Goal: Task Accomplishment & Management: Use online tool/utility

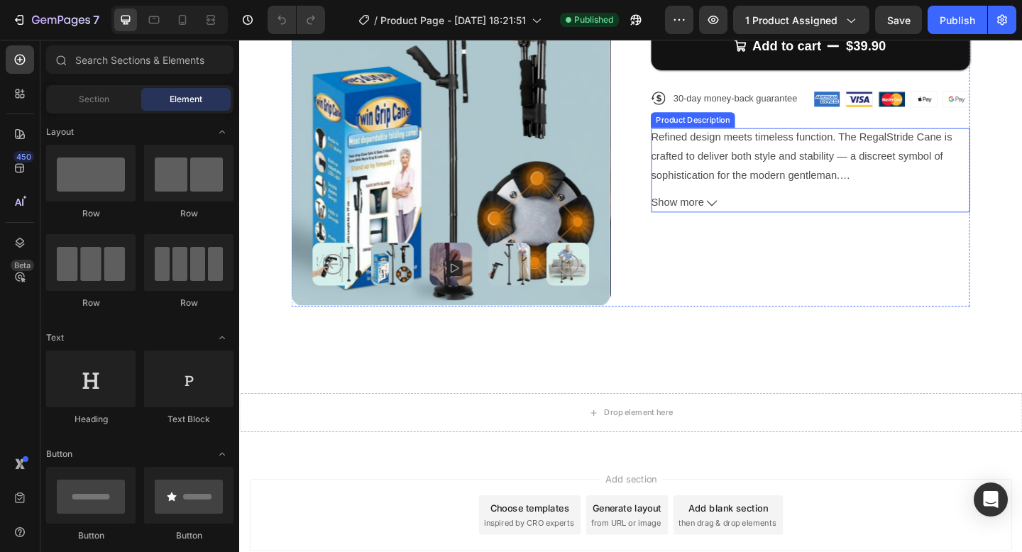
scroll to position [273, 0]
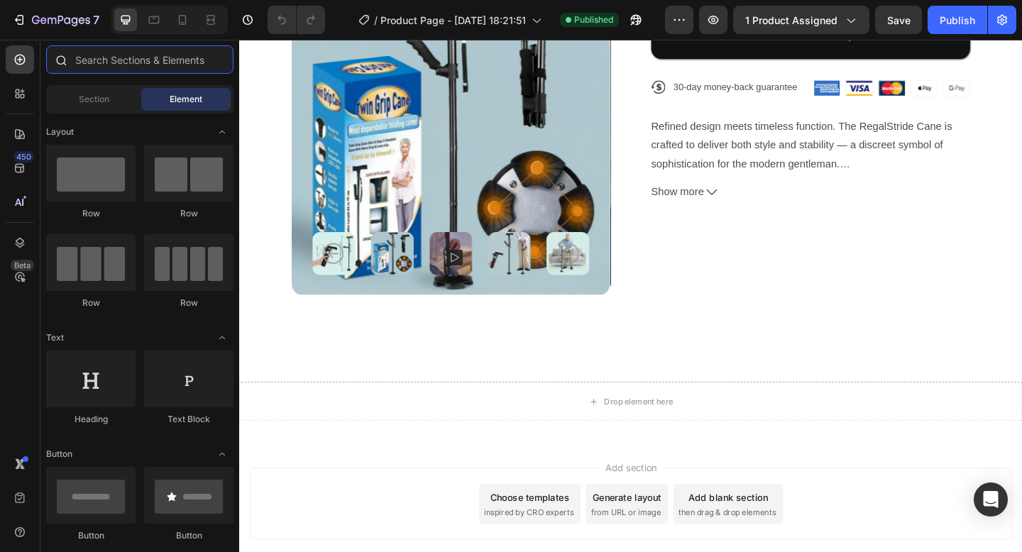
click at [128, 56] on input "text" at bounding box center [139, 59] width 187 height 28
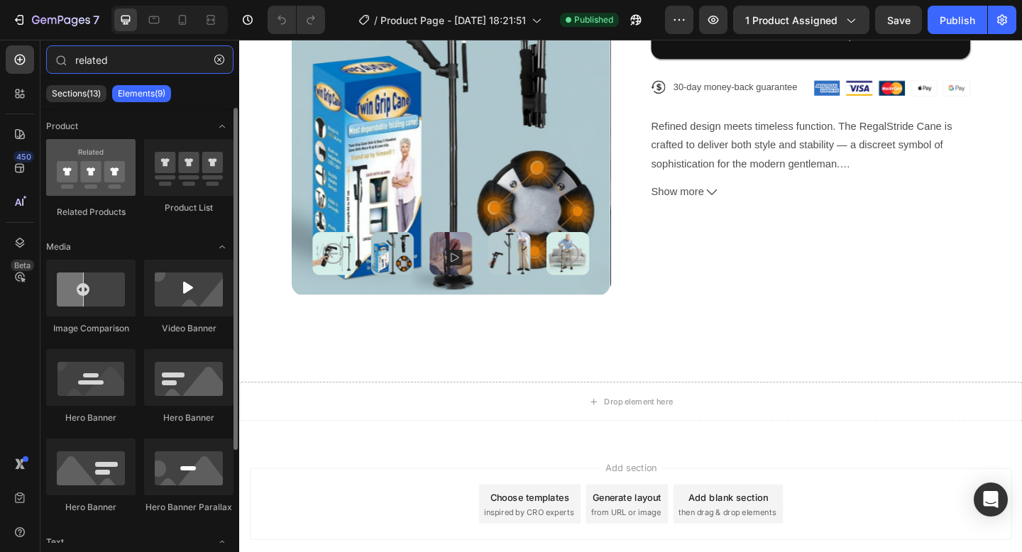
type input "related"
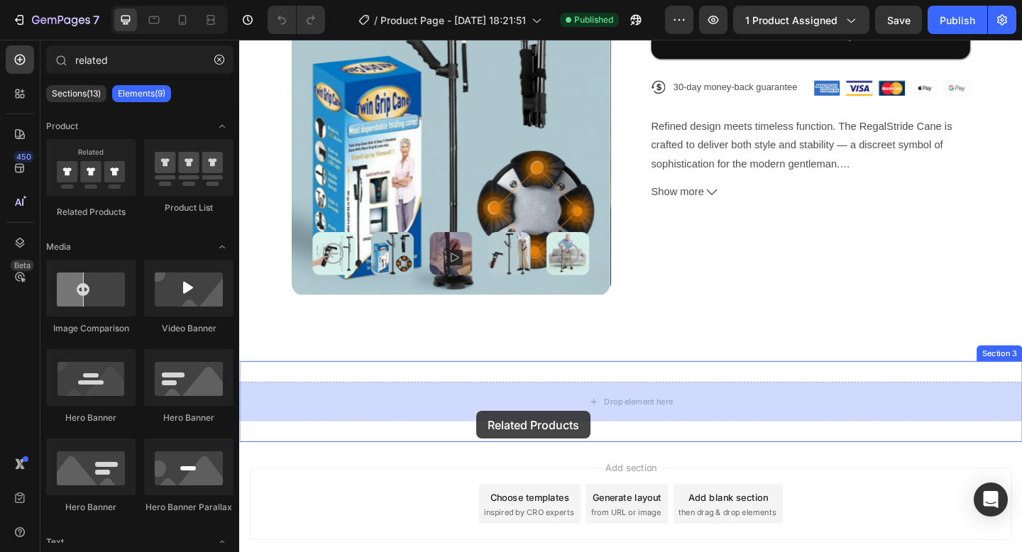
drag, startPoint x: 336, startPoint y: 198, endPoint x: 497, endPoint y: 444, distance: 294.1
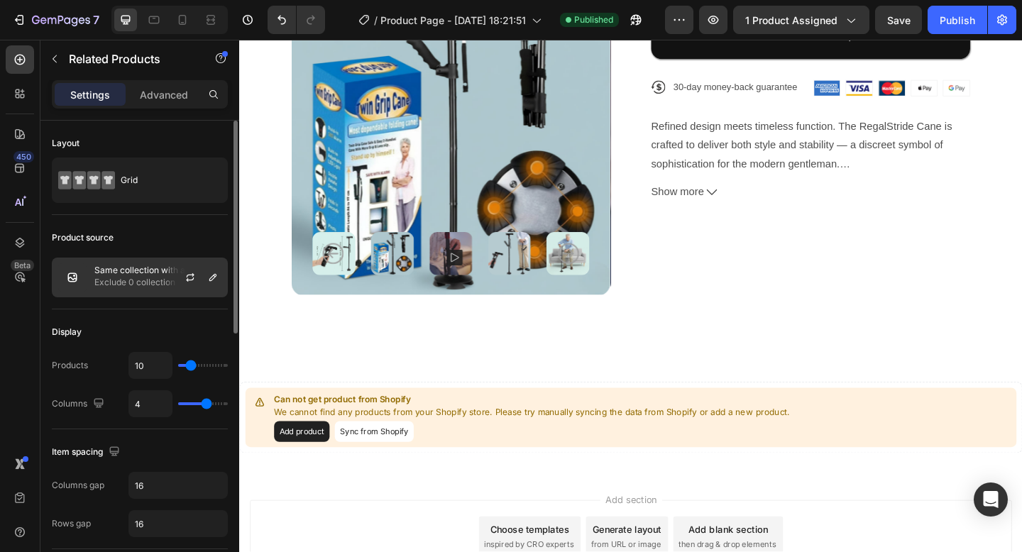
click at [170, 270] on div at bounding box center [196, 277] width 62 height 38
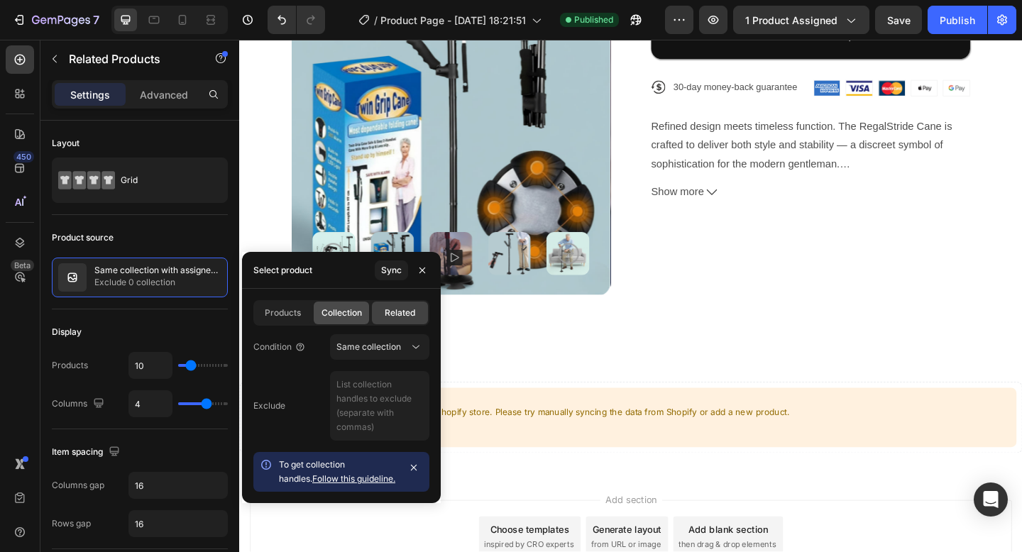
click at [362, 310] on div "Collection" at bounding box center [342, 312] width 56 height 23
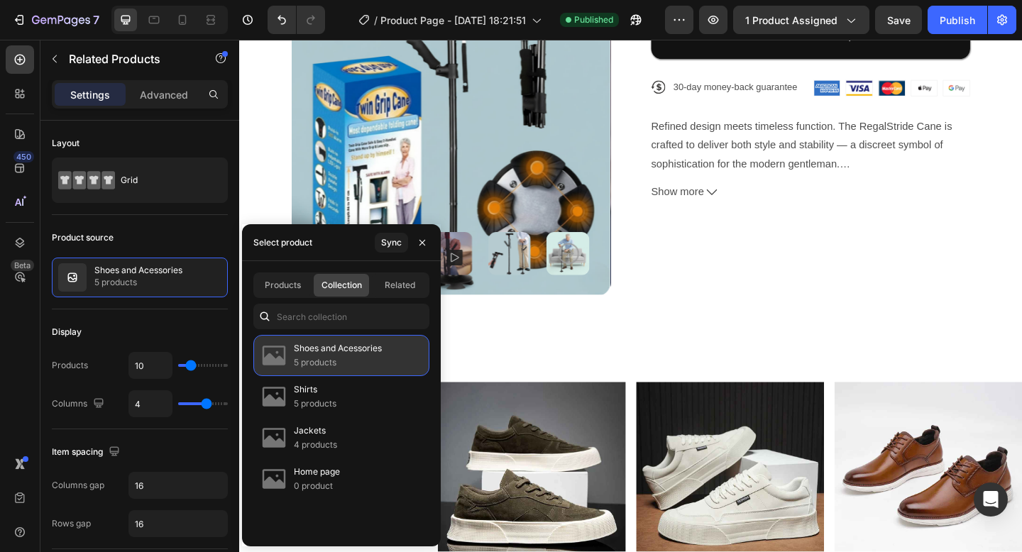
click at [385, 360] on div "Shoes and Acessories 5 products" at bounding box center [341, 355] width 176 height 41
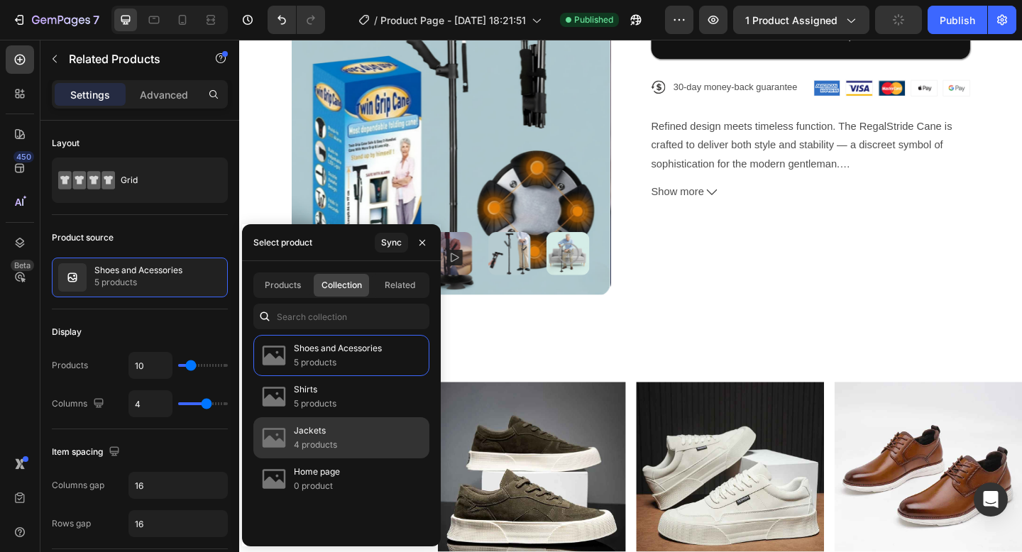
click at [380, 432] on div "Jackets 4 products" at bounding box center [341, 437] width 176 height 41
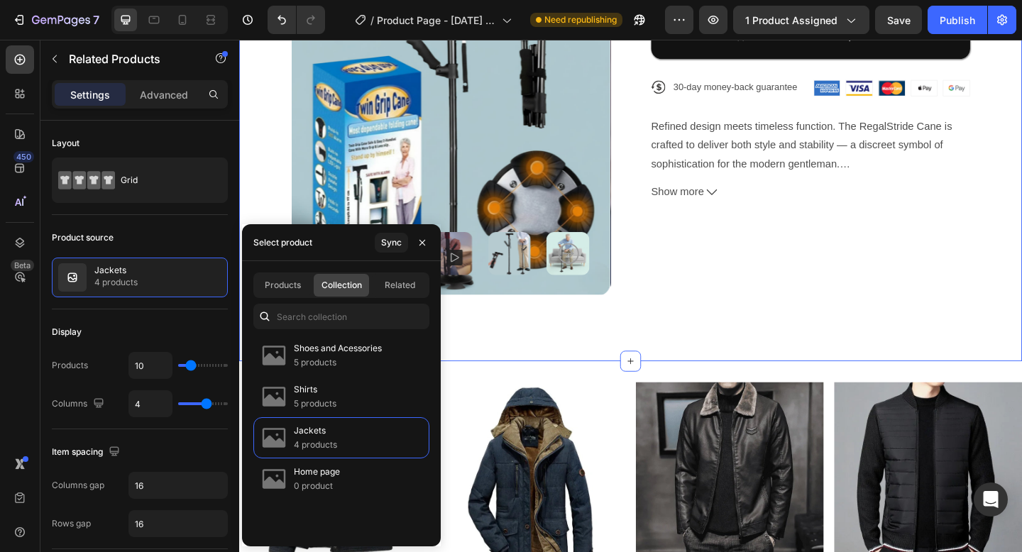
click at [871, 323] on div "[PERSON_NAME] Cane – Retractable & Adjustable Product Title Icon Icon Icon Icon…" at bounding box center [664, 93] width 851 height 594
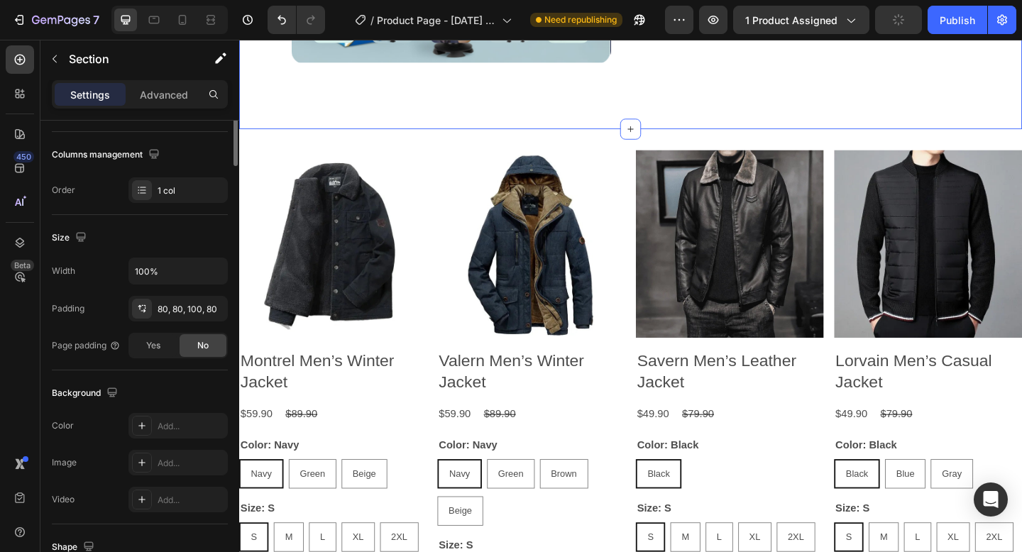
scroll to position [0, 0]
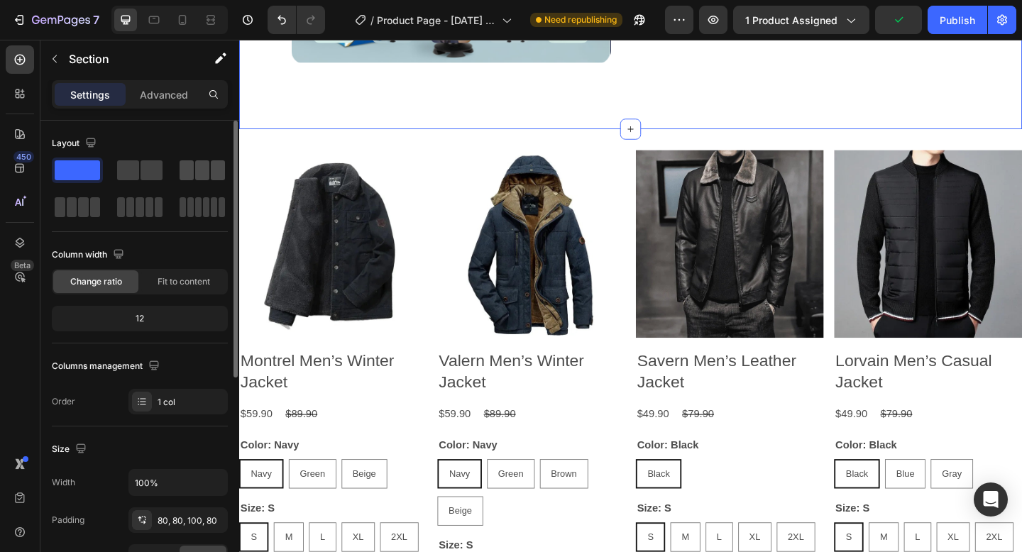
click at [216, 172] on span at bounding box center [218, 170] width 14 height 20
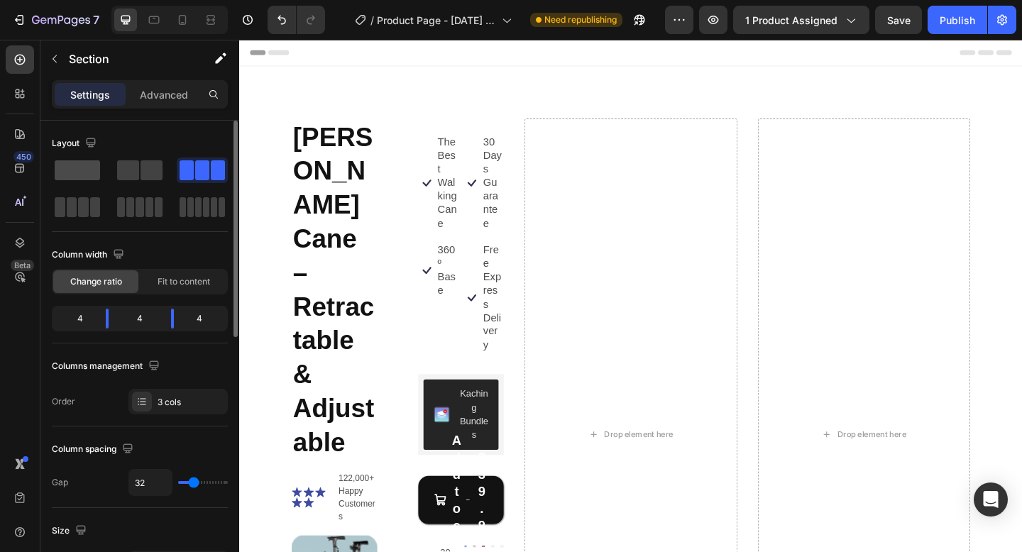
click at [83, 180] on div at bounding box center [77, 170] width 51 height 26
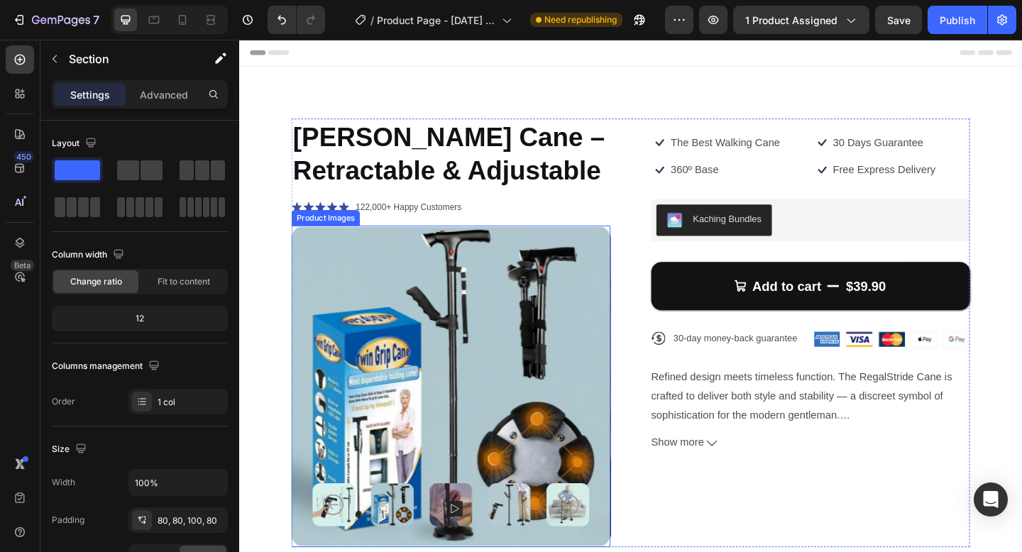
scroll to position [524, 0]
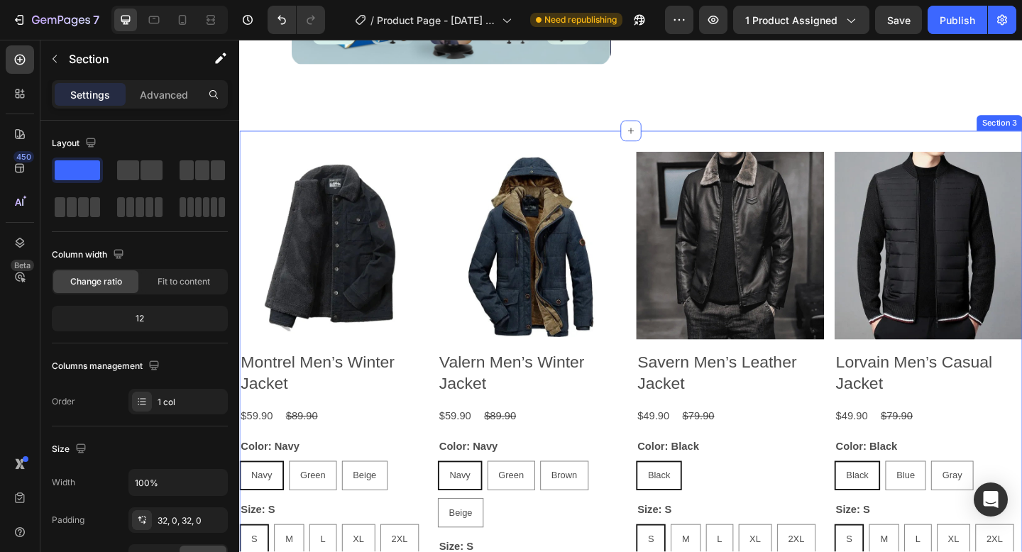
click at [363, 150] on div "Product Images Montrel Men’s Winter Jacket Product Title $59.90 Product Price P…" at bounding box center [664, 451] width 851 height 624
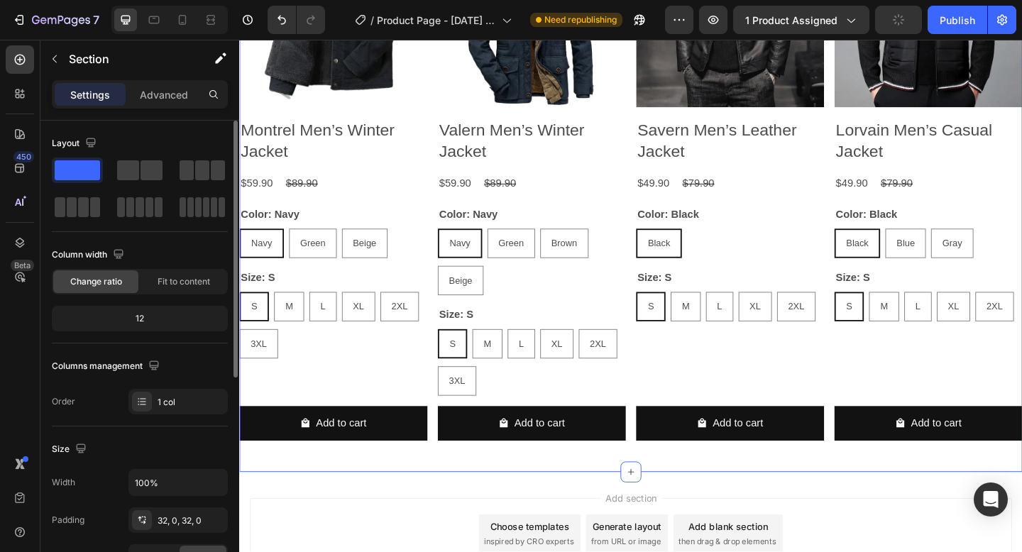
scroll to position [458, 0]
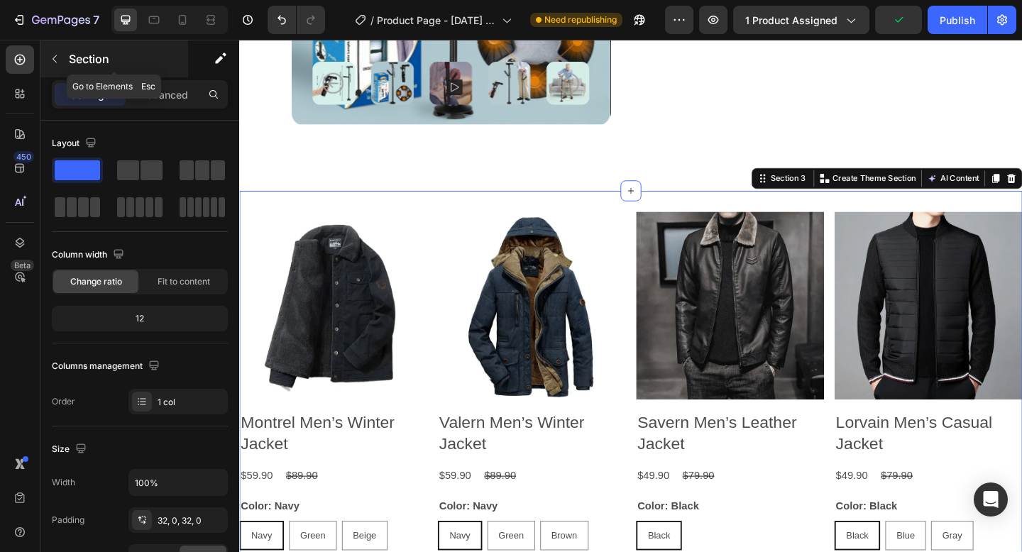
click at [57, 62] on icon "button" at bounding box center [54, 58] width 11 height 11
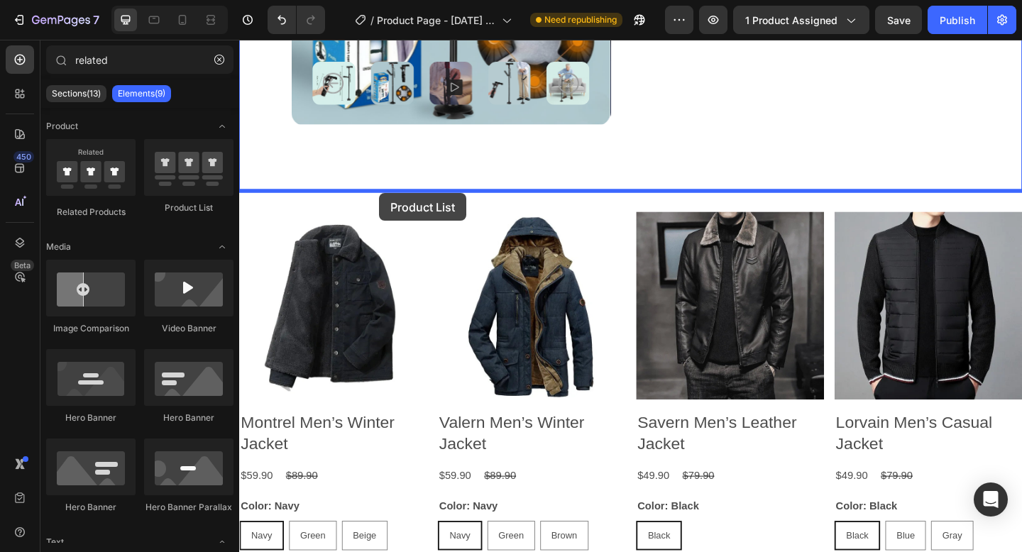
drag, startPoint x: 412, startPoint y: 215, endPoint x: 391, endPoint y: 206, distance: 22.9
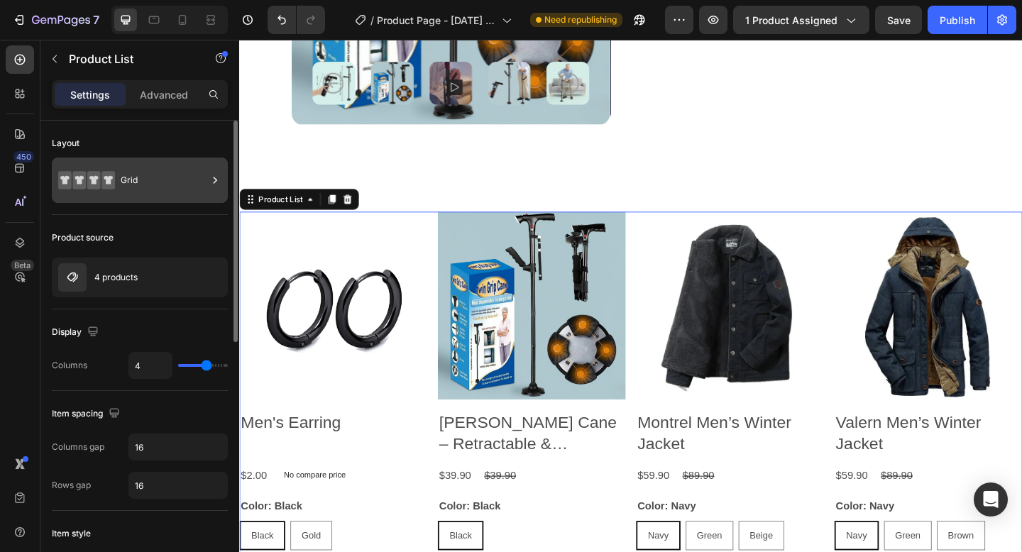
click at [119, 166] on div "Grid" at bounding box center [140, 179] width 176 height 45
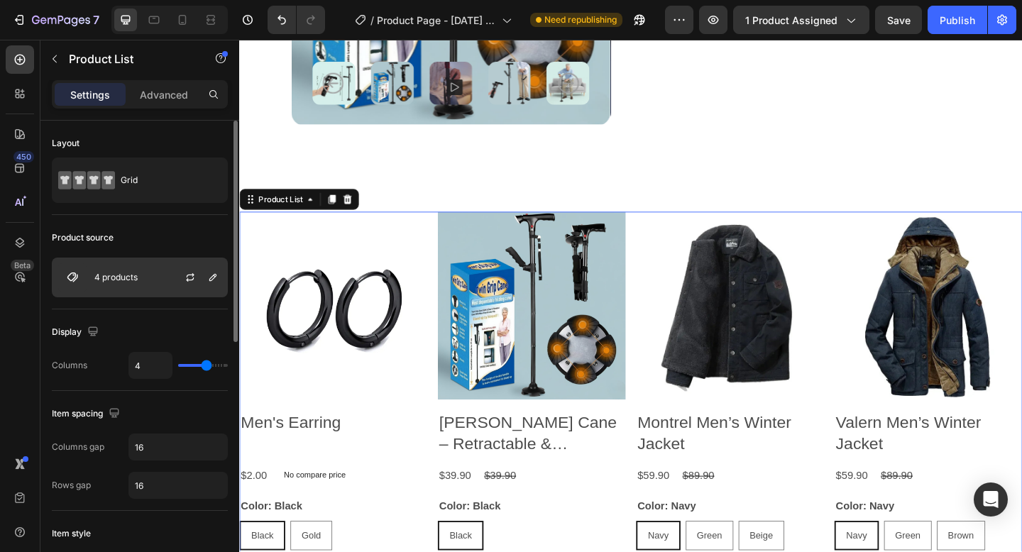
click at [118, 276] on p "4 products" at bounding box center [115, 277] width 43 height 10
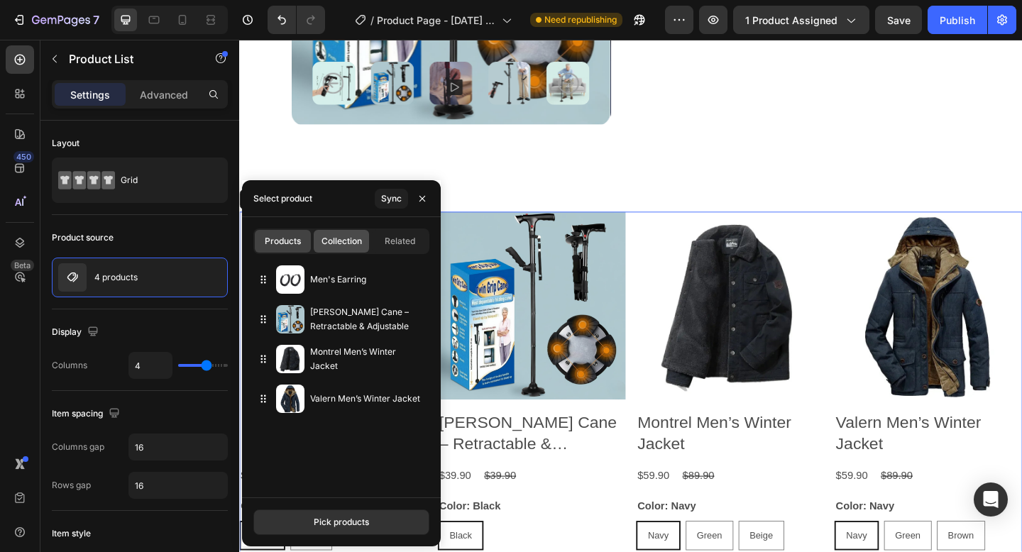
click at [333, 241] on span "Collection" at bounding box center [341, 241] width 40 height 13
type input "10"
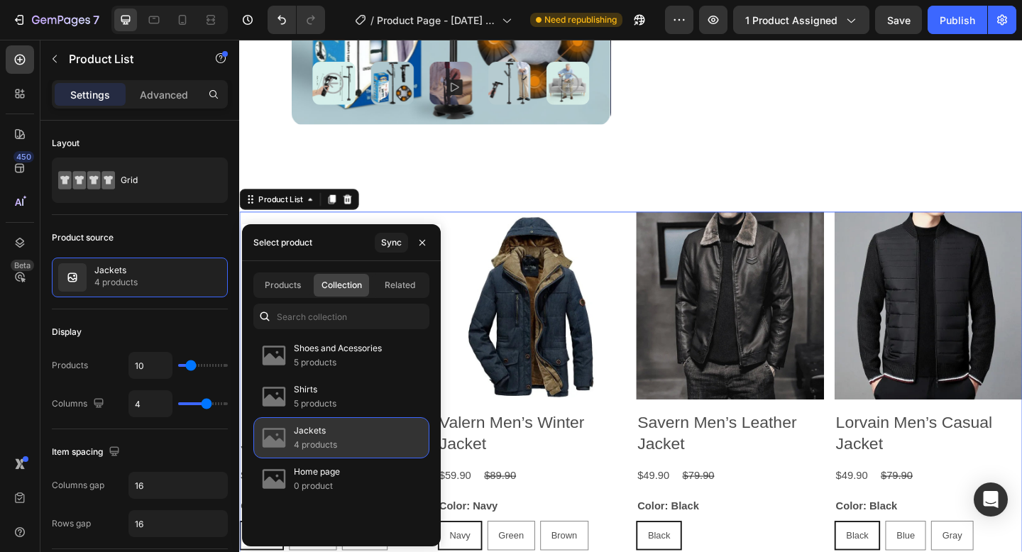
click at [351, 441] on div "Jackets 4 products" at bounding box center [341, 437] width 176 height 41
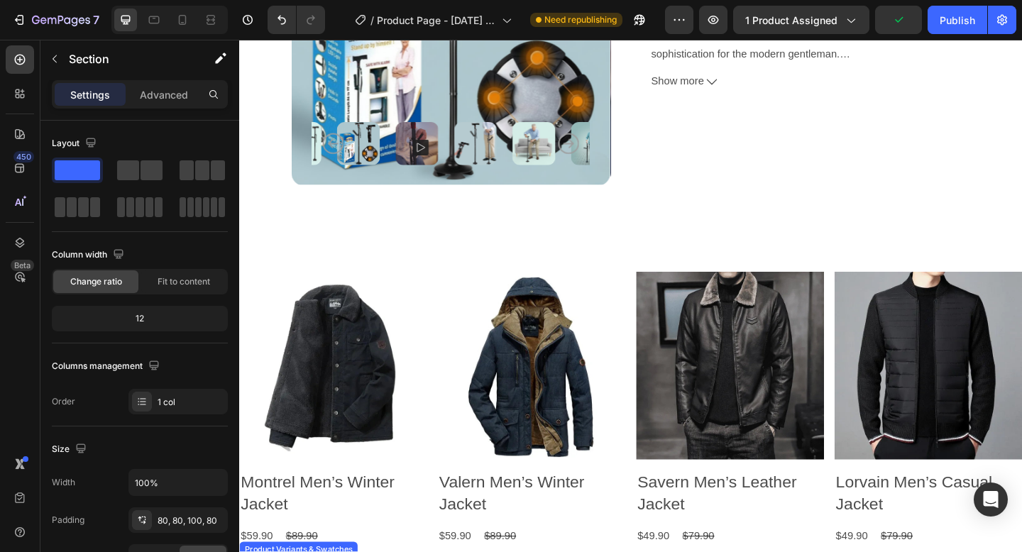
scroll to position [363, 0]
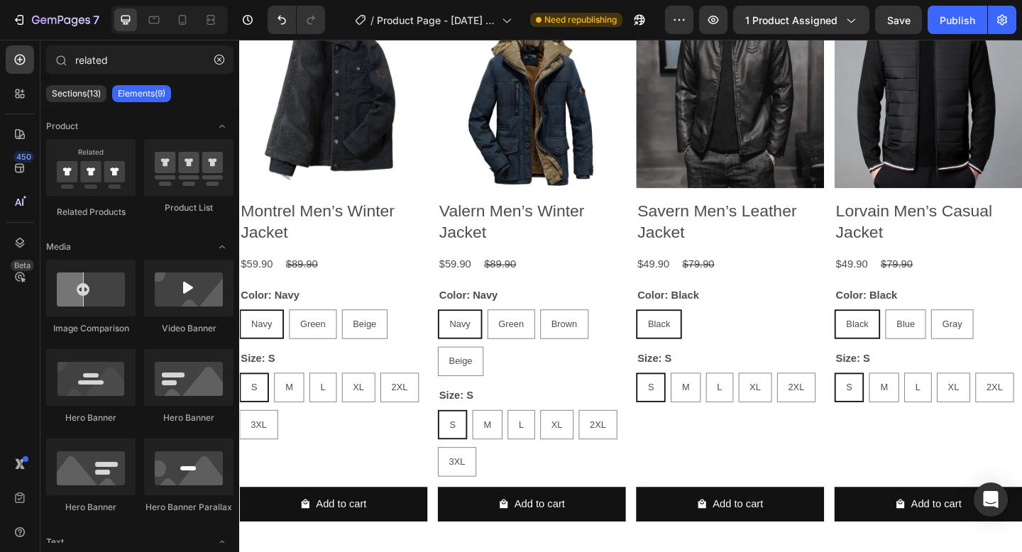
scroll to position [536, 0]
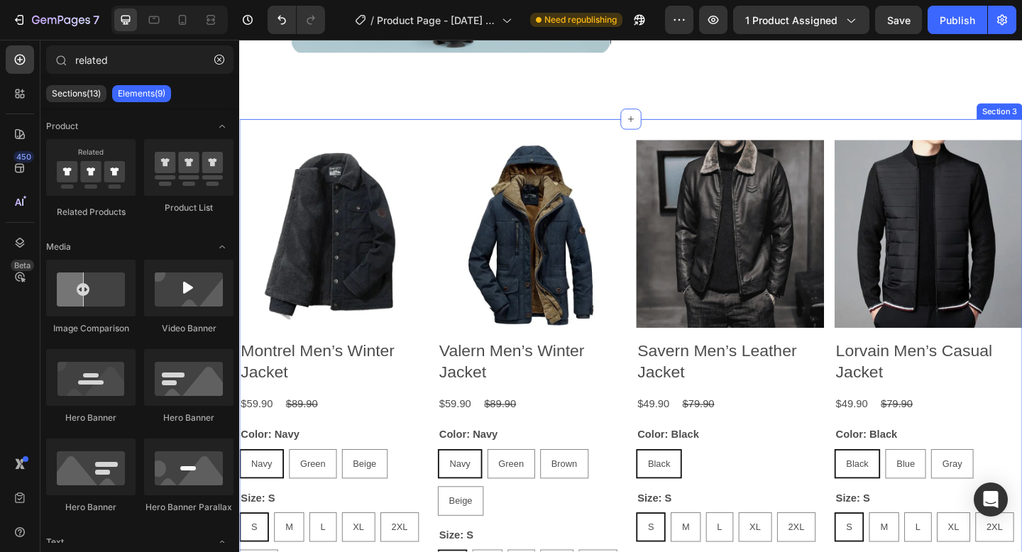
click at [425, 142] on div "Product Images Montrel Men’s Winter Jacket Product Title $59.90 Product Price P…" at bounding box center [664, 438] width 851 height 624
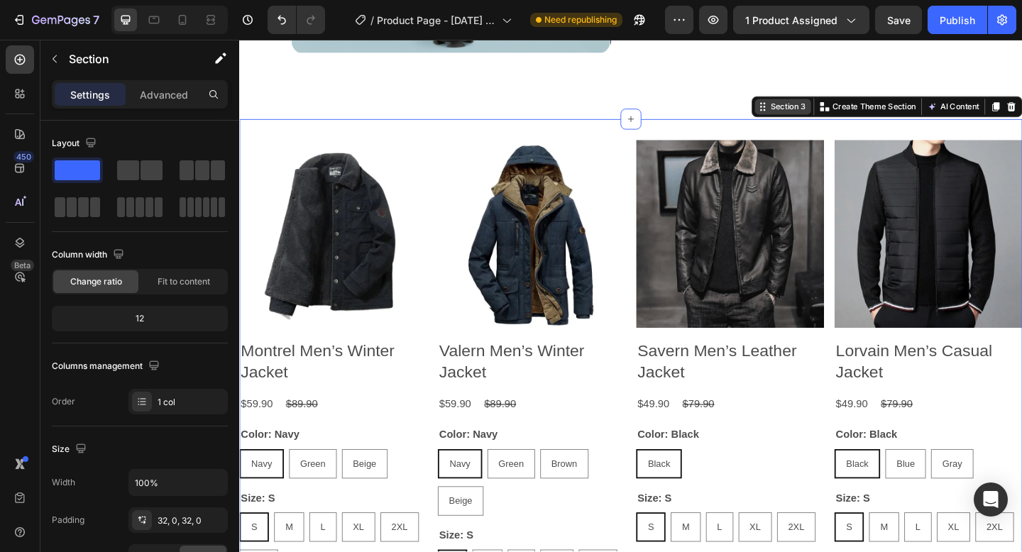
click at [843, 119] on div "Section 3" at bounding box center [829, 112] width 61 height 17
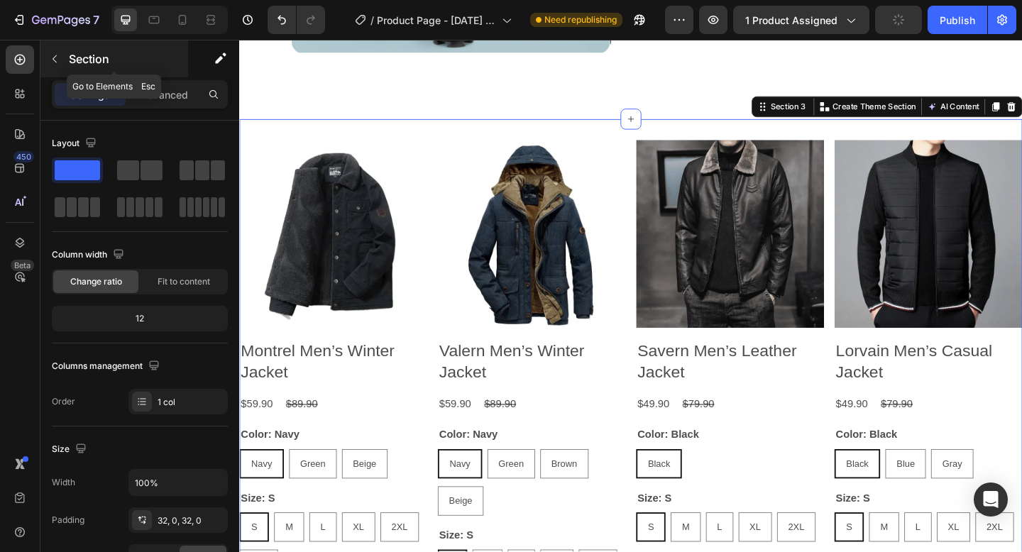
click at [54, 60] on icon "button" at bounding box center [54, 58] width 11 height 11
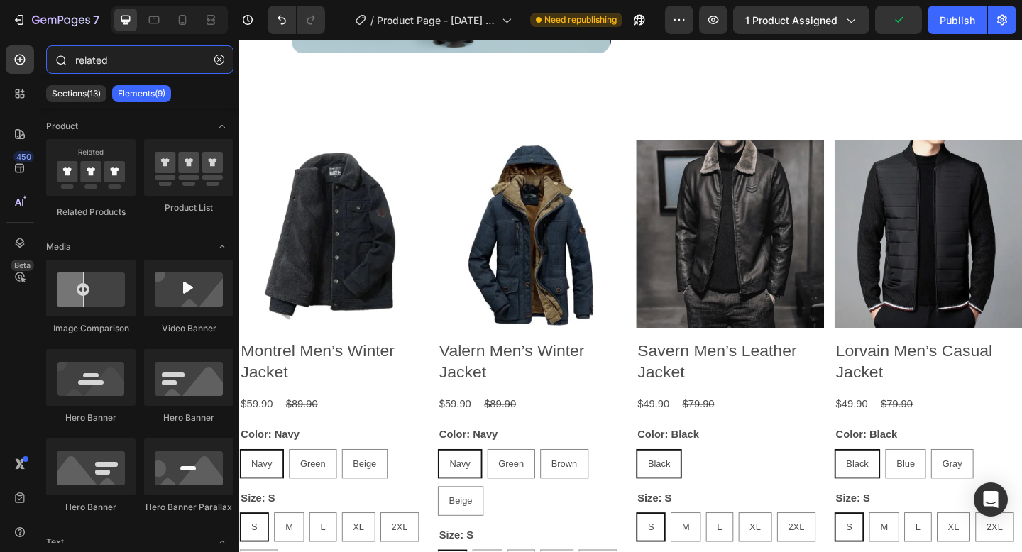
click at [143, 60] on input "related" at bounding box center [139, 59] width 187 height 28
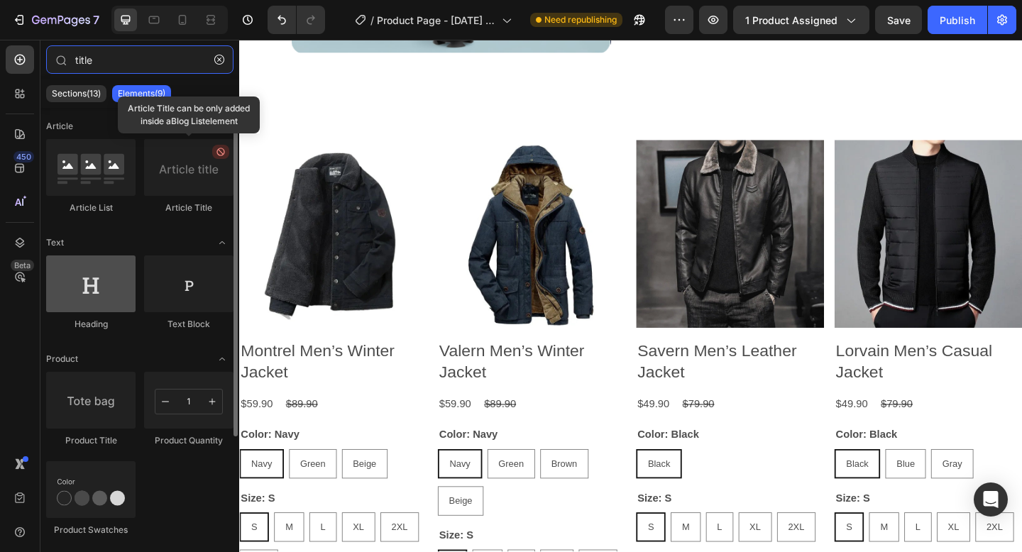
type input "title"
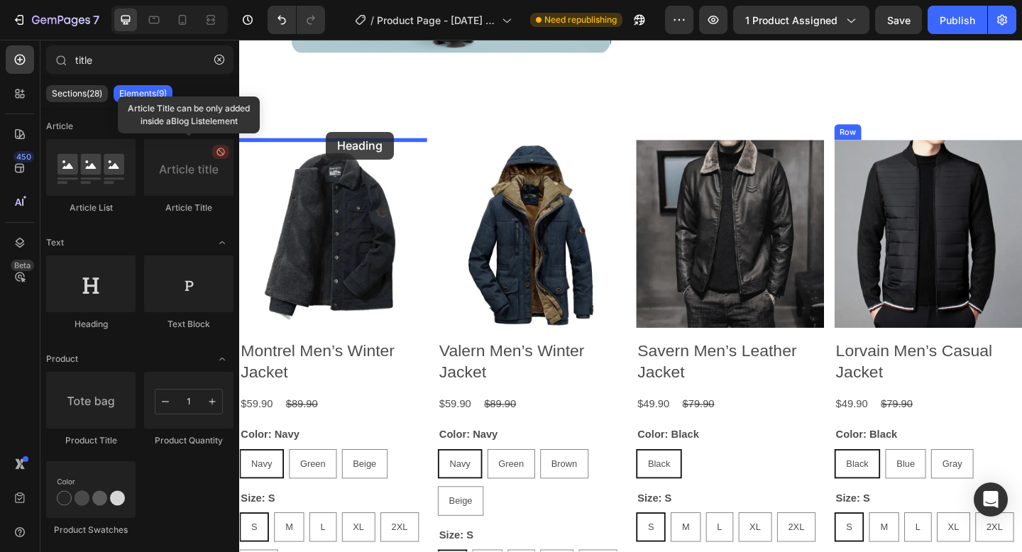
drag, startPoint x: 338, startPoint y: 326, endPoint x: 333, endPoint y: 140, distance: 186.6
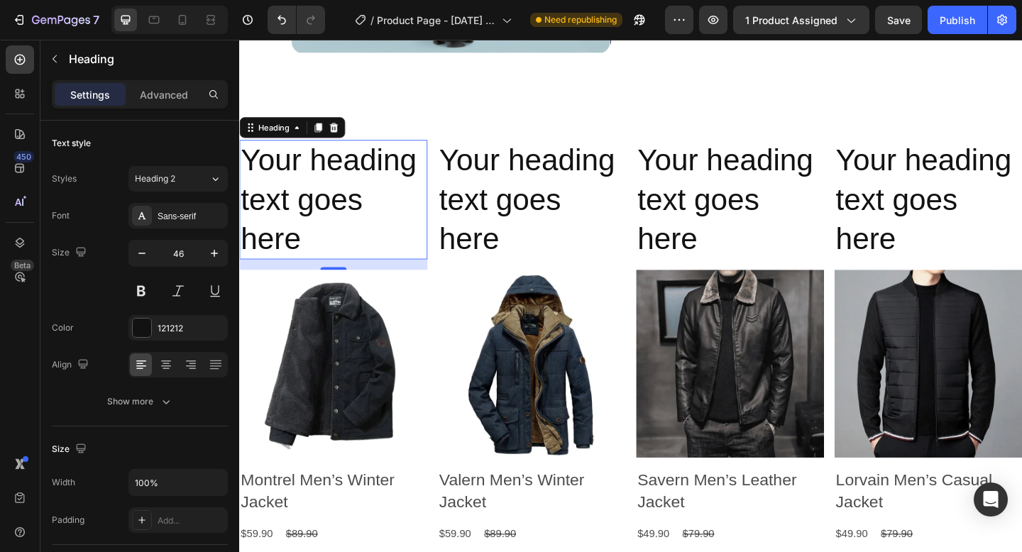
click at [565, 192] on h2 "Your heading text goes here" at bounding box center [557, 214] width 204 height 130
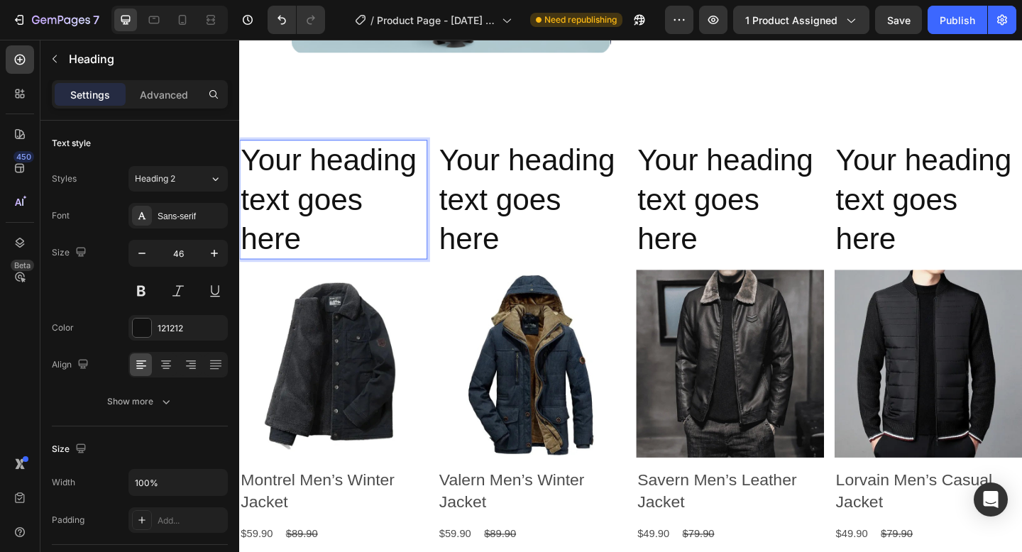
click at [623, 169] on p "Your heading text goes here" at bounding box center [556, 213] width 201 height 127
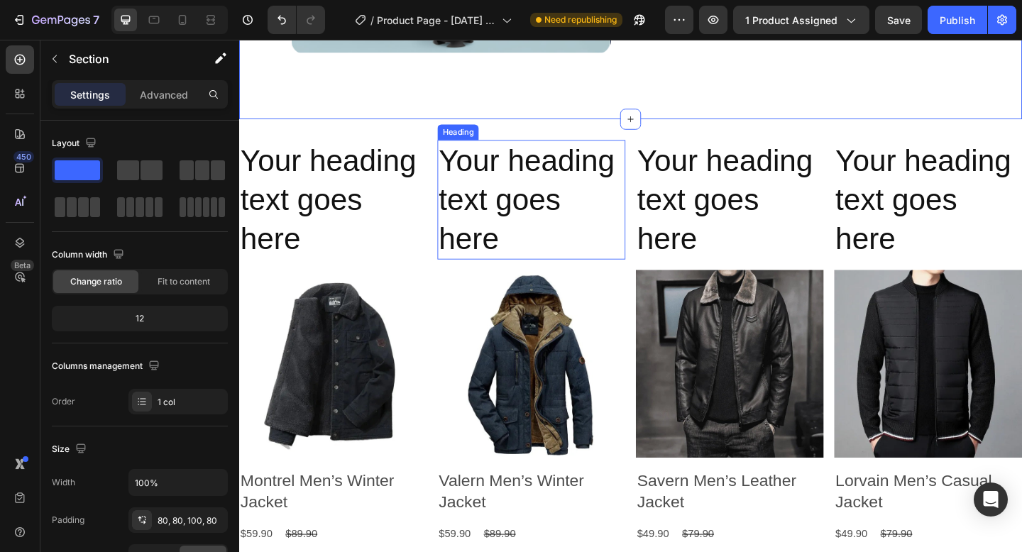
click at [516, 182] on p "Your heading text goes here" at bounding box center [556, 213] width 201 height 127
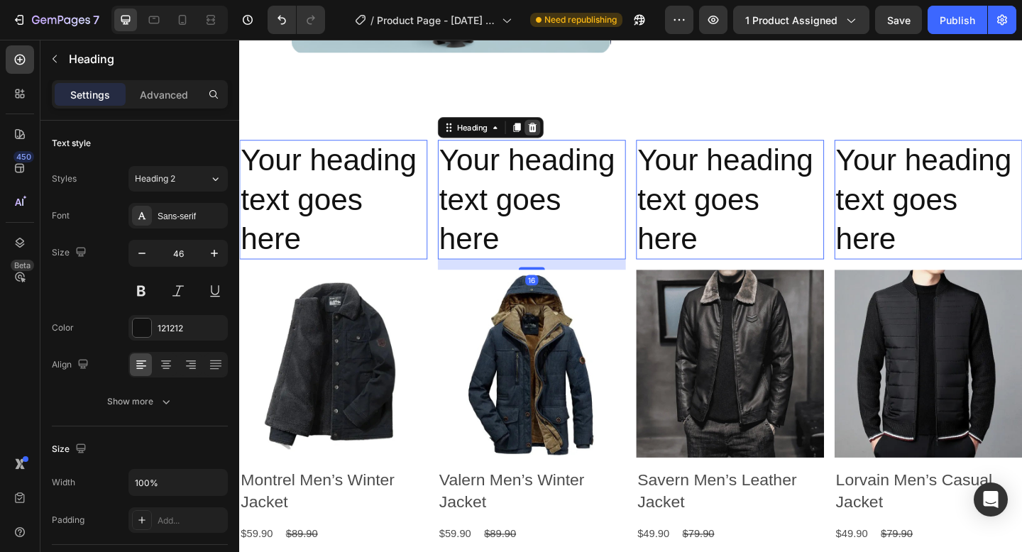
click at [556, 140] on icon at bounding box center [557, 135] width 11 height 11
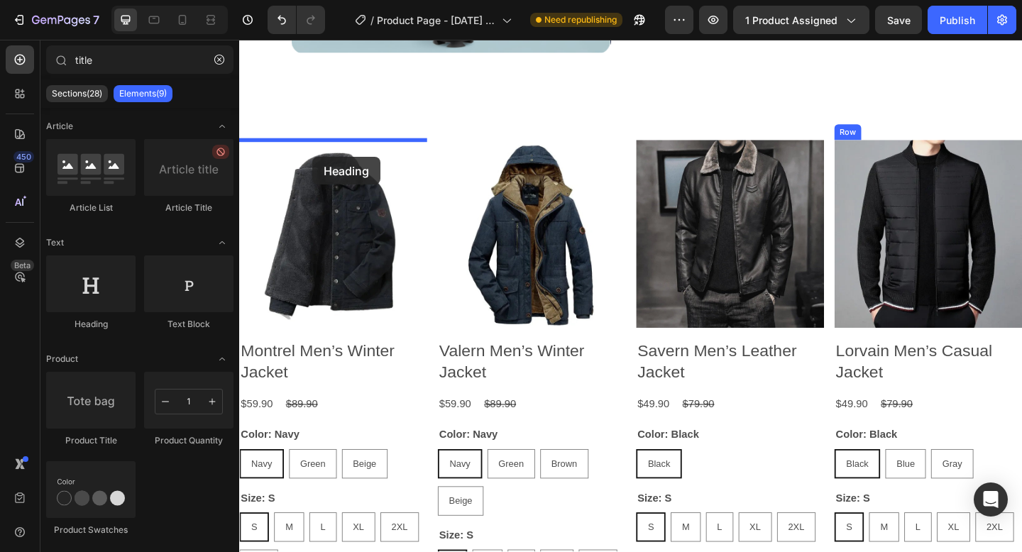
drag, startPoint x: 358, startPoint y: 334, endPoint x: 318, endPoint y: 167, distance: 171.4
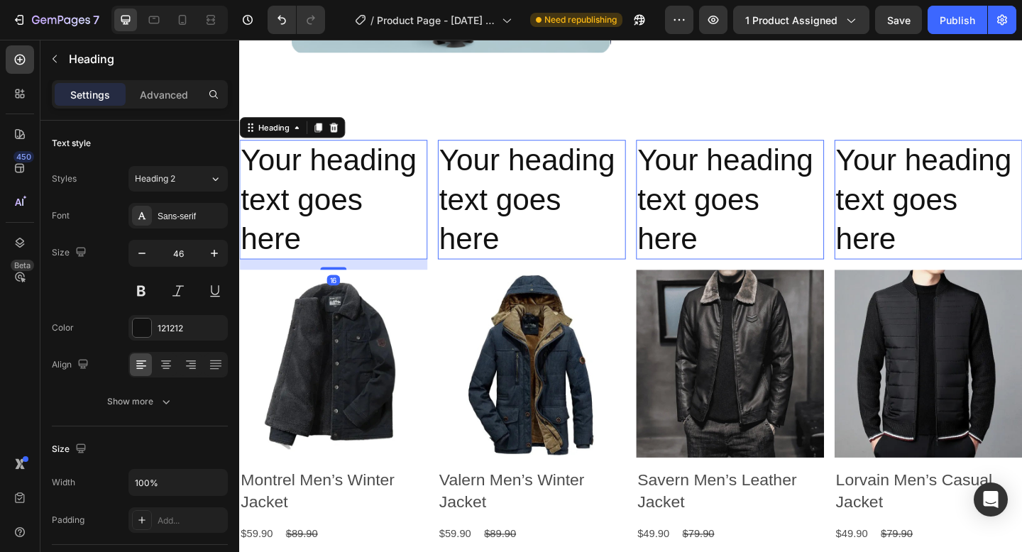
click at [318, 167] on h2 "Your heading text goes here" at bounding box center [341, 214] width 204 height 130
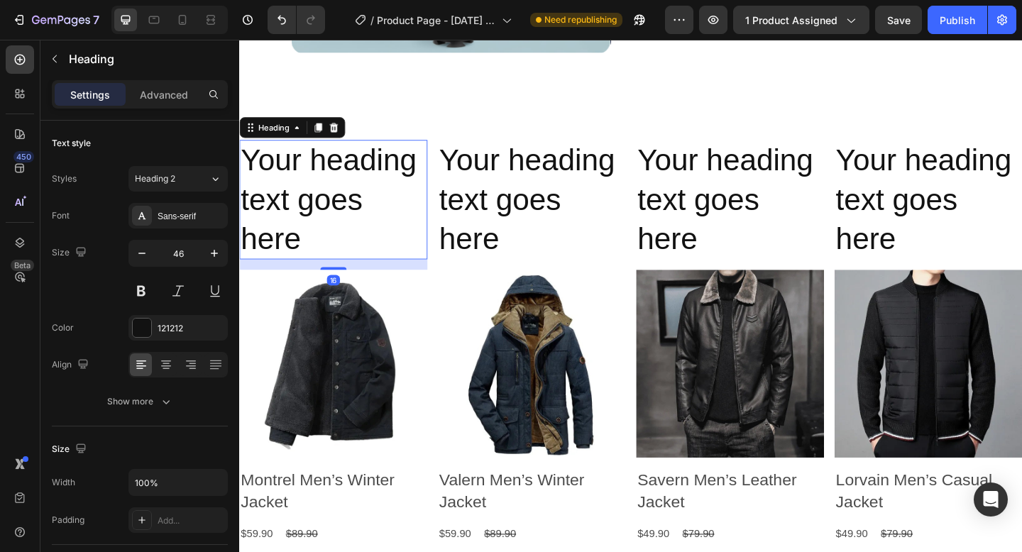
click at [318, 167] on p "Your heading text goes here" at bounding box center [340, 213] width 201 height 127
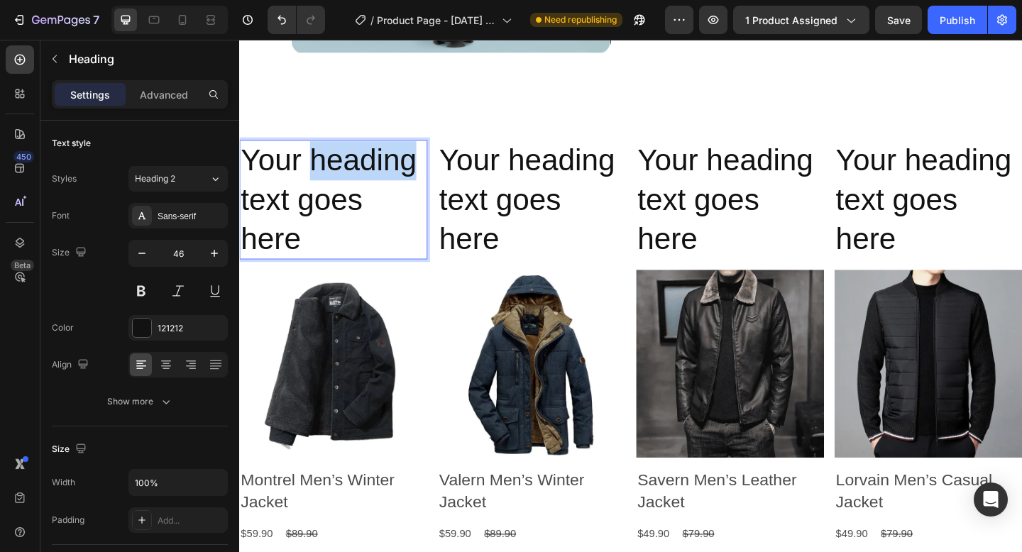
click at [318, 167] on p "Your heading text goes here" at bounding box center [340, 213] width 201 height 127
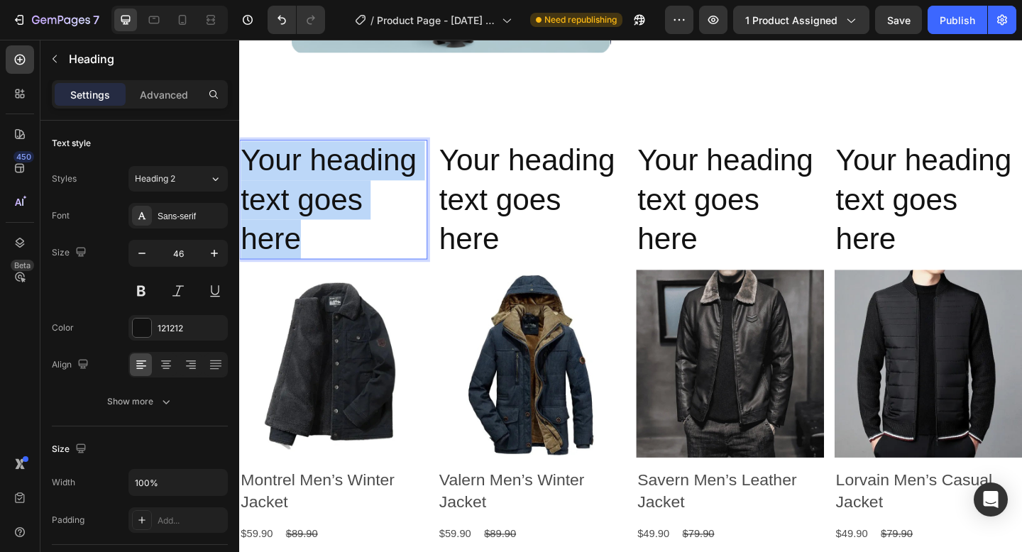
click at [318, 167] on p "Your heading text goes here" at bounding box center [340, 213] width 201 height 127
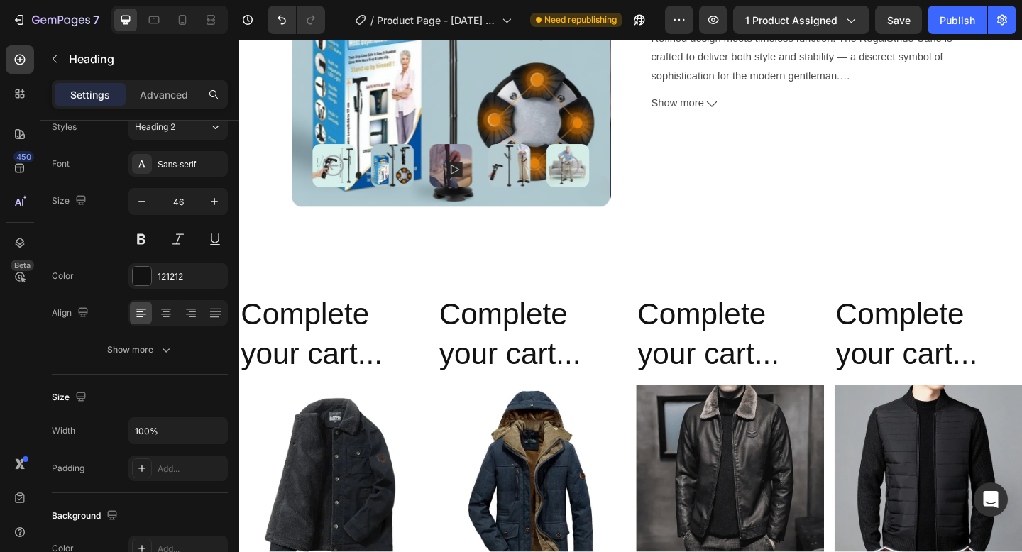
scroll to position [506, 0]
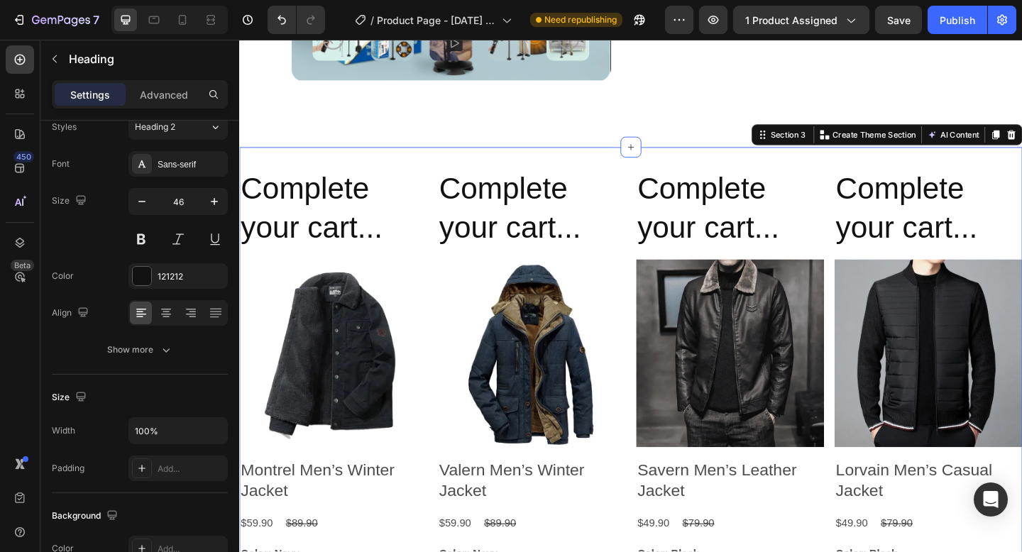
click at [647, 164] on div "Complete your cart... Heading Product Images Montrel Men’s Winter Jacket Produc…" at bounding box center [664, 518] width 851 height 722
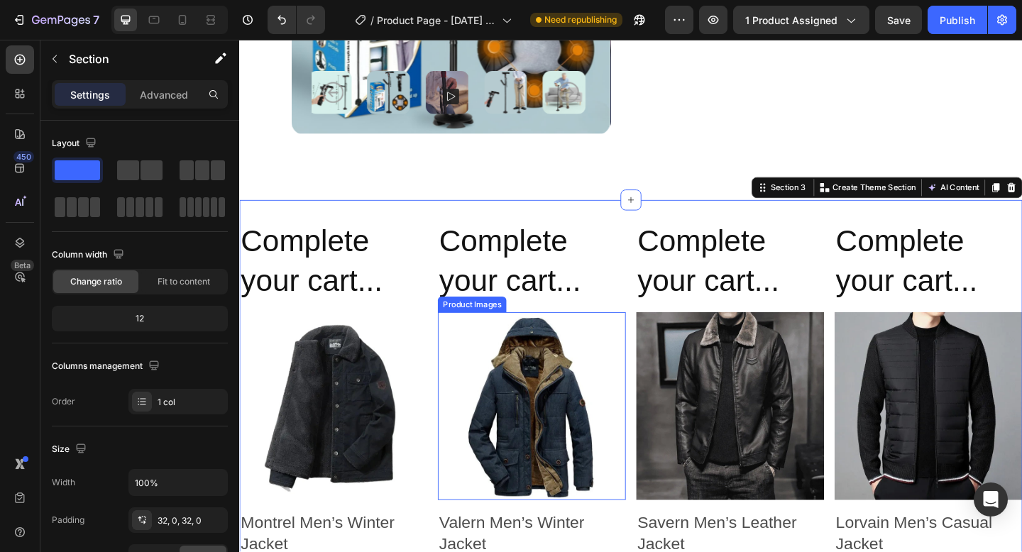
scroll to position [445, 0]
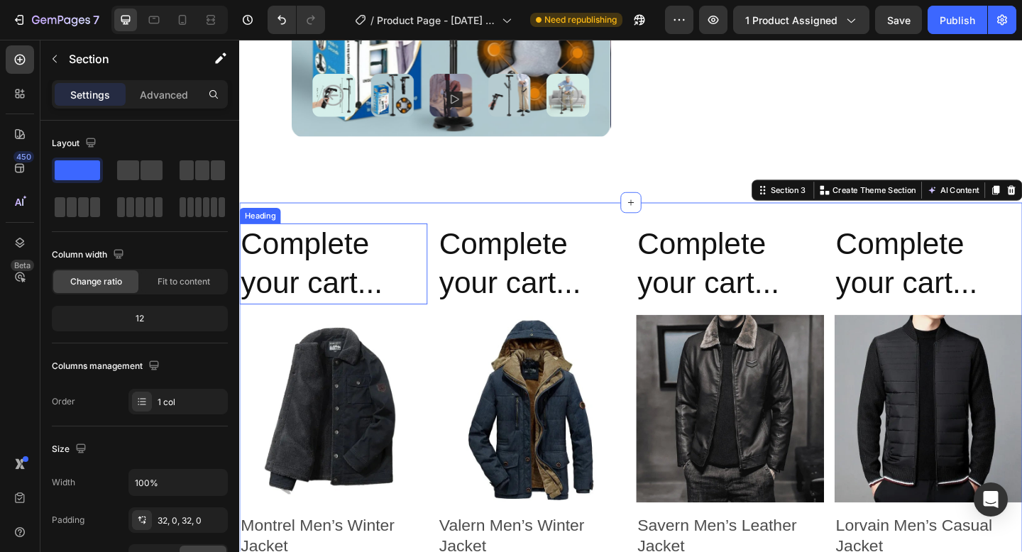
click at [345, 267] on h2 "Complete your cart..." at bounding box center [341, 284] width 204 height 88
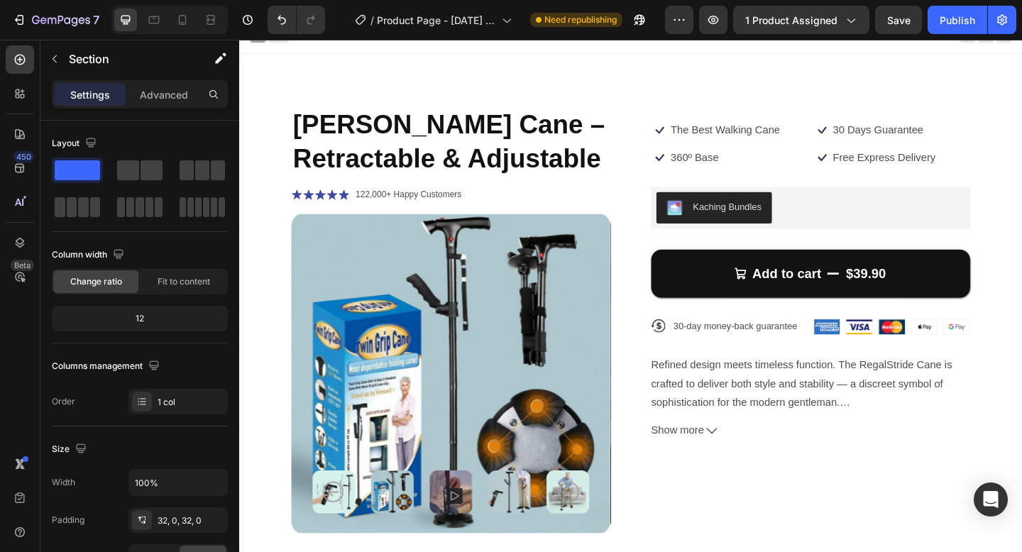
scroll to position [0, 0]
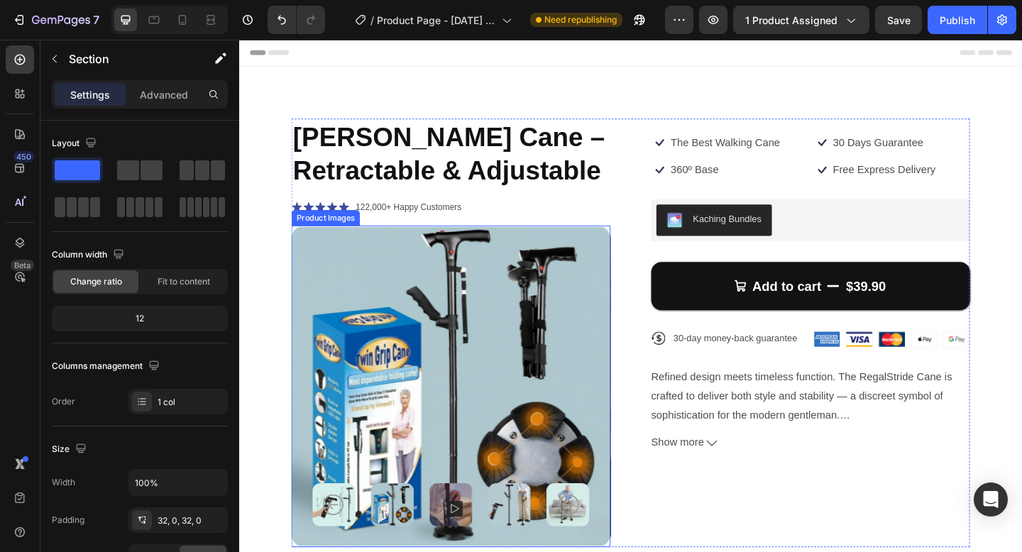
click at [488, 365] on img at bounding box center [469, 417] width 347 height 350
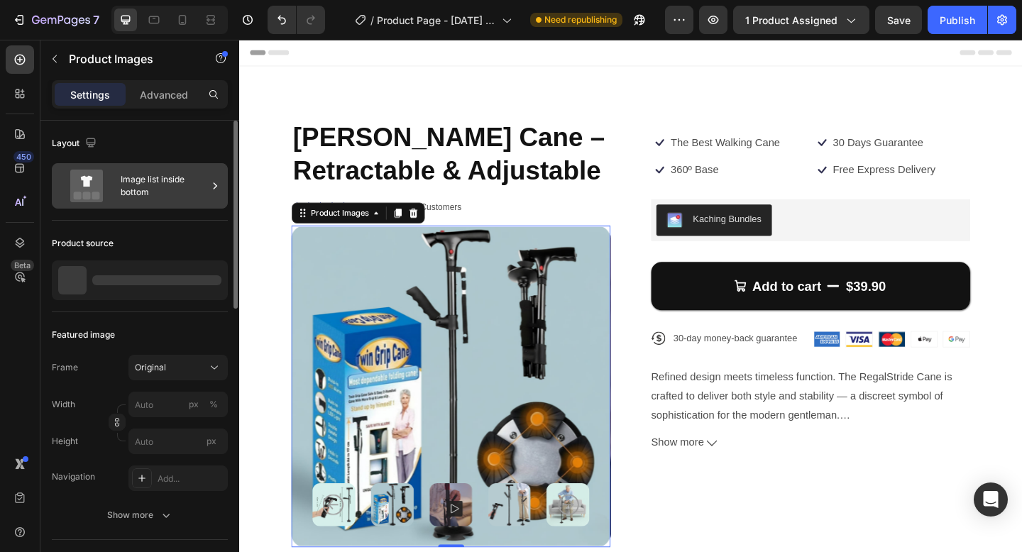
click at [184, 195] on div "Image list inside bottom" at bounding box center [164, 186] width 87 height 33
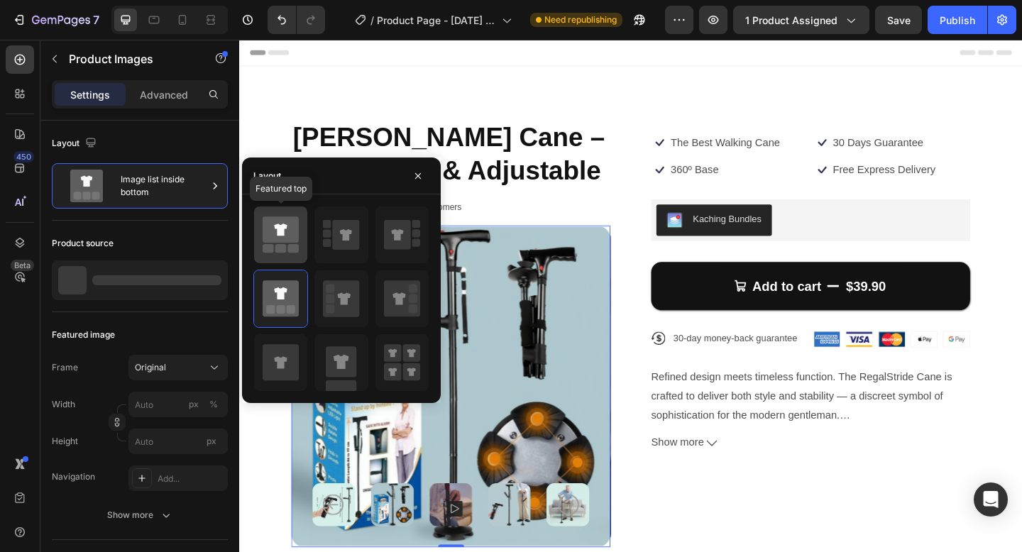
click at [268, 242] on icon at bounding box center [280, 229] width 36 height 26
type input "149"
type input "171"
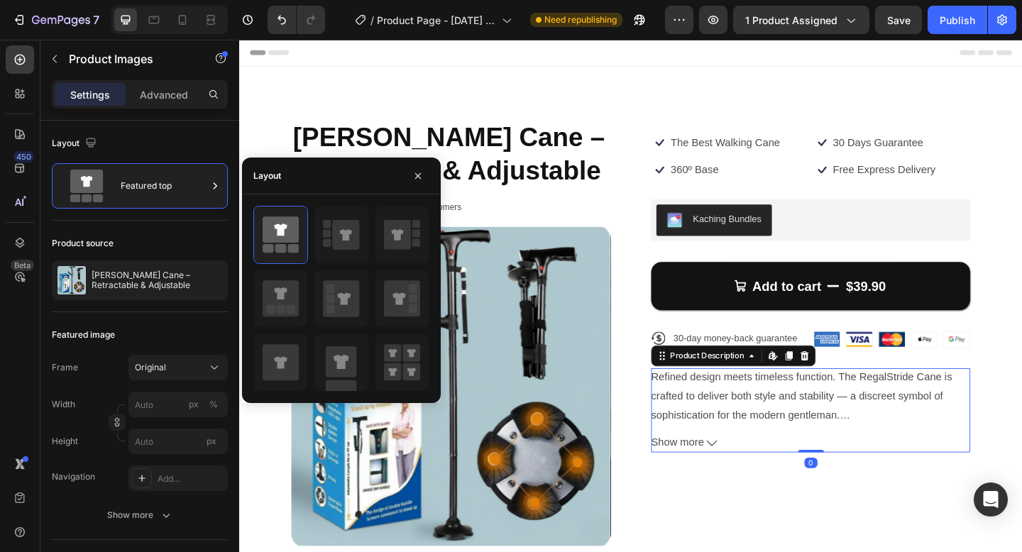
click at [725, 457] on div "Refined design meets timeless function. The RegalStride Cane is crafted to deli…" at bounding box center [860, 443] width 347 height 92
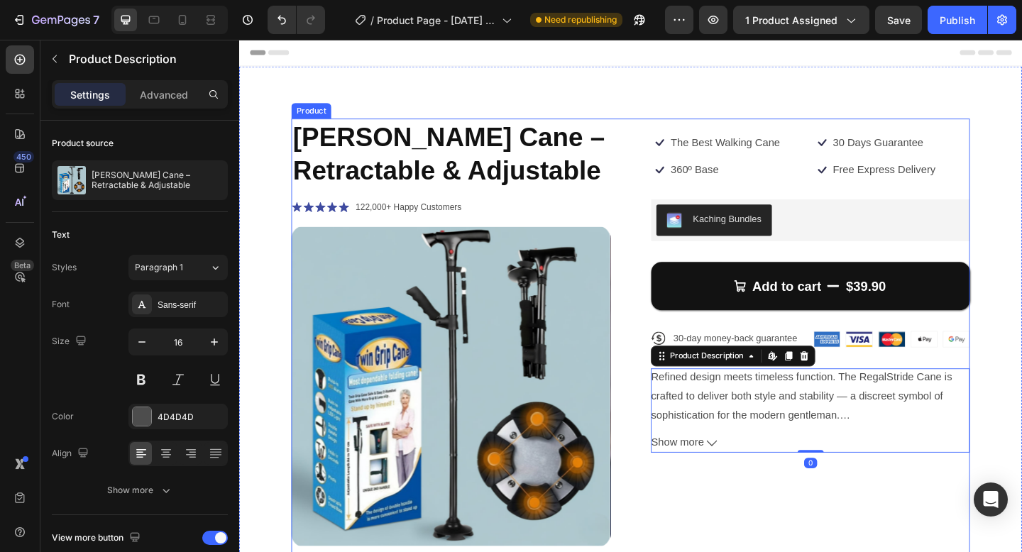
click at [744, 551] on div "Icon The Best Walking Cane Text Block Row Icon 30 Days Guarantee Text Block Row…" at bounding box center [860, 431] width 347 height 610
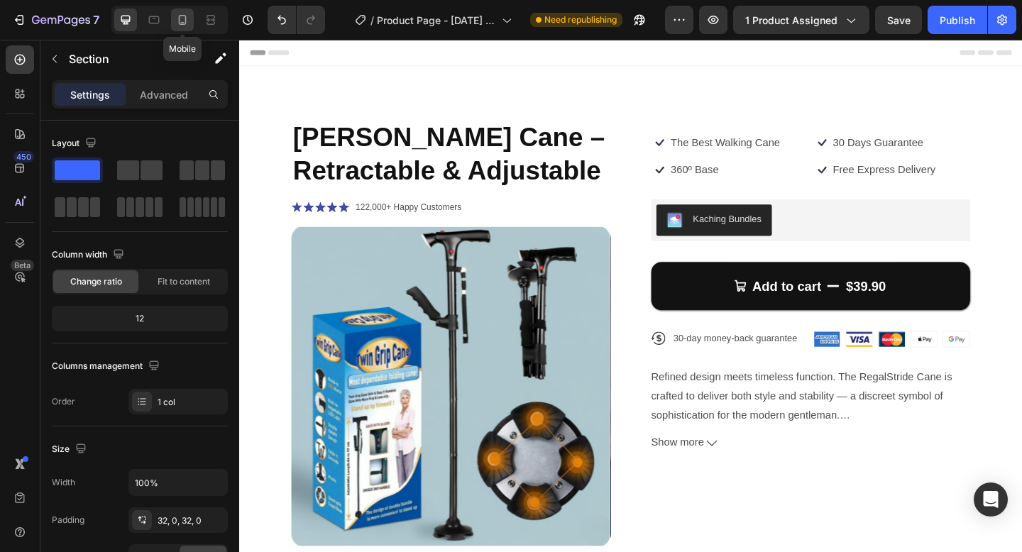
click at [175, 22] on div at bounding box center [182, 20] width 23 height 23
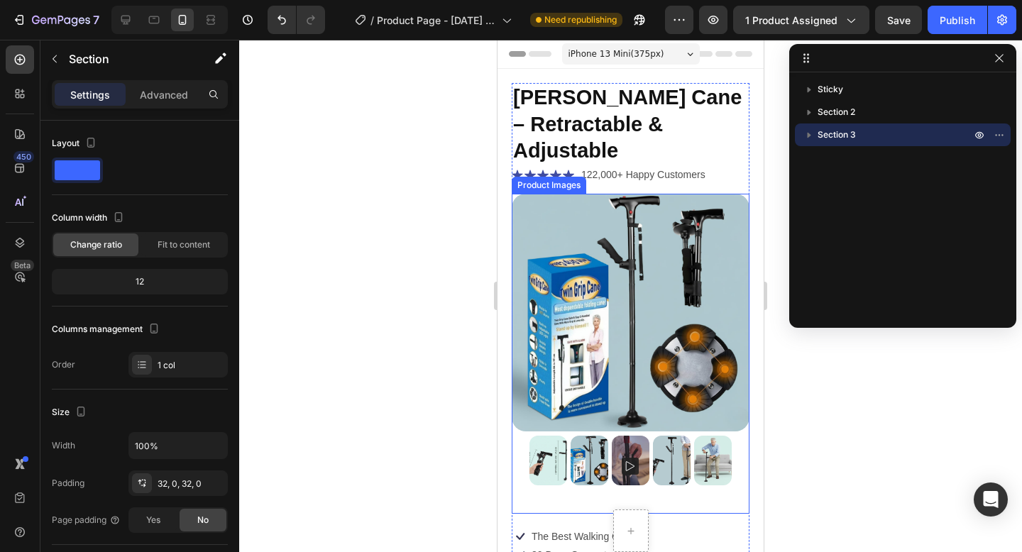
click at [670, 454] on img at bounding box center [672, 461] width 38 height 50
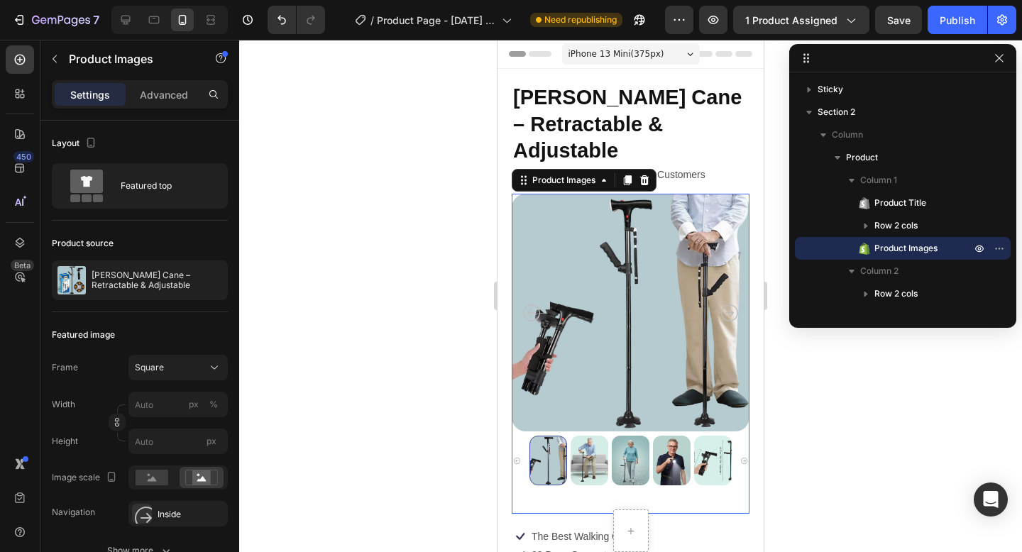
click at [635, 454] on img at bounding box center [630, 461] width 38 height 50
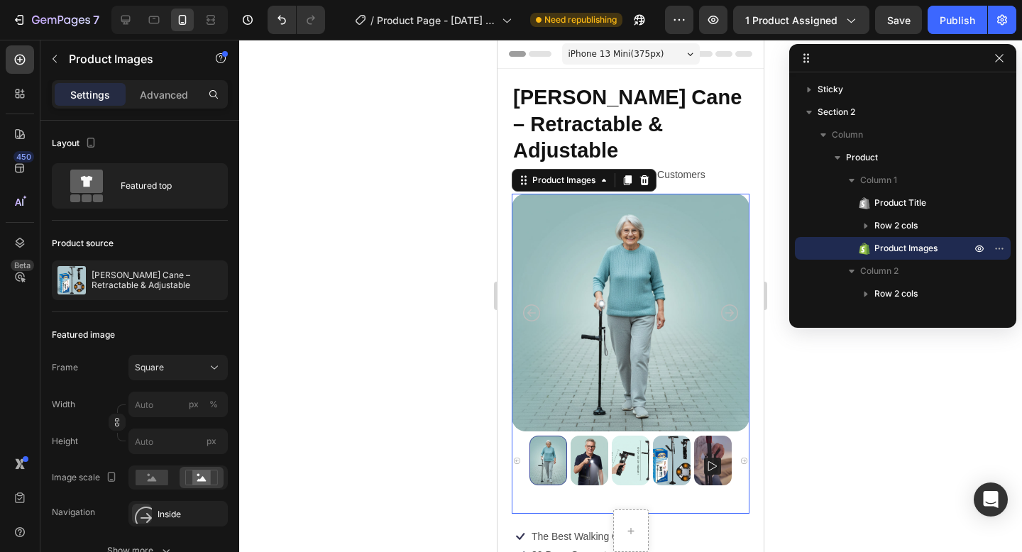
click at [624, 457] on img at bounding box center [630, 461] width 38 height 50
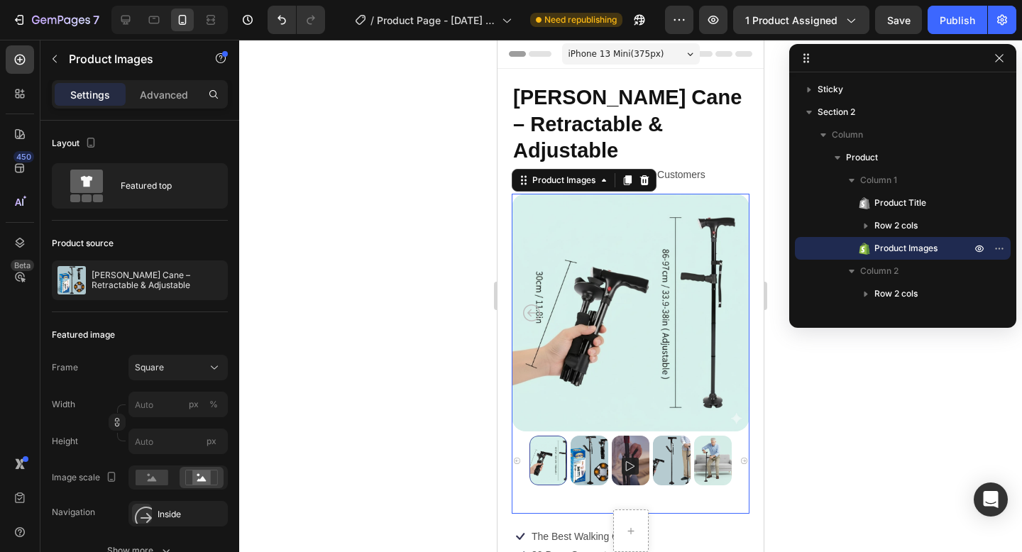
click at [520, 462] on div at bounding box center [630, 461] width 238 height 50
click at [515, 460] on icon "Carousel Back Arrow" at bounding box center [517, 461] width 6 height 6
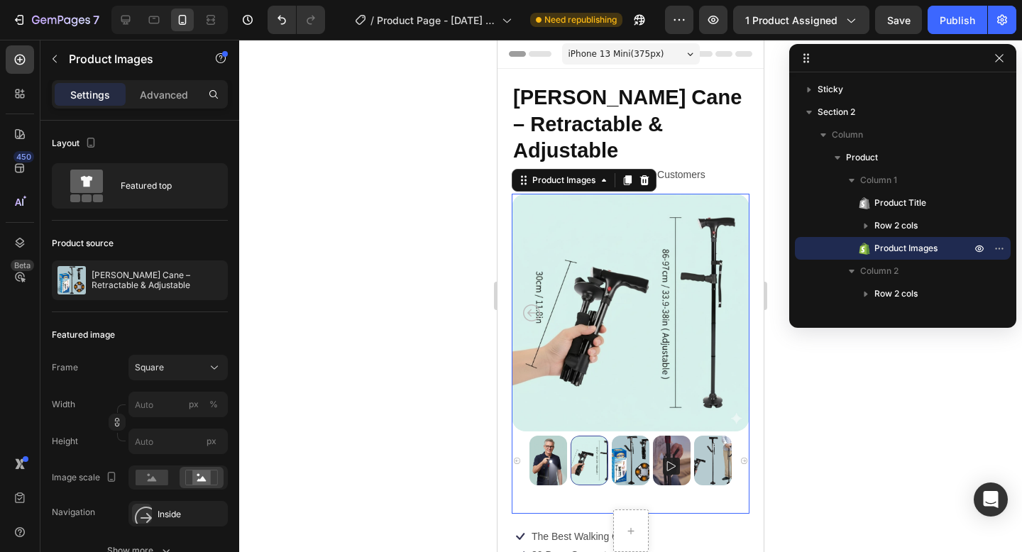
click at [553, 465] on img at bounding box center [548, 461] width 38 height 50
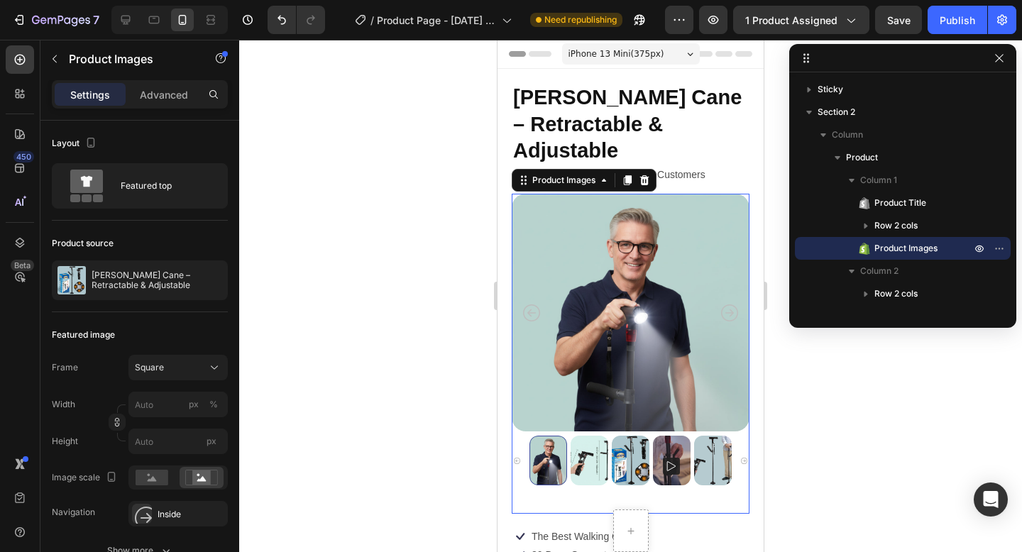
click at [641, 465] on img at bounding box center [630, 461] width 38 height 50
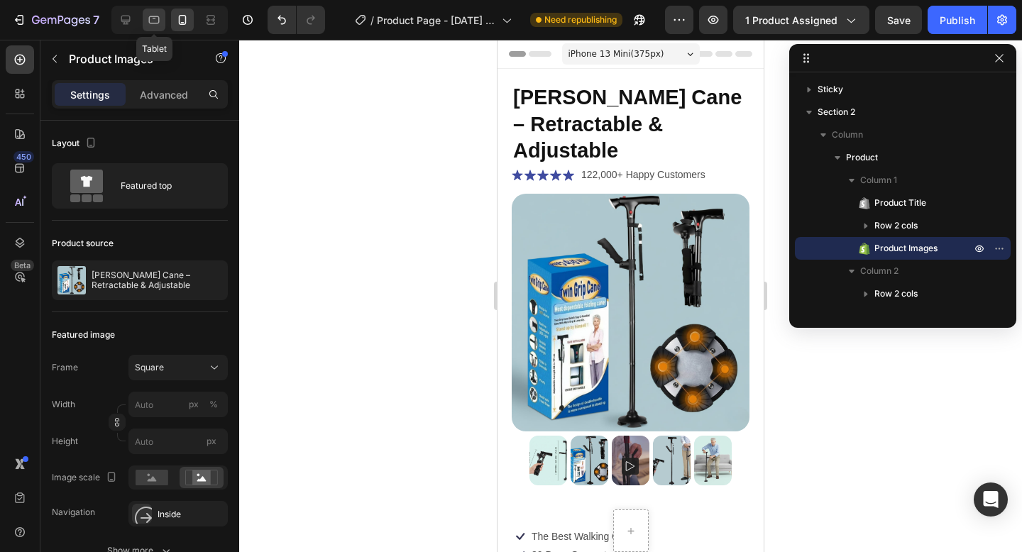
click at [157, 23] on icon at bounding box center [154, 20] width 11 height 8
type input "149"
type input "171"
type input "28"
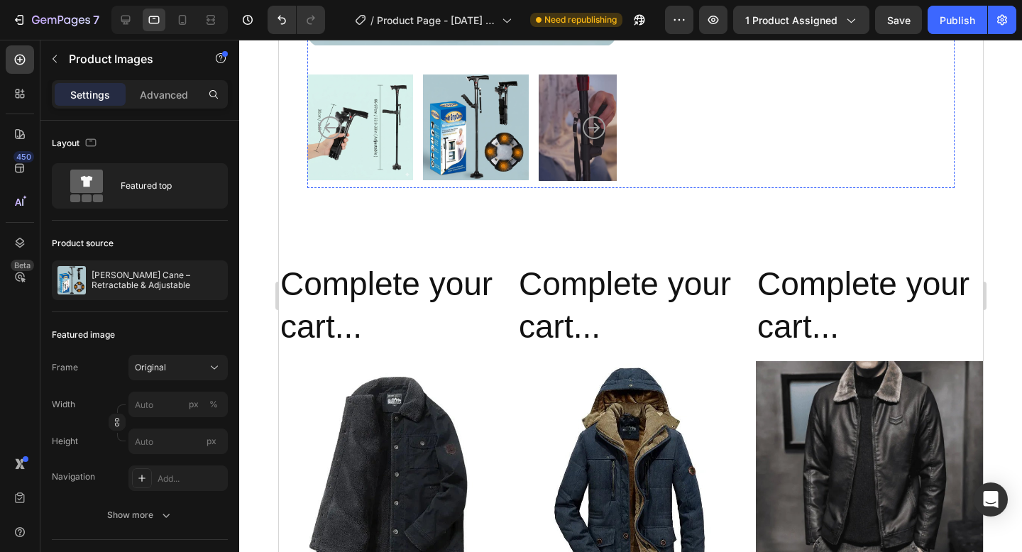
scroll to position [485, 0]
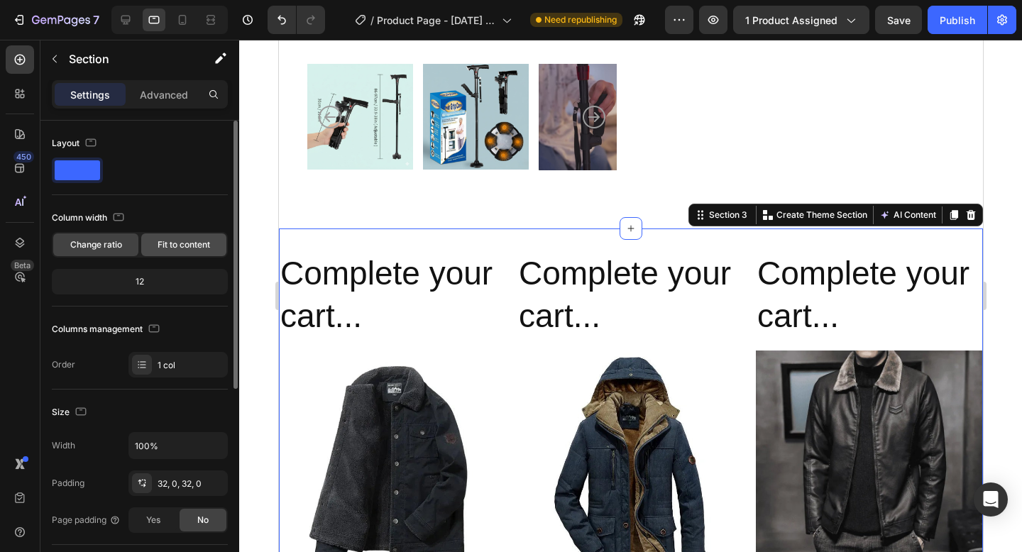
click at [162, 248] on span "Fit to content" at bounding box center [183, 244] width 52 height 13
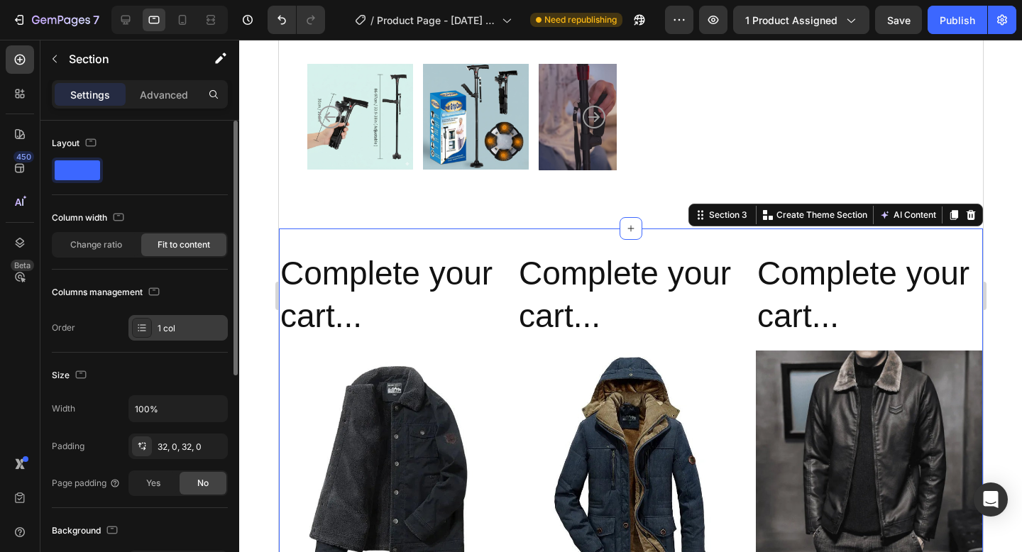
click at [179, 326] on div "1 col" at bounding box center [190, 328] width 67 height 13
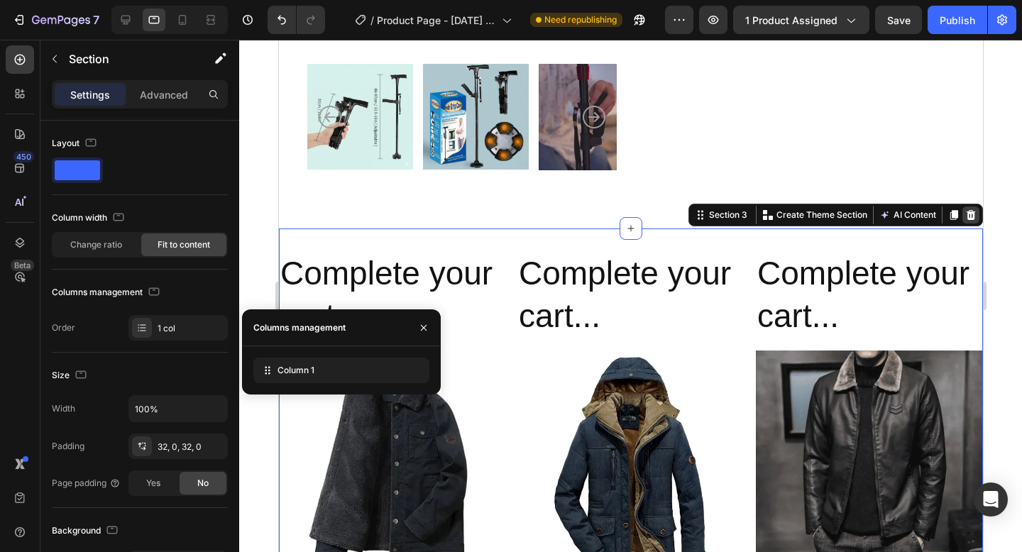
click at [973, 216] on icon at bounding box center [969, 215] width 9 height 10
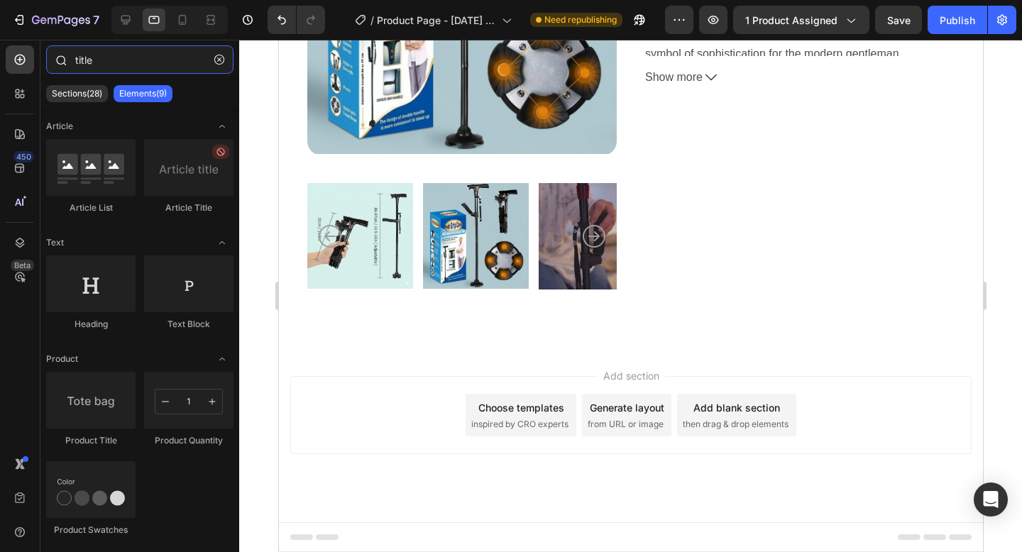
click at [92, 56] on input "title" at bounding box center [139, 59] width 187 height 28
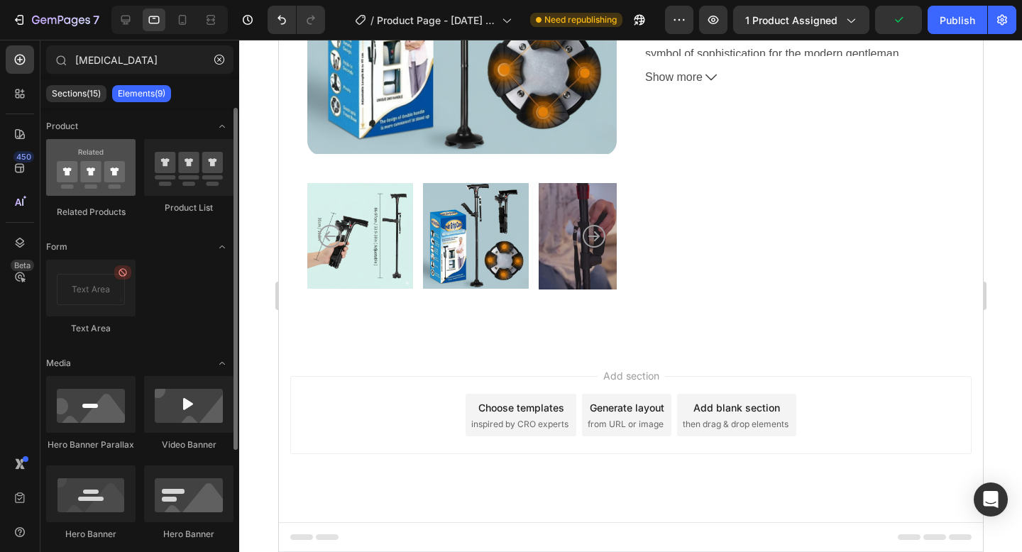
click at [104, 189] on div at bounding box center [90, 167] width 89 height 57
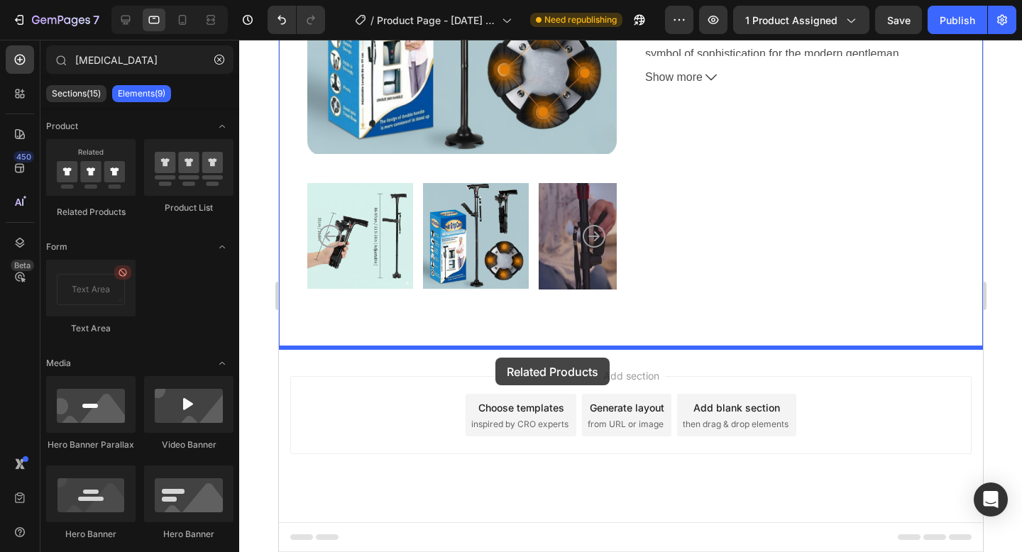
drag, startPoint x: 382, startPoint y: 229, endPoint x: 494, endPoint y: 358, distance: 170.9
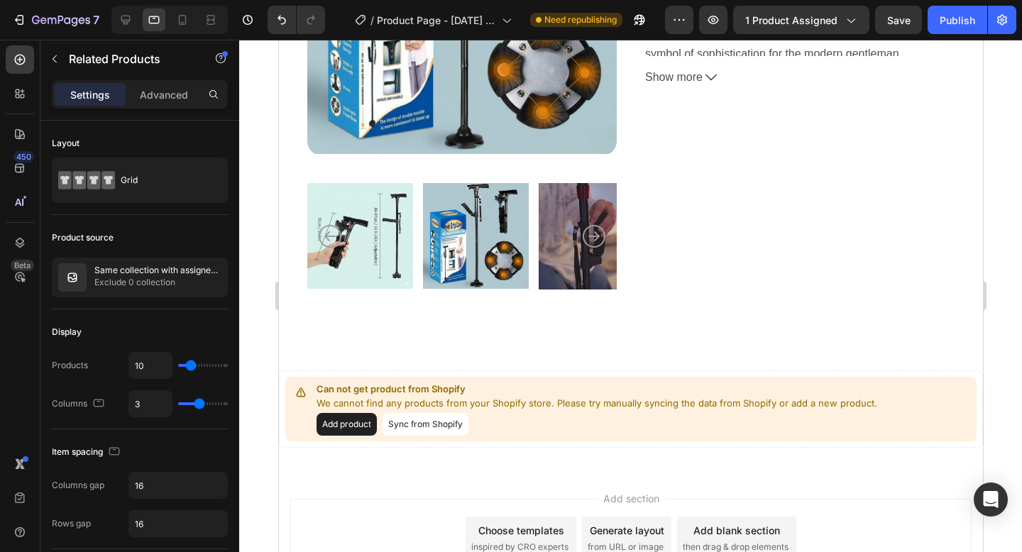
scroll to position [485, 0]
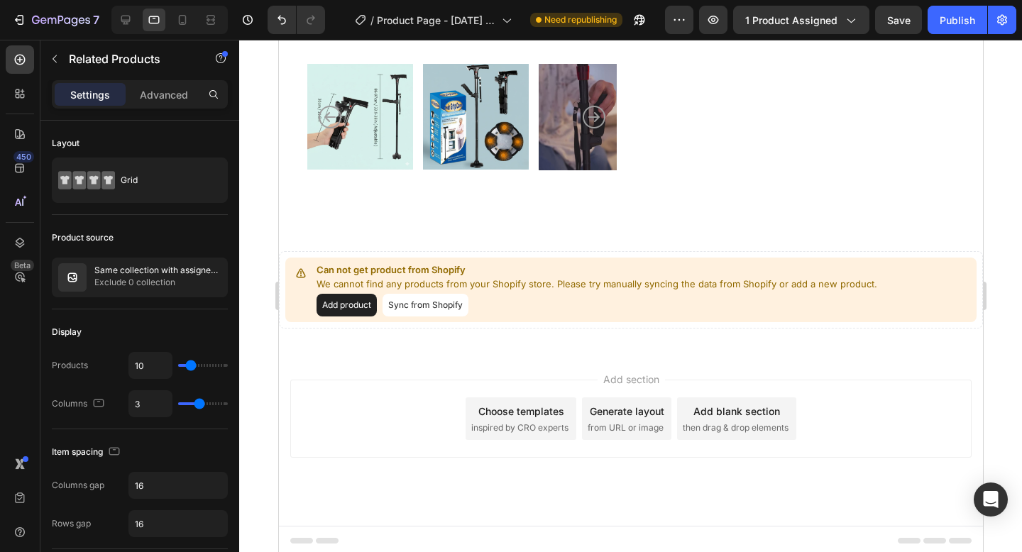
click at [360, 311] on button "Add product" at bounding box center [346, 305] width 60 height 23
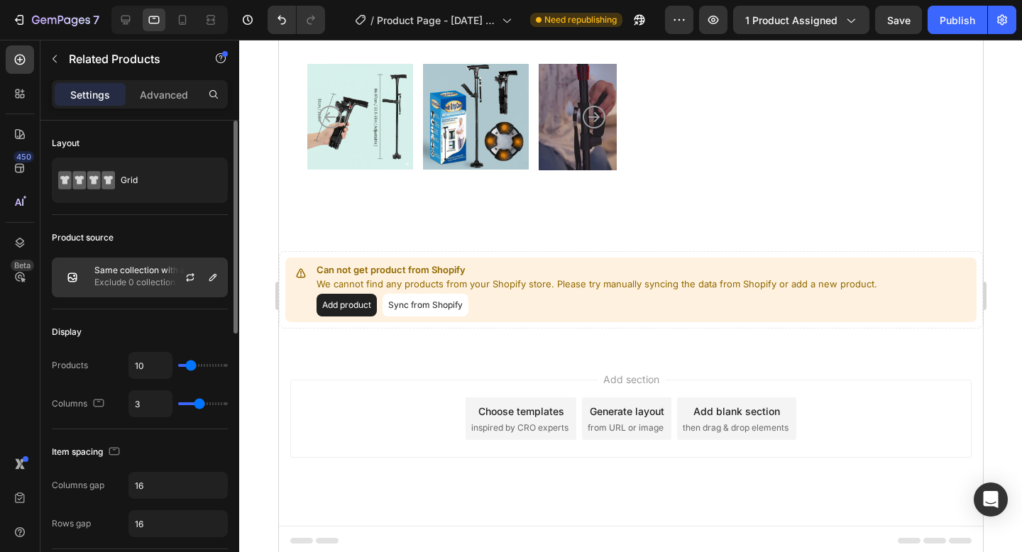
click at [114, 292] on div "Same collection with assigned product Exclude 0 collection" at bounding box center [140, 278] width 176 height 40
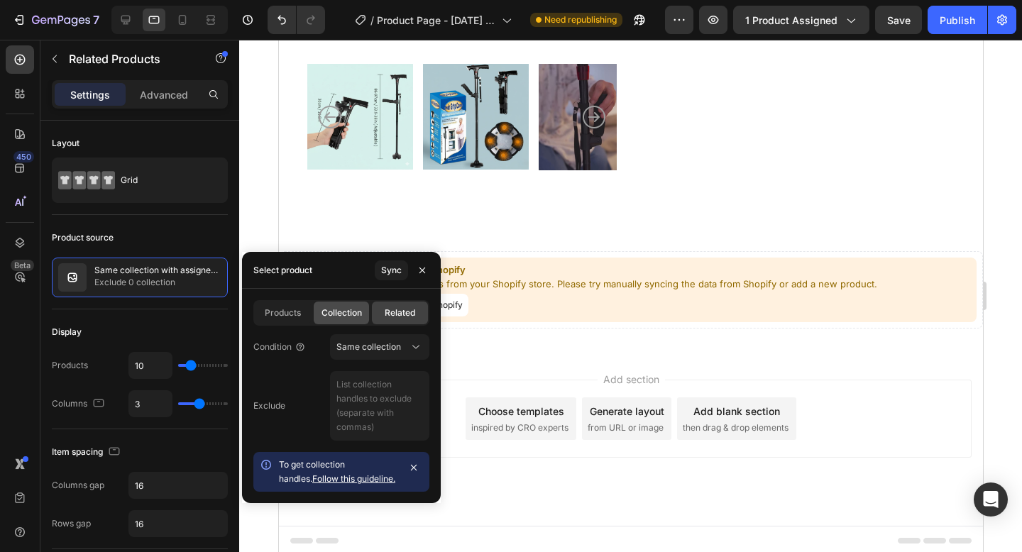
click at [343, 309] on span "Collection" at bounding box center [341, 312] width 40 height 13
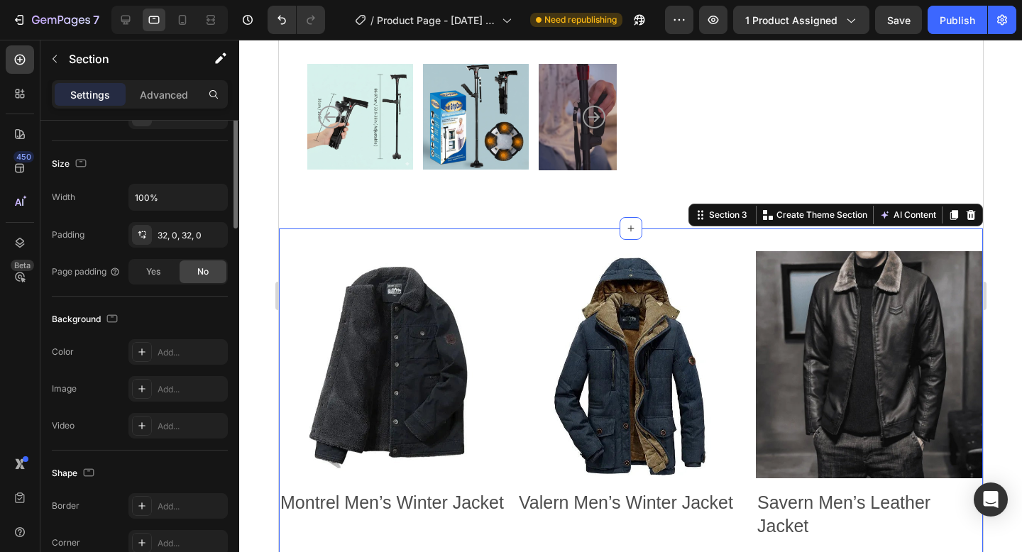
scroll to position [357, 0]
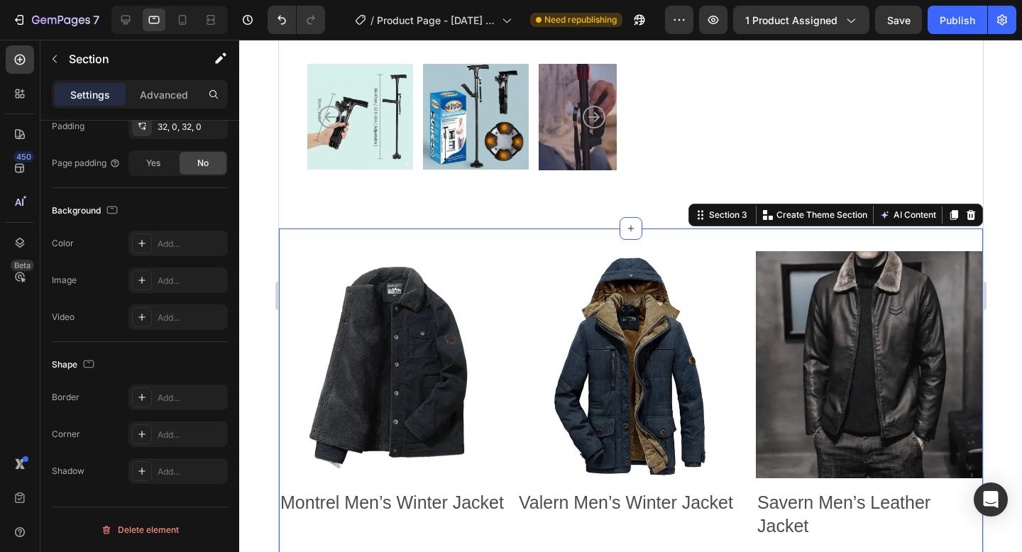
click at [625, 230] on icon at bounding box center [629, 228] width 11 height 11
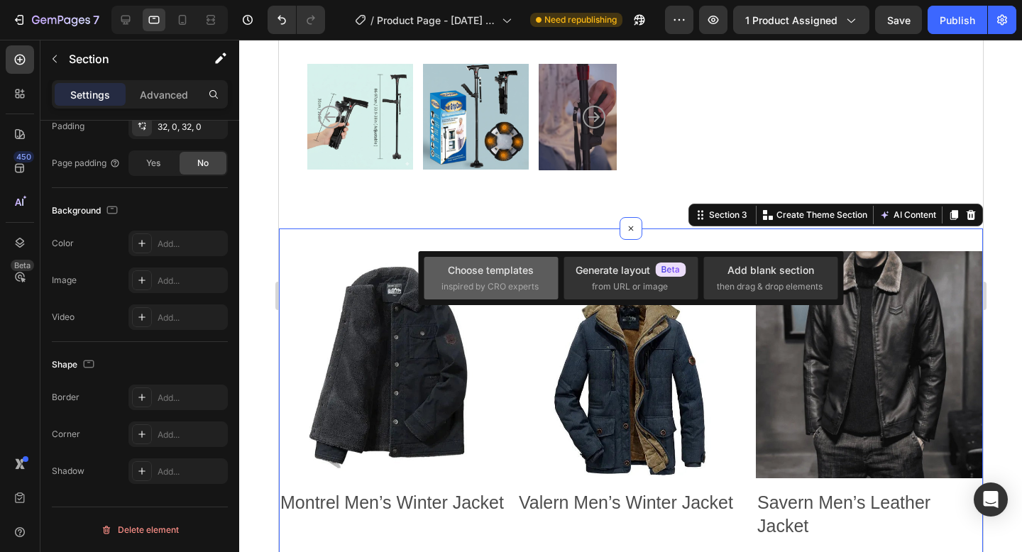
click at [484, 266] on div "Choose templates" at bounding box center [491, 269] width 86 height 15
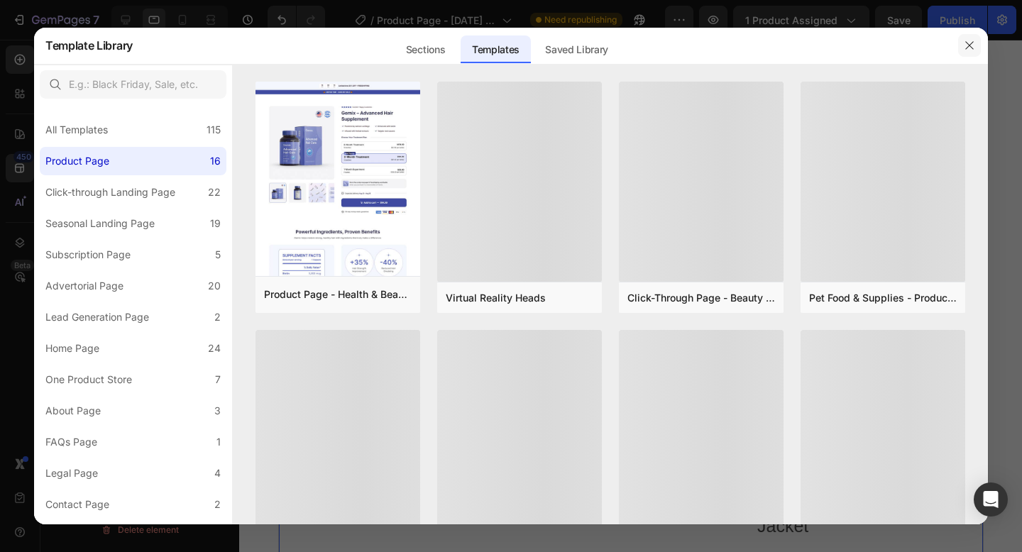
click at [973, 52] on button "button" at bounding box center [969, 45] width 23 height 23
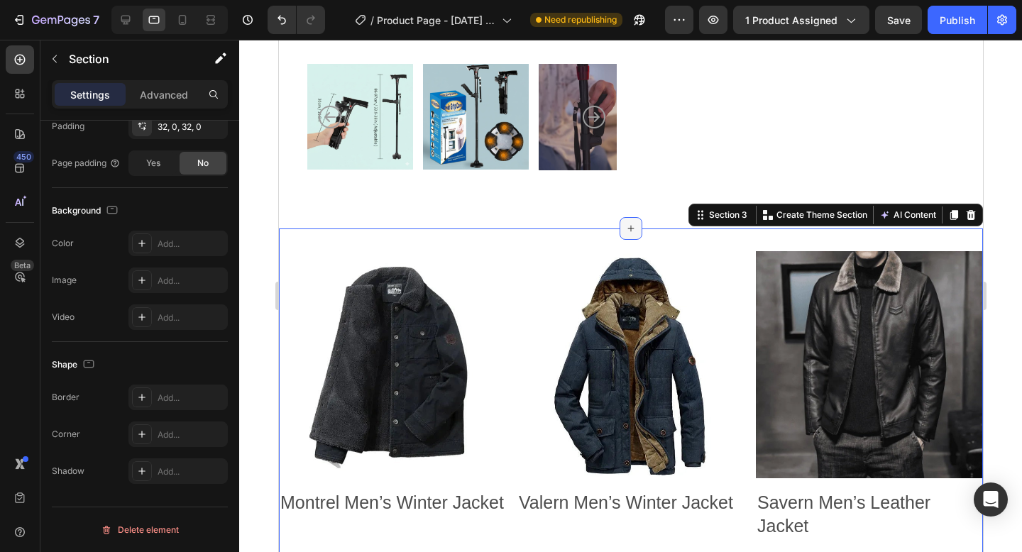
click at [632, 226] on icon at bounding box center [629, 228] width 11 height 11
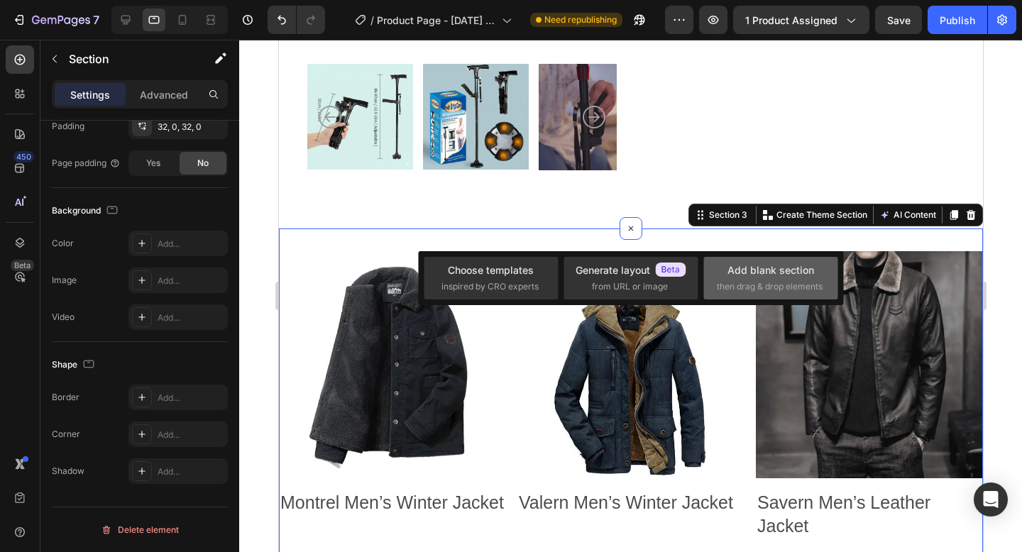
click at [782, 279] on div "Add blank section then drag & drop elements" at bounding box center [770, 277] width 108 height 31
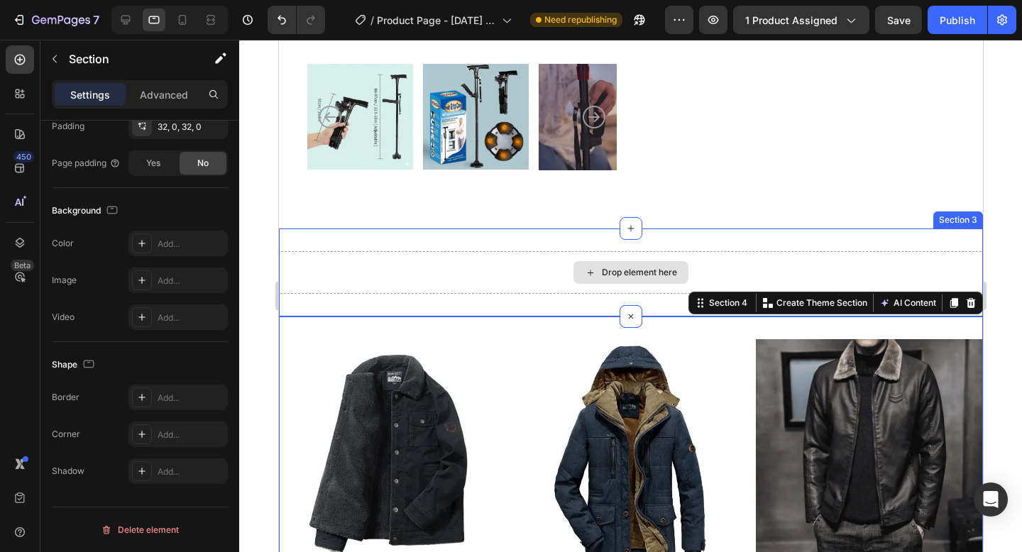
click at [460, 273] on div "Drop element here" at bounding box center [630, 272] width 704 height 43
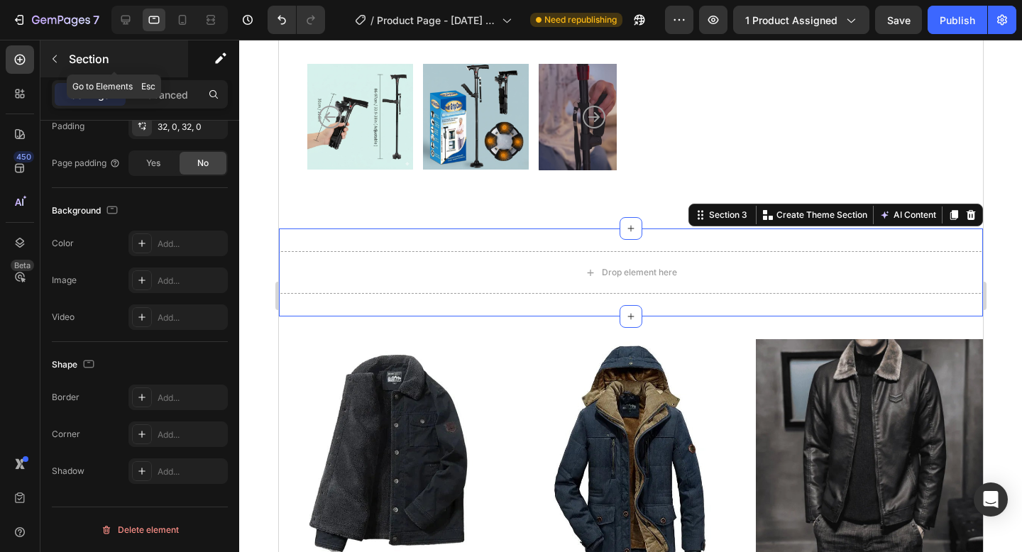
click at [59, 63] on icon "button" at bounding box center [54, 58] width 11 height 11
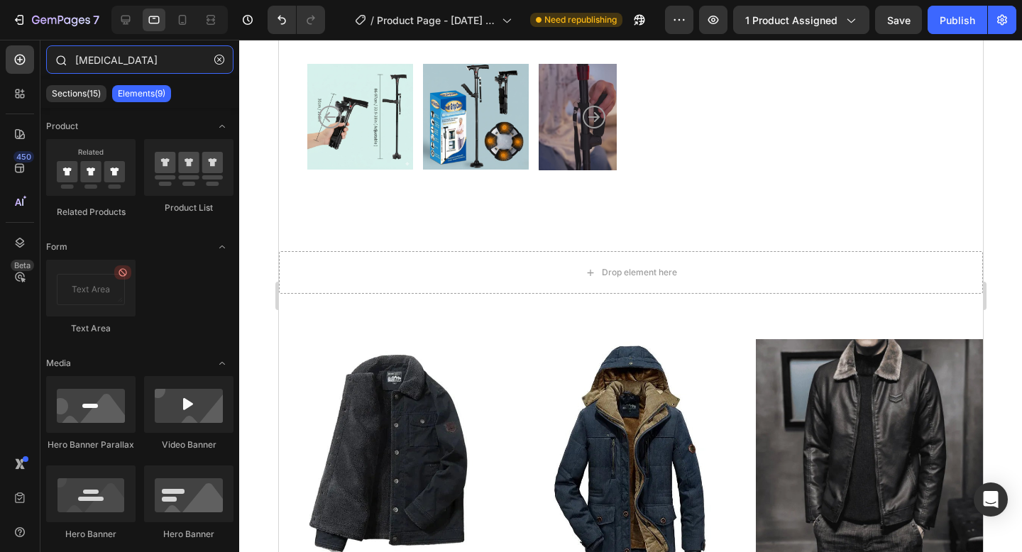
click at [115, 63] on input "[MEDICAL_DATA]" at bounding box center [139, 59] width 187 height 28
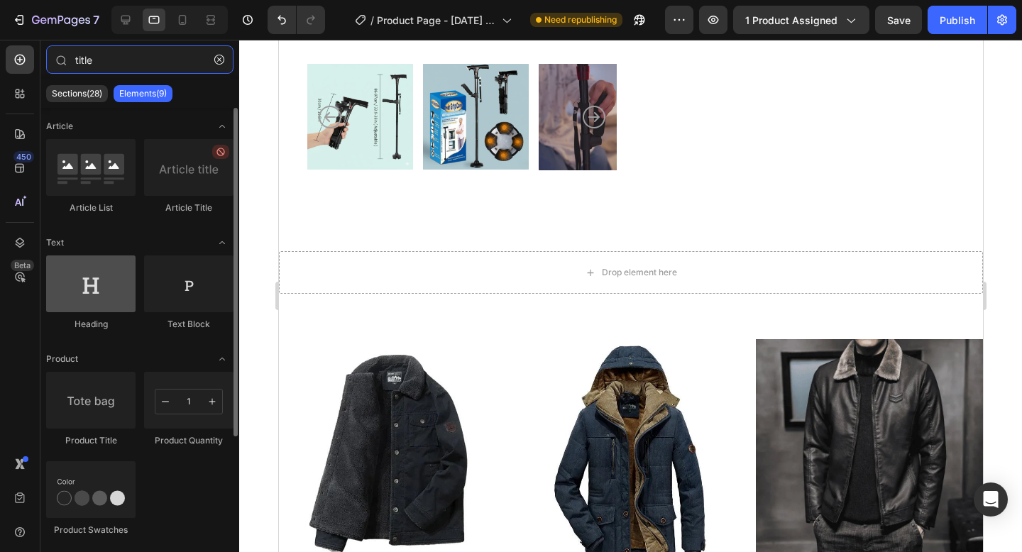
type input "title"
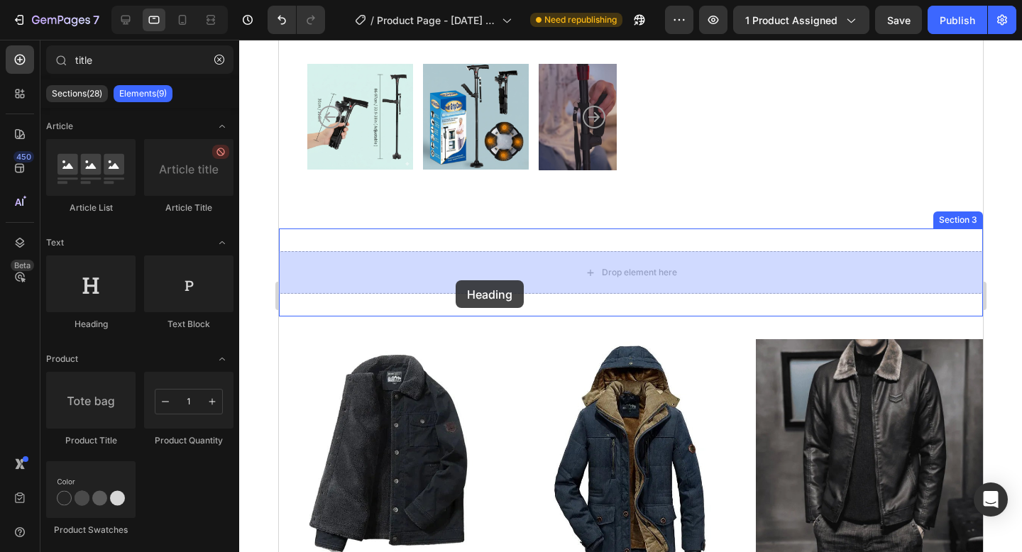
drag, startPoint x: 390, startPoint y: 320, endPoint x: 454, endPoint y: 280, distance: 75.2
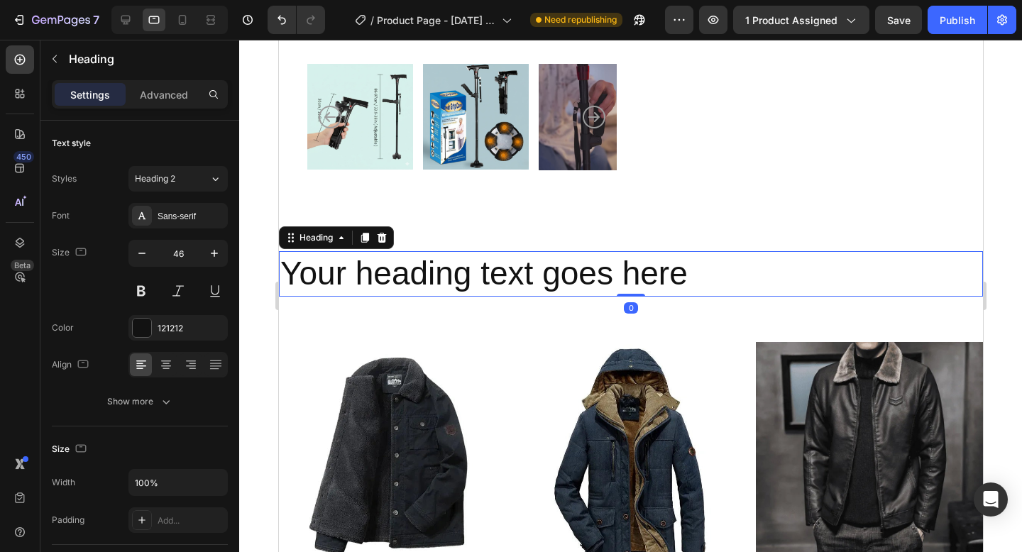
click at [453, 280] on h2 "Your heading text goes here" at bounding box center [630, 273] width 704 height 45
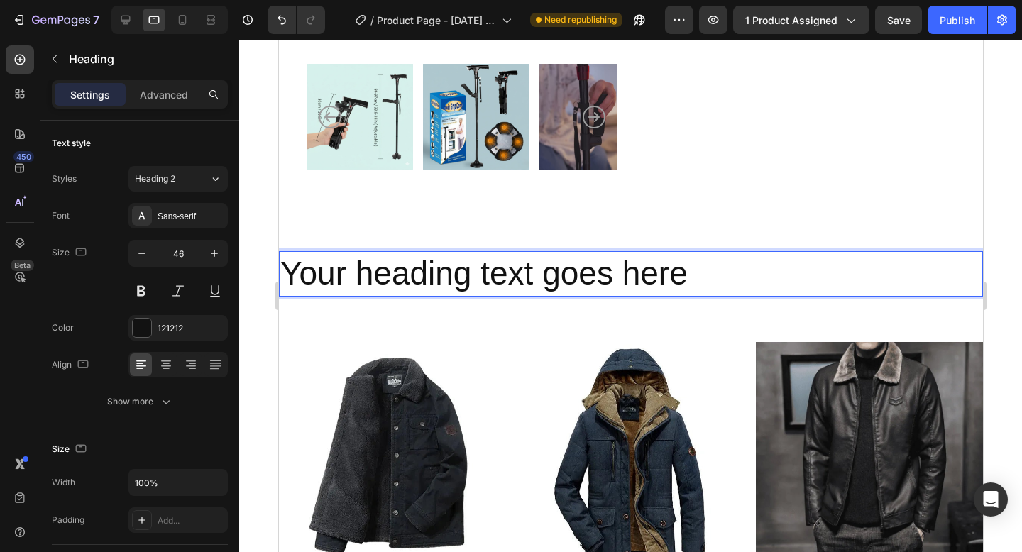
click at [453, 280] on p "Your heading text goes here" at bounding box center [629, 274] width 701 height 43
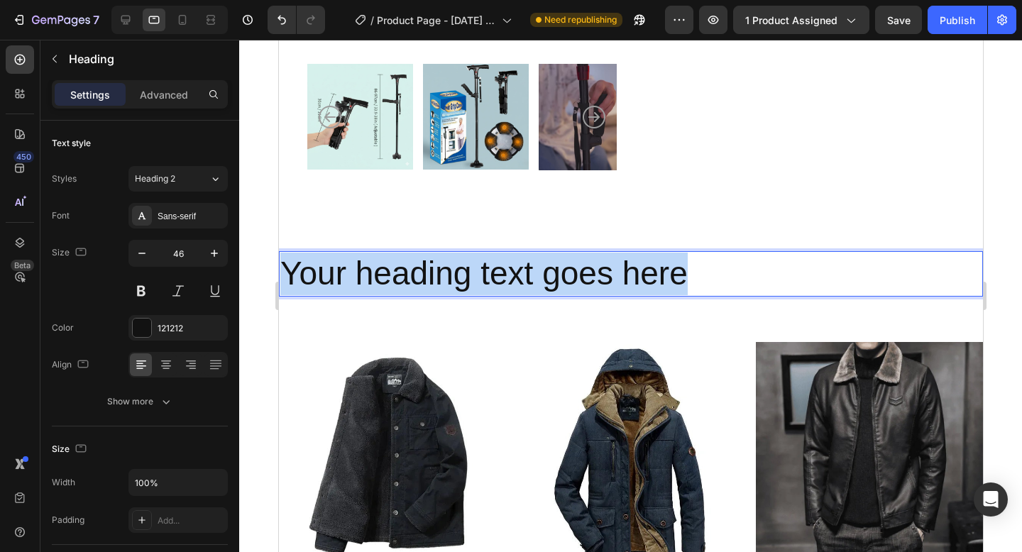
click at [453, 280] on p "Your heading text goes here" at bounding box center [629, 274] width 701 height 43
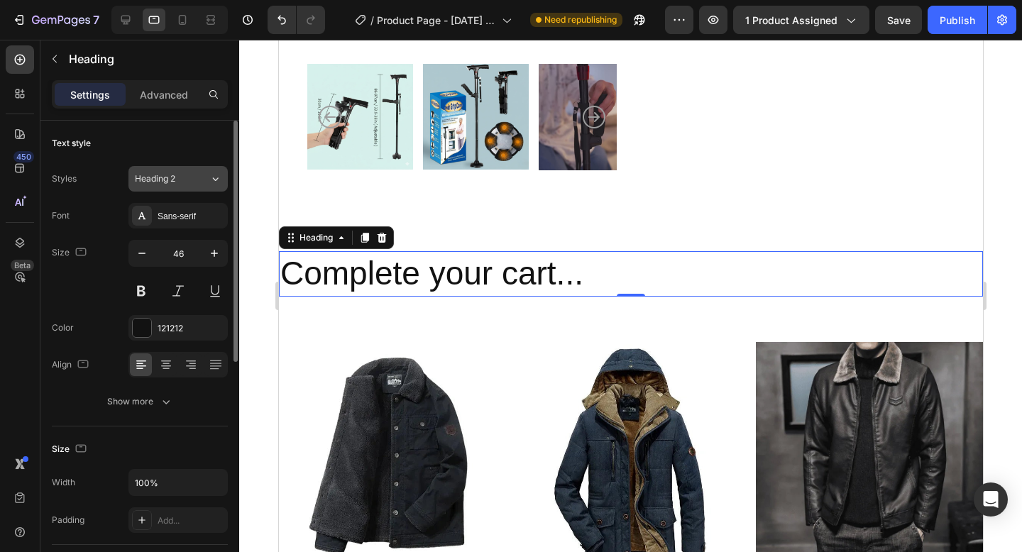
click at [166, 191] on button "Heading 2" at bounding box center [177, 179] width 99 height 26
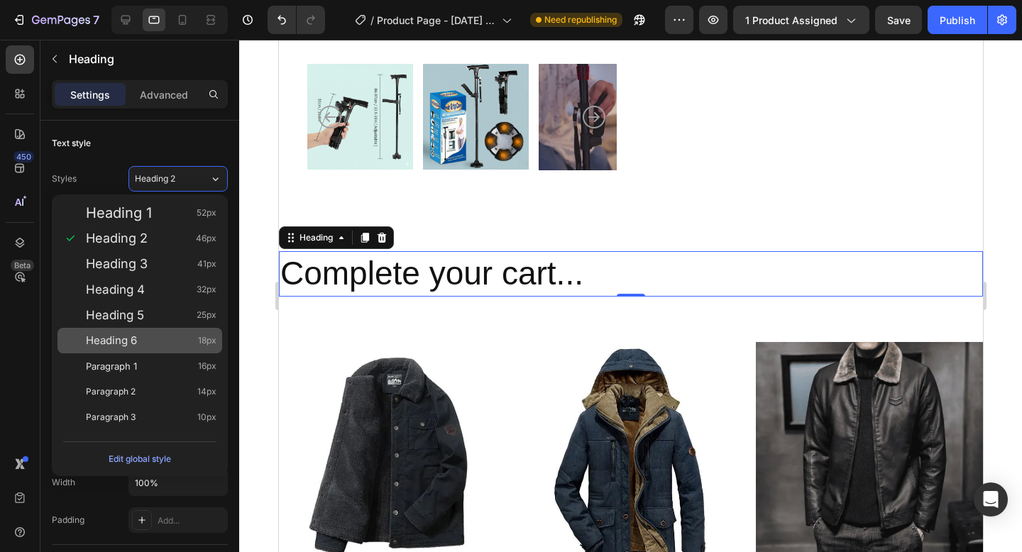
click at [138, 338] on div "Heading 6 18px" at bounding box center [151, 340] width 131 height 14
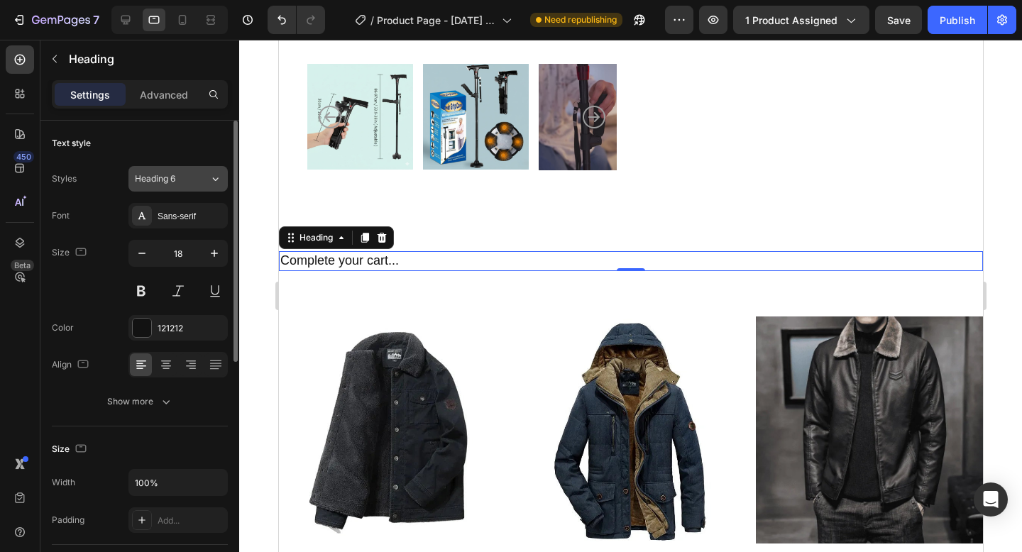
click at [146, 185] on button "Heading 6" at bounding box center [177, 179] width 99 height 26
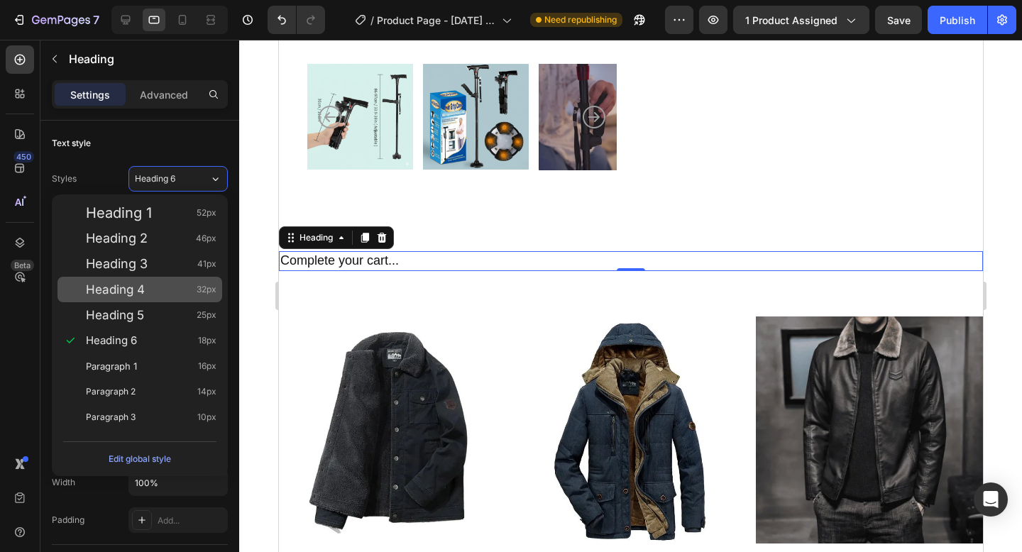
click at [132, 297] on div "Heading 4 32px" at bounding box center [139, 290] width 165 height 26
type input "32"
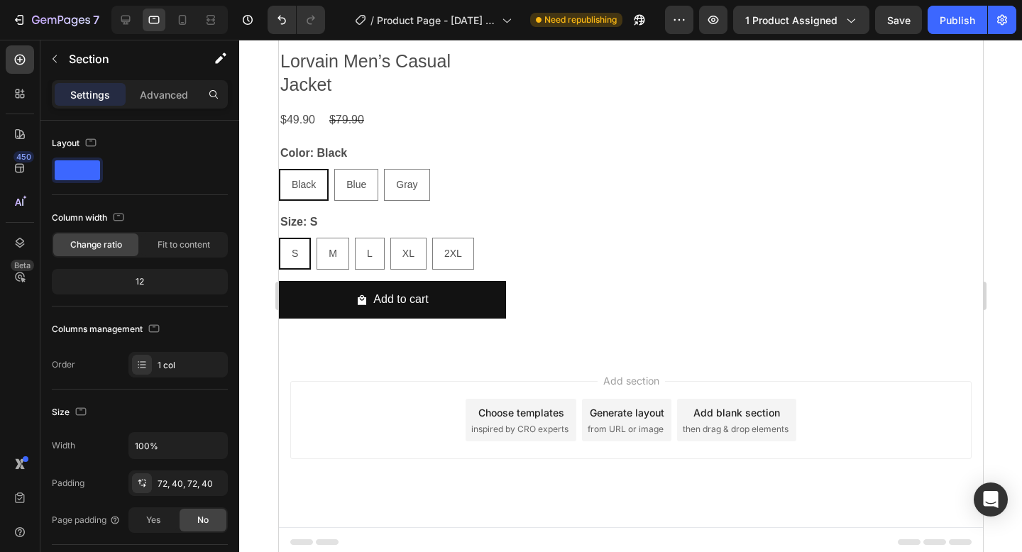
scroll to position [1580, 0]
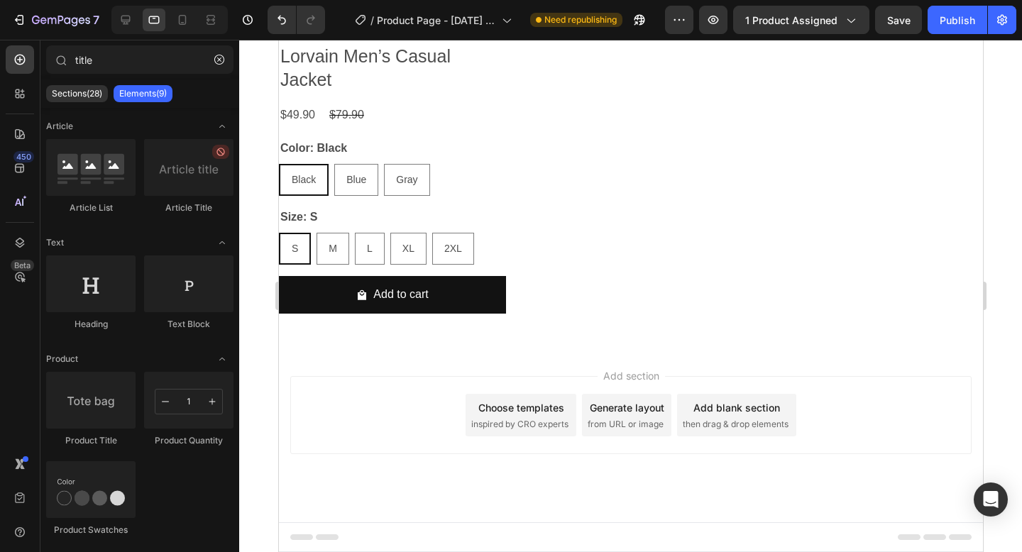
click at [616, 358] on div "Add section Choose templates inspired by CRO experts Generate layout from URL o…" at bounding box center [630, 435] width 704 height 175
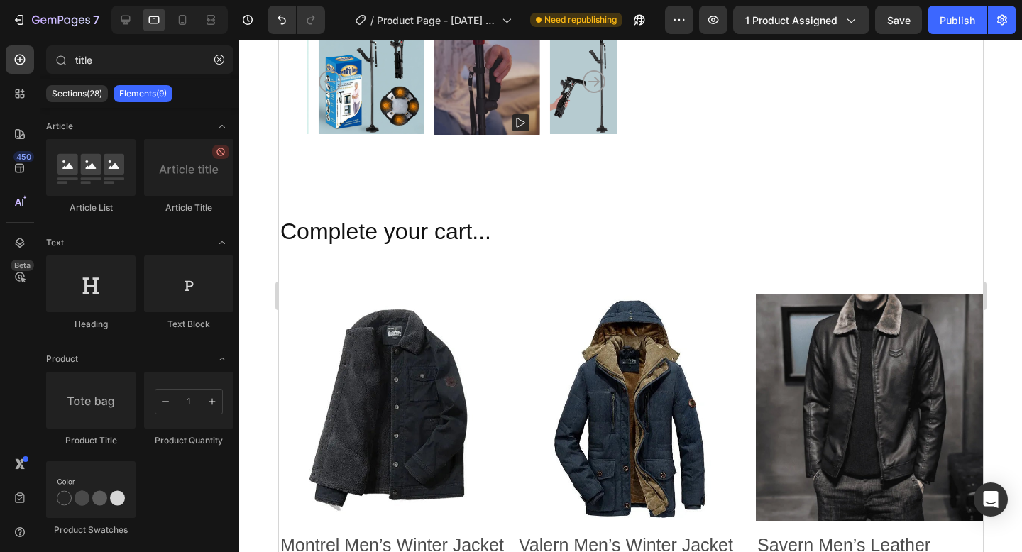
scroll to position [503, 0]
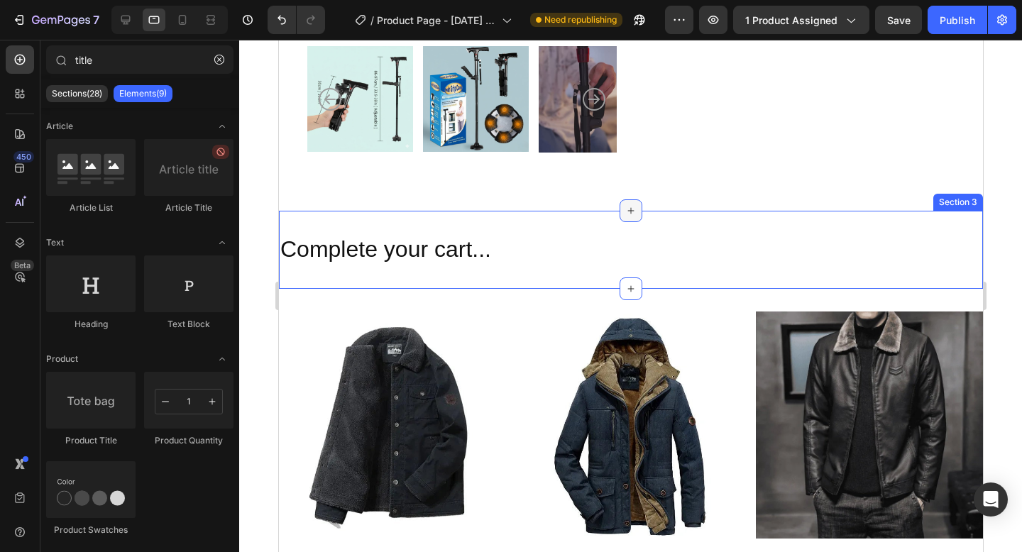
click at [624, 210] on div at bounding box center [630, 210] width 23 height 23
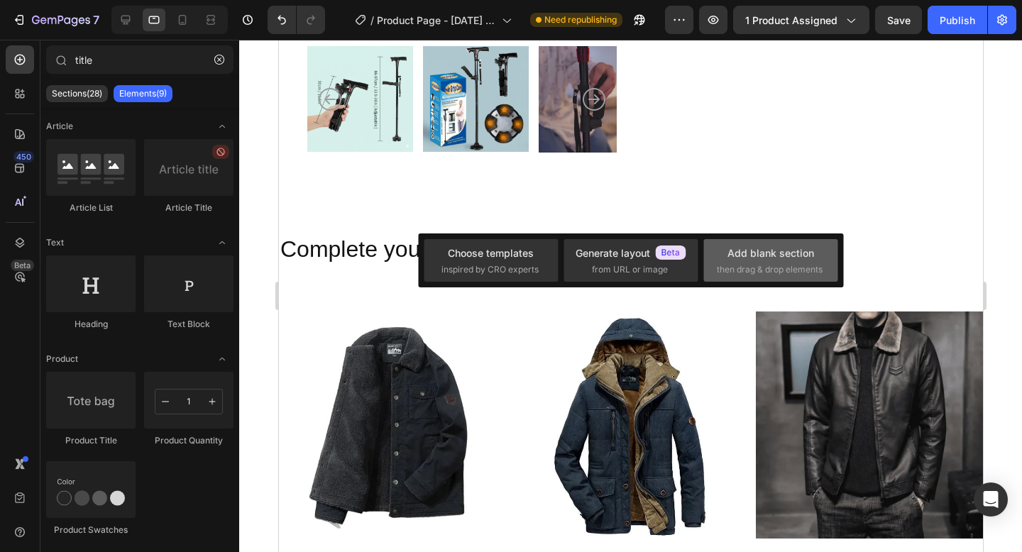
click at [737, 255] on div "Add blank section" at bounding box center [770, 252] width 87 height 15
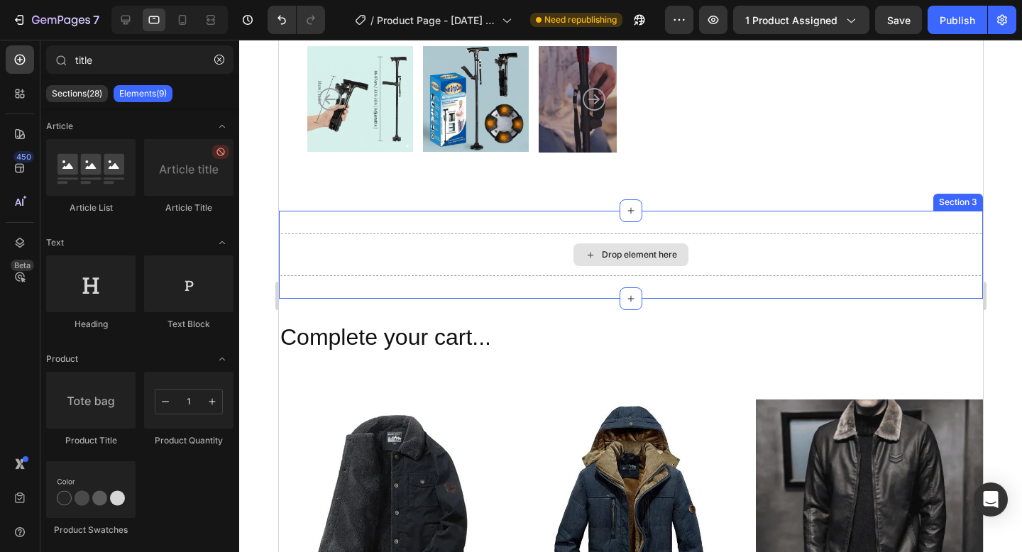
click at [451, 243] on div "Drop element here" at bounding box center [630, 254] width 704 height 43
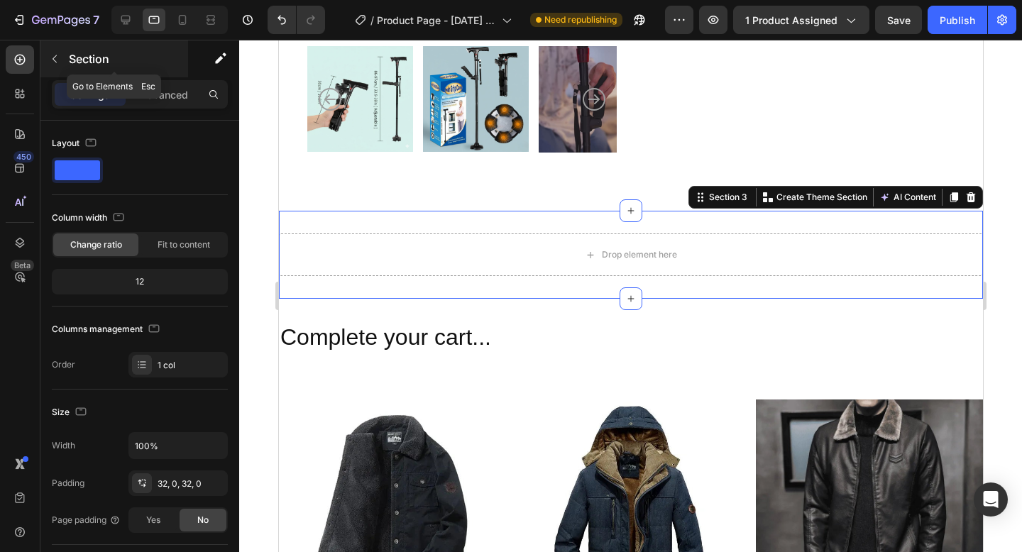
click at [56, 62] on icon "button" at bounding box center [54, 58] width 11 height 11
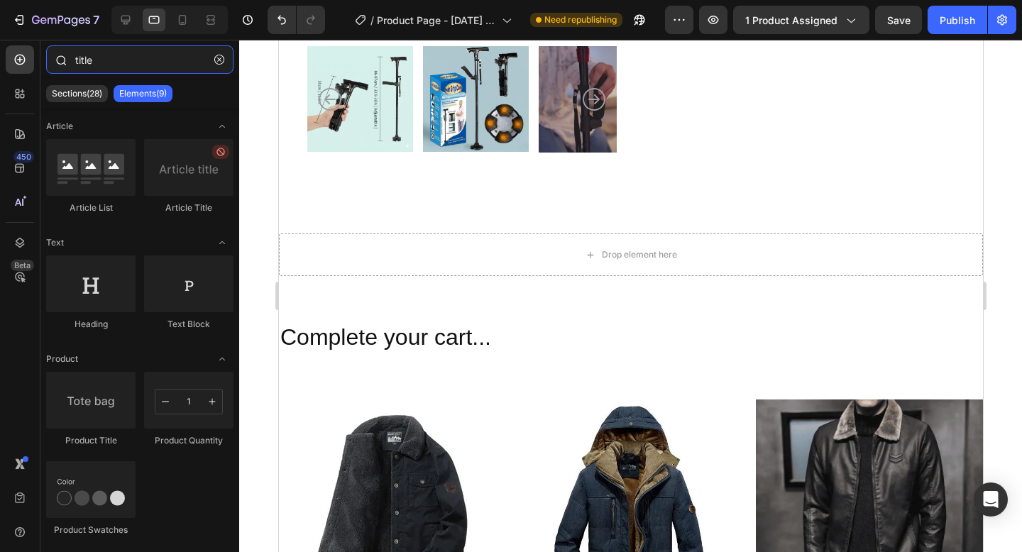
click at [99, 62] on input "title" at bounding box center [139, 59] width 187 height 28
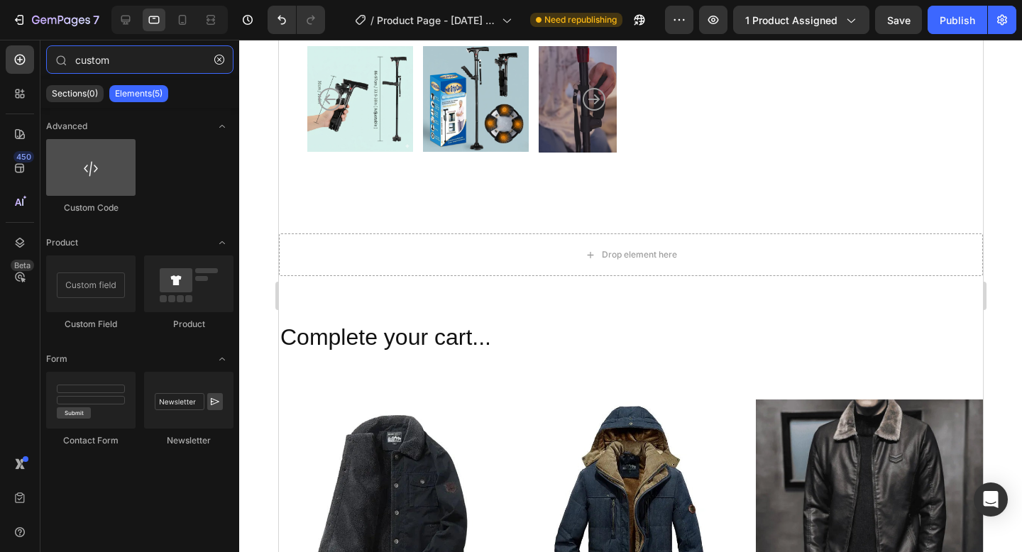
type input "custom"
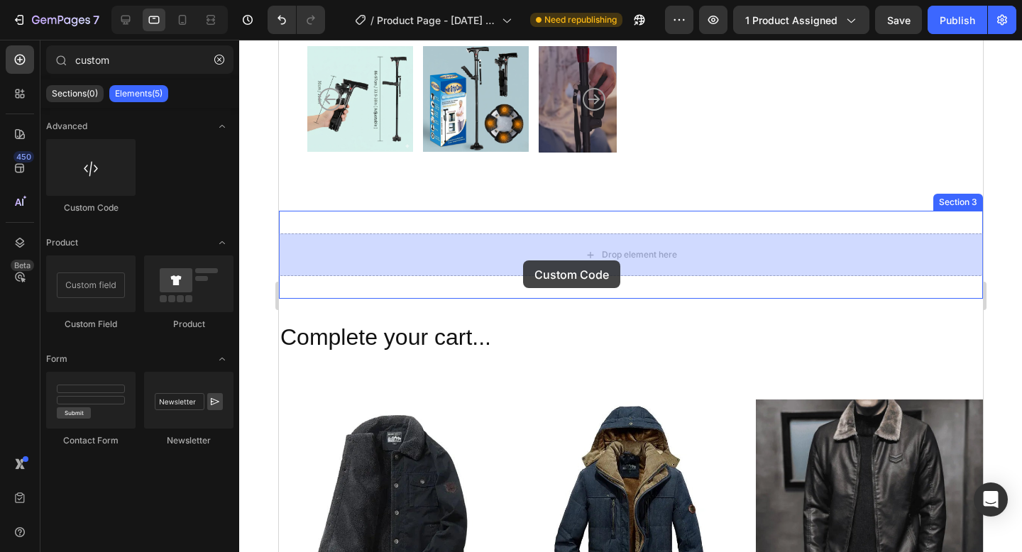
drag, startPoint x: 363, startPoint y: 215, endPoint x: 519, endPoint y: 258, distance: 161.8
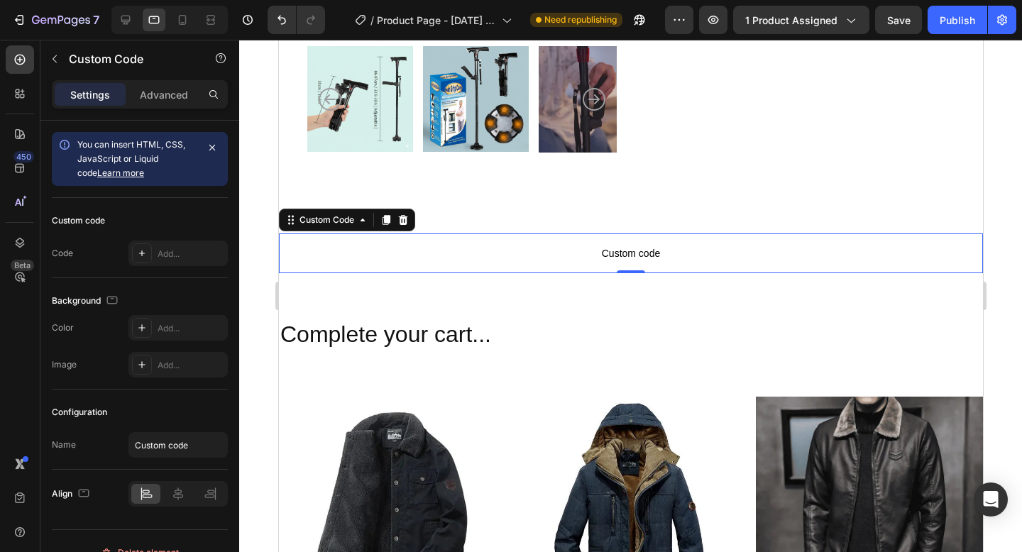
click at [527, 254] on span "Custom code" at bounding box center [630, 253] width 704 height 17
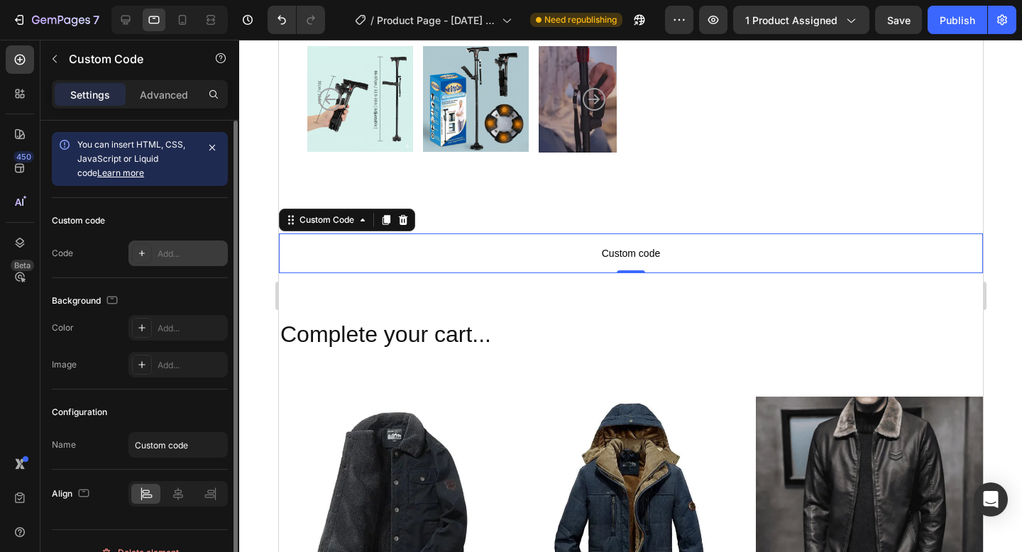
click at [162, 242] on div "Add..." at bounding box center [177, 253] width 99 height 26
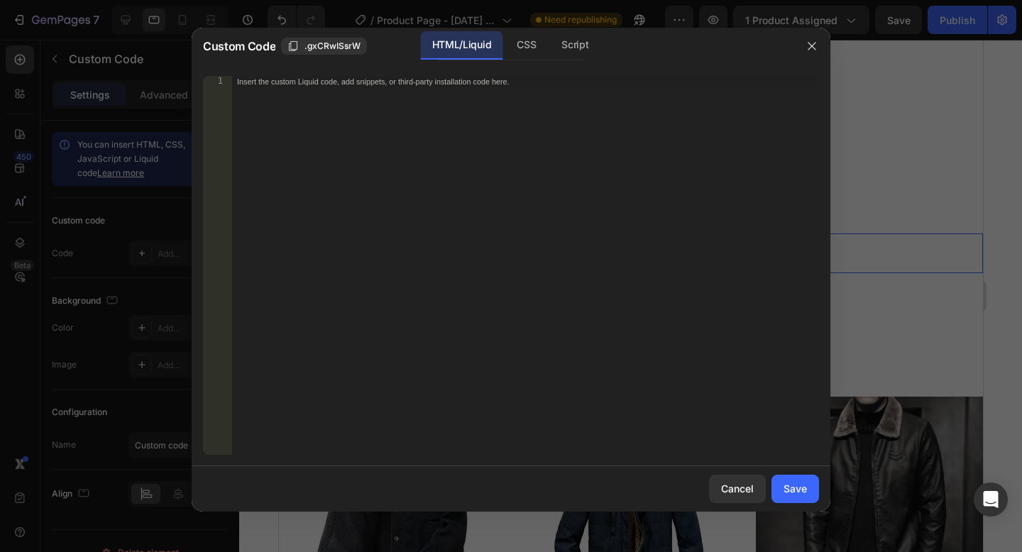
click at [292, 216] on div "Insert the custom Liquid code, add snippets, or third-party installation code h…" at bounding box center [524, 277] width 587 height 402
paste textarea "</script>"
type textarea "</script>"
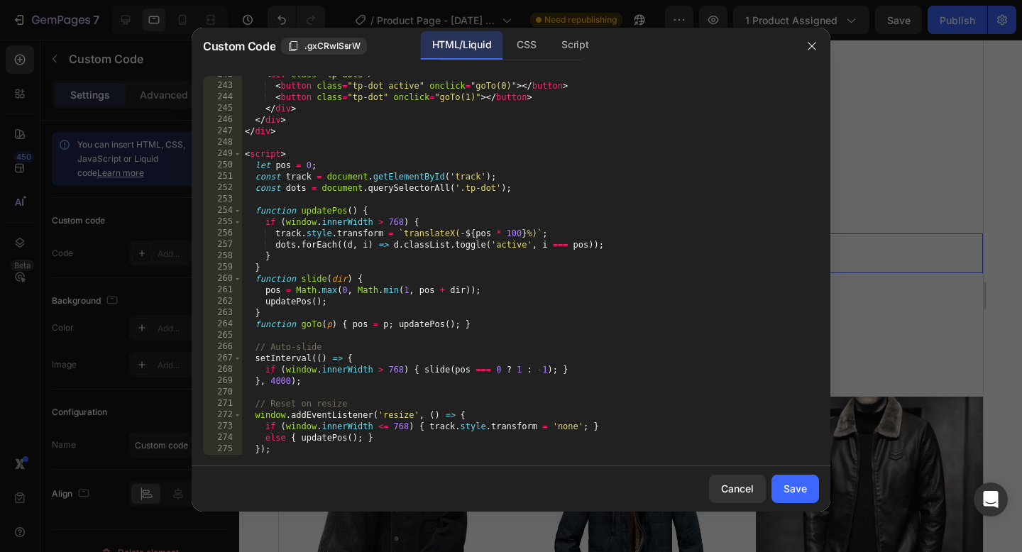
scroll to position [2845, 0]
click at [785, 489] on div "Save" at bounding box center [794, 488] width 23 height 15
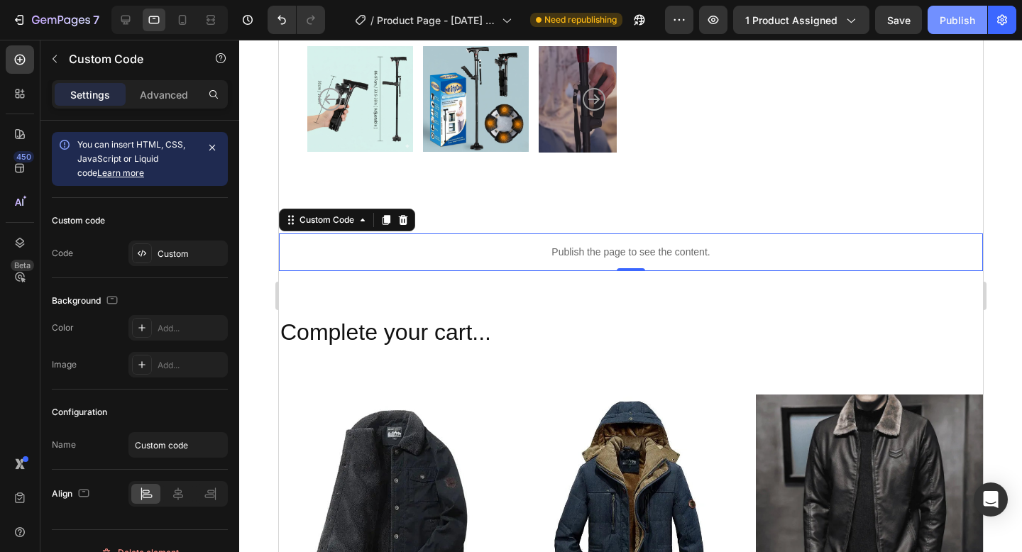
click at [966, 18] on div "Publish" at bounding box center [956, 20] width 35 height 15
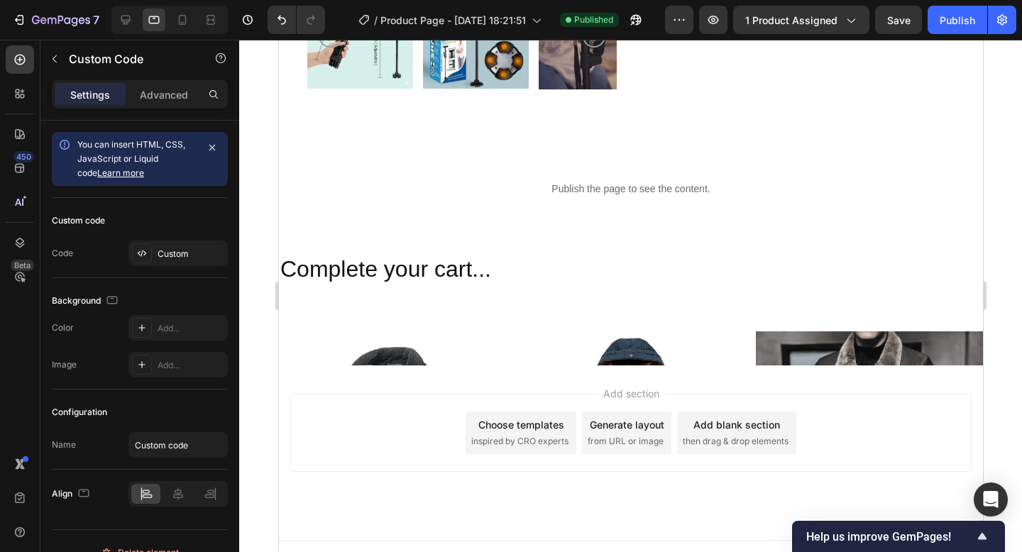
scroll to position [584, 0]
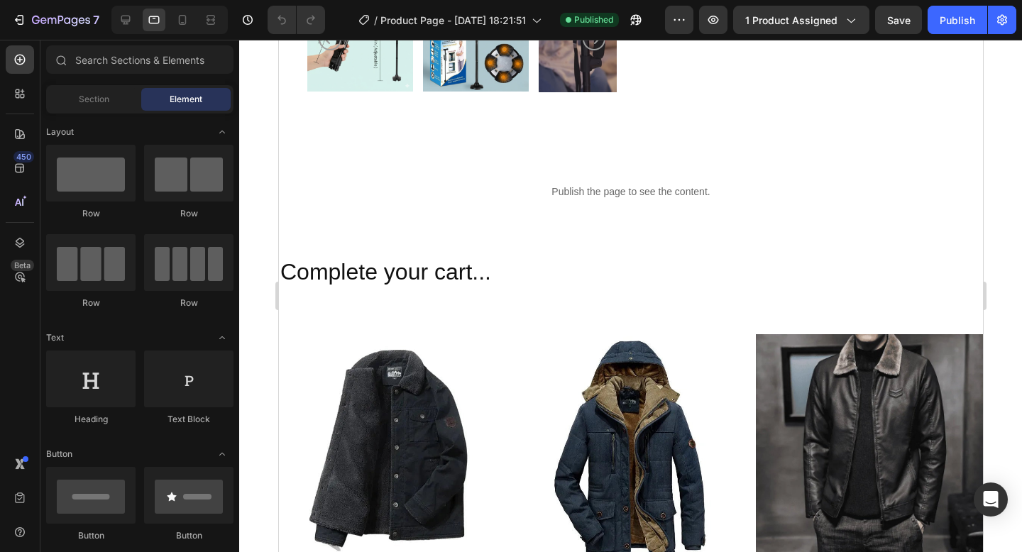
scroll to position [568, 0]
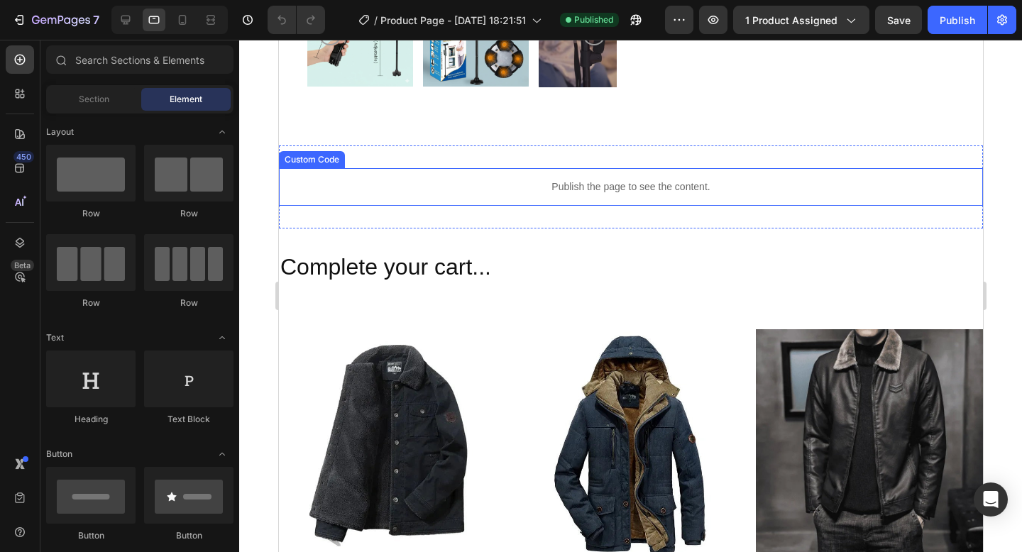
click at [638, 181] on p "Publish the page to see the content." at bounding box center [630, 186] width 704 height 15
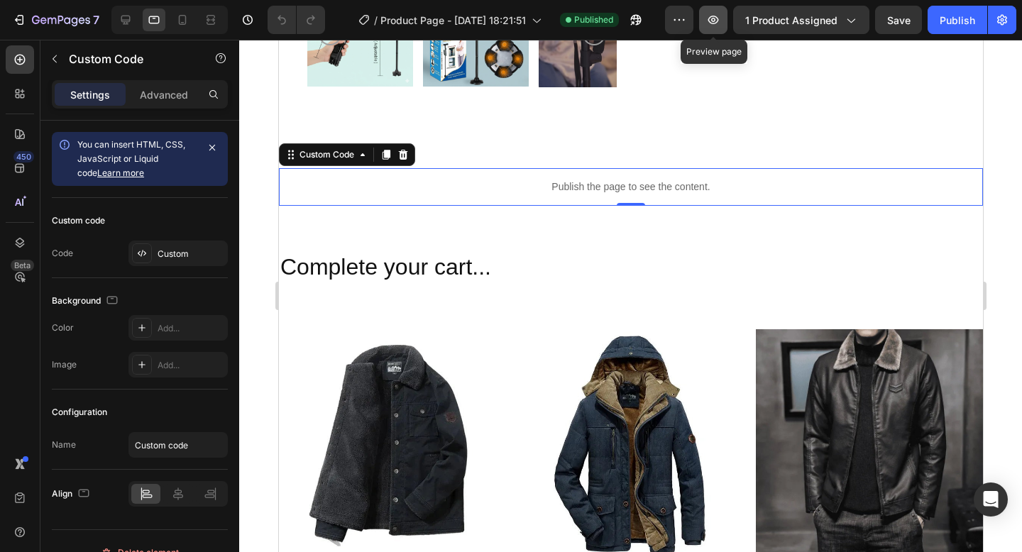
click at [709, 16] on icon "button" at bounding box center [713, 20] width 14 height 14
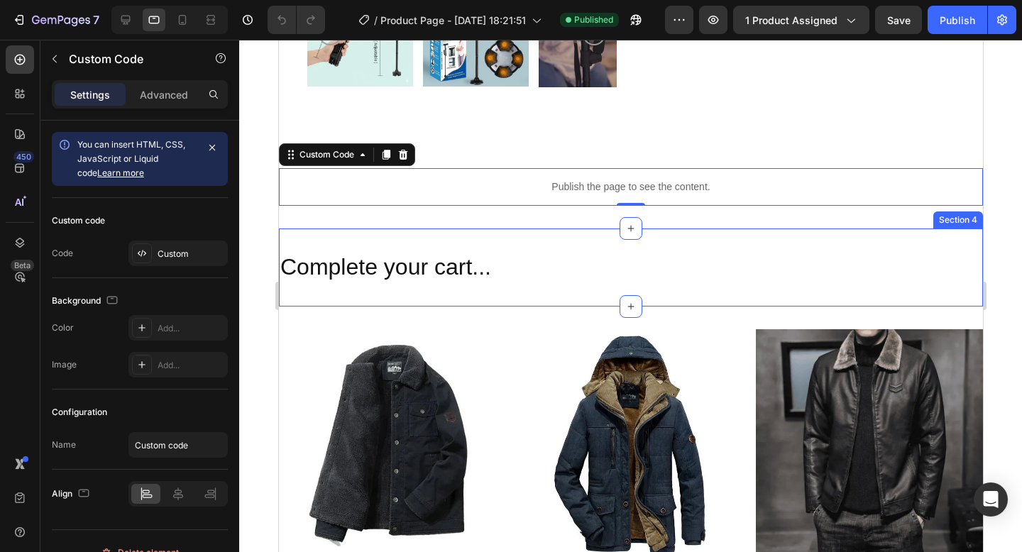
scroll to position [0, 0]
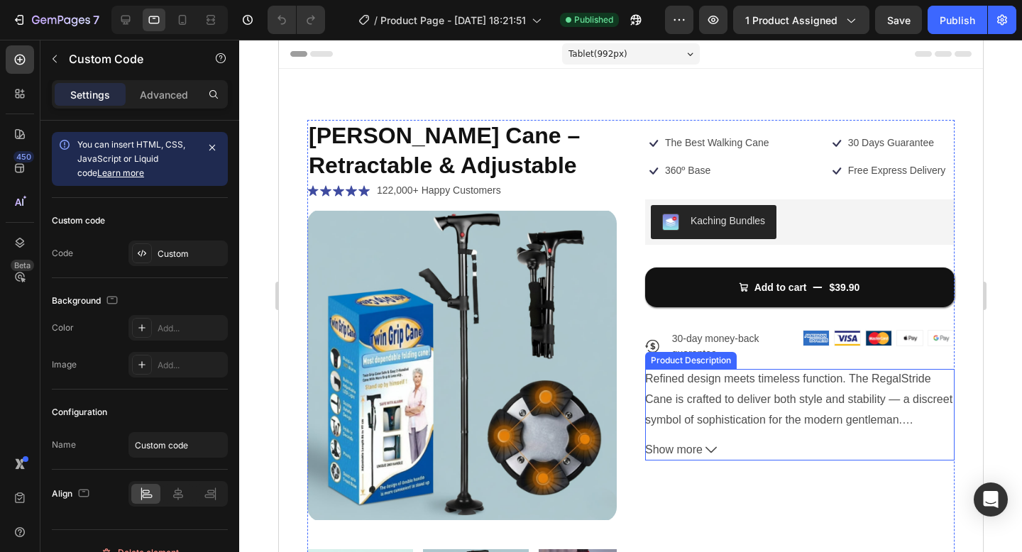
click at [747, 383] on p "Refined design meets timeless function. The RegalStride Cane is crafted to deli…" at bounding box center [797, 398] width 307 height 53
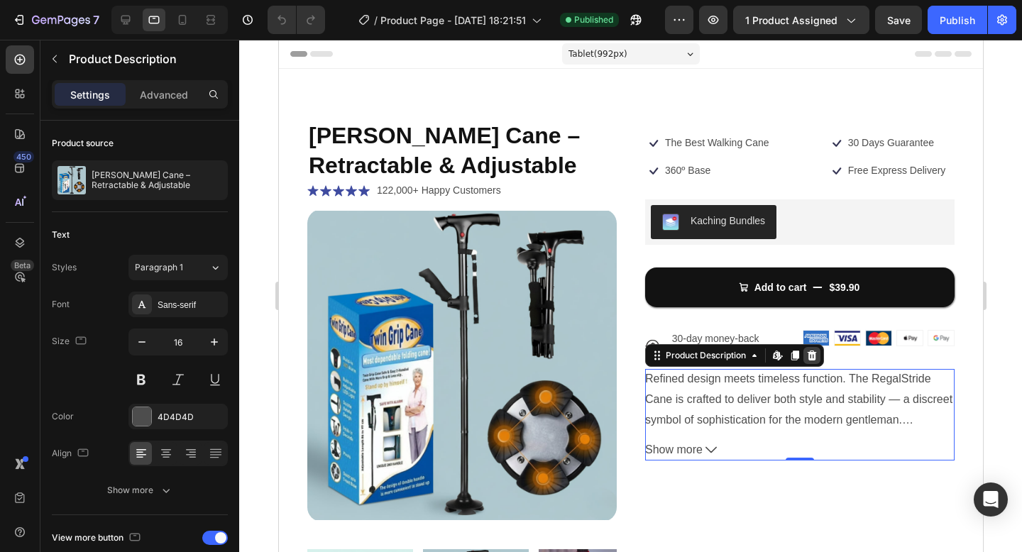
click at [814, 355] on icon at bounding box center [811, 355] width 9 height 10
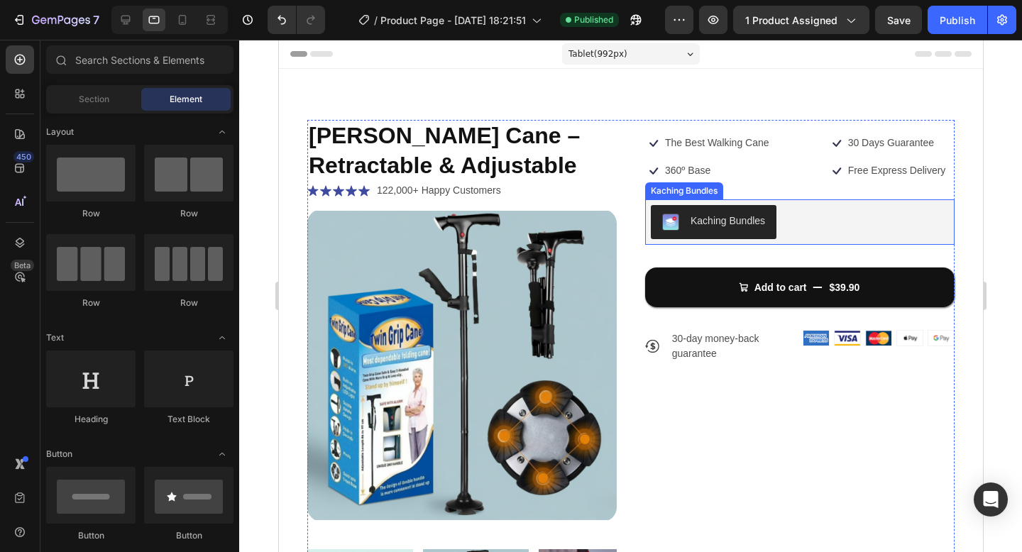
click at [736, 226] on div "Kaching Bundles" at bounding box center [727, 221] width 74 height 15
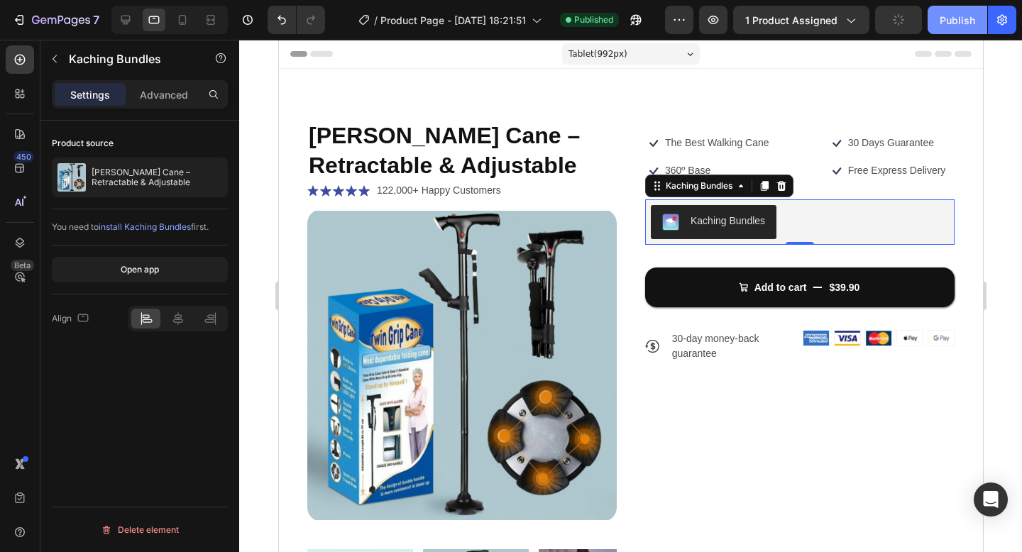
click at [946, 21] on div "Publish" at bounding box center [956, 20] width 35 height 15
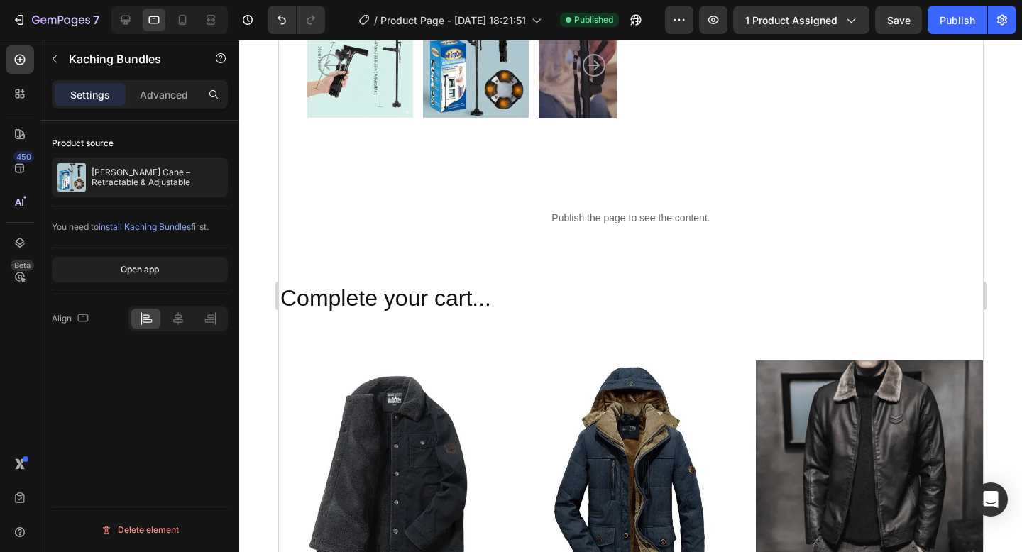
scroll to position [542, 0]
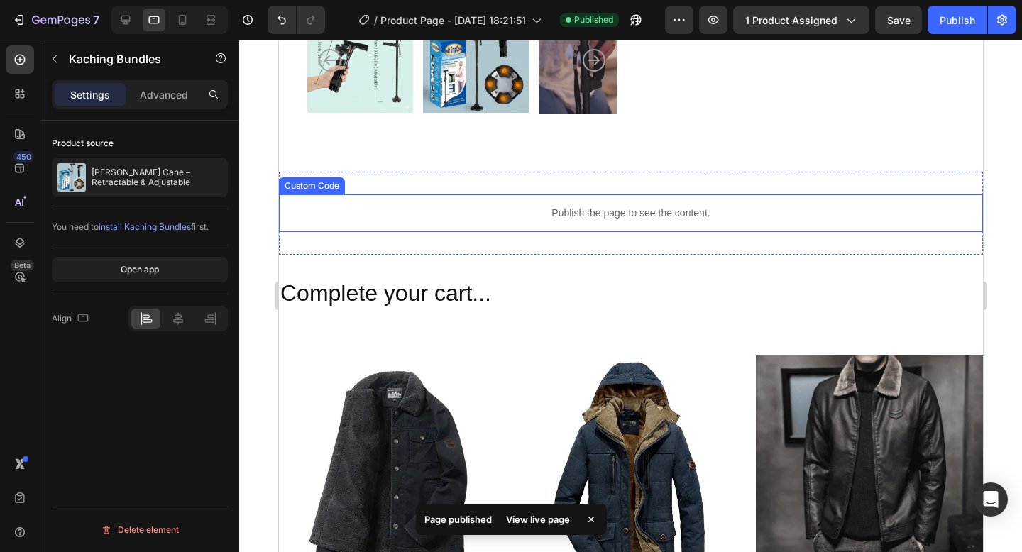
click at [633, 218] on p "Publish the page to see the content." at bounding box center [630, 213] width 704 height 15
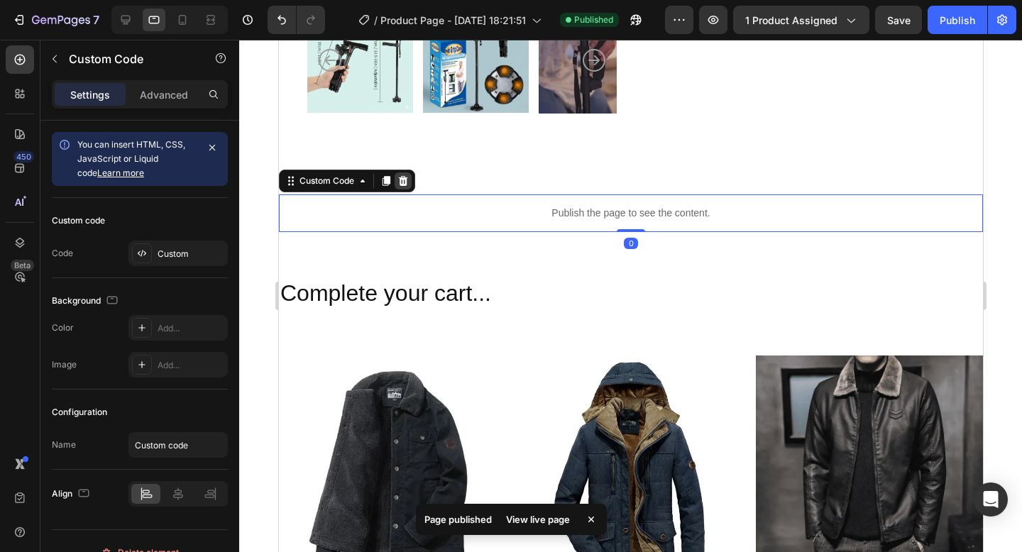
click at [409, 181] on div at bounding box center [402, 180] width 17 height 17
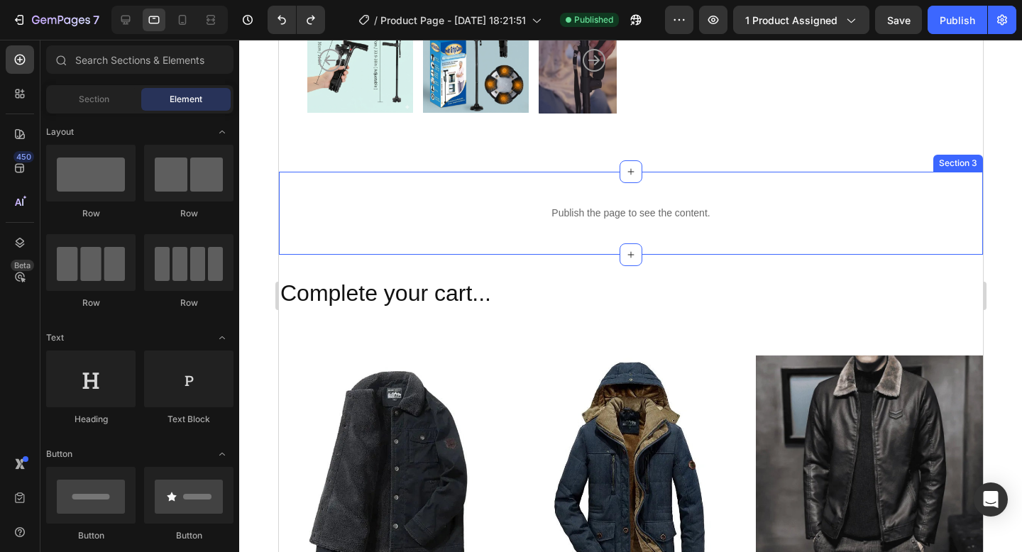
click at [610, 201] on div "Publish the page to see the content." at bounding box center [630, 213] width 704 height 38
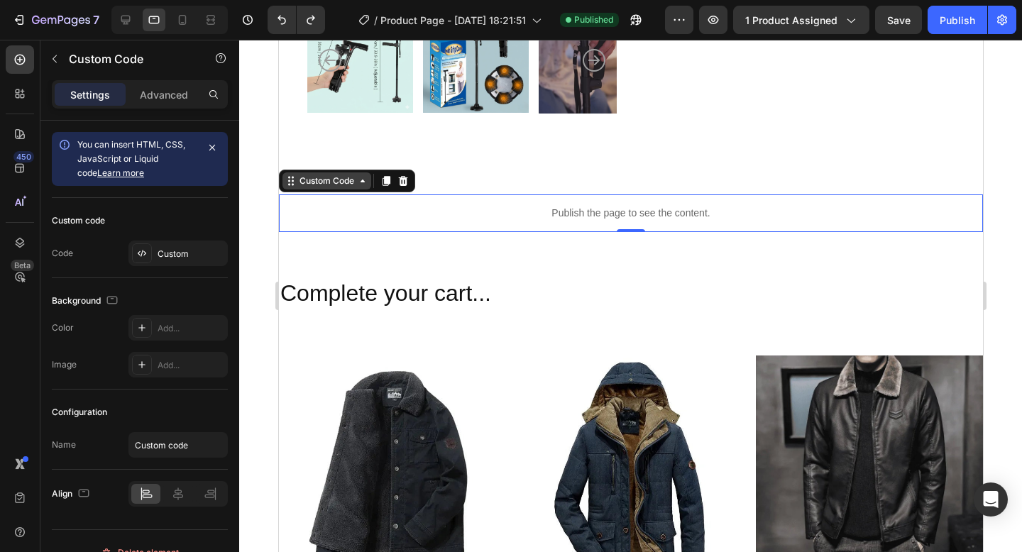
click at [320, 179] on div "Custom Code" at bounding box center [326, 181] width 60 height 13
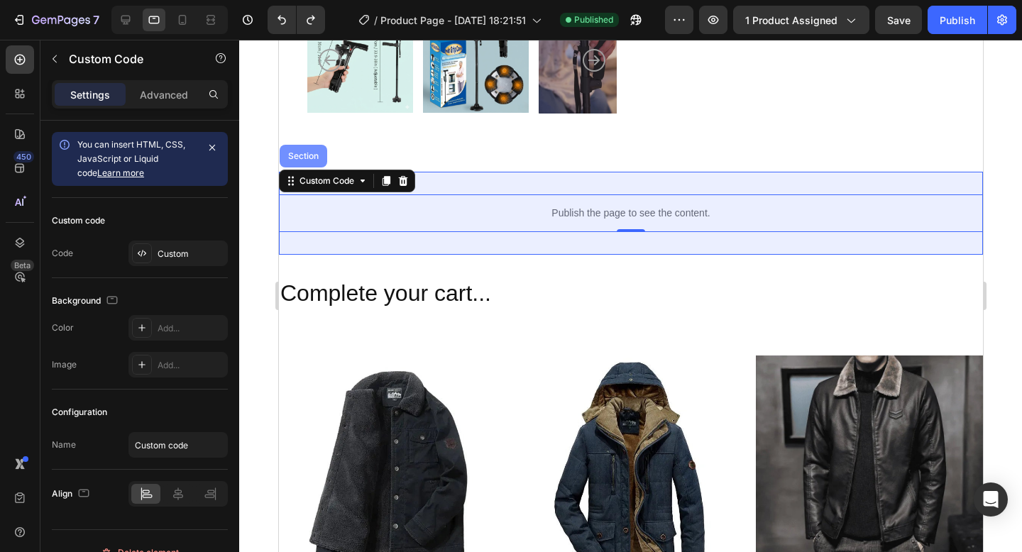
click at [306, 161] on div "Section" at bounding box center [303, 156] width 48 height 23
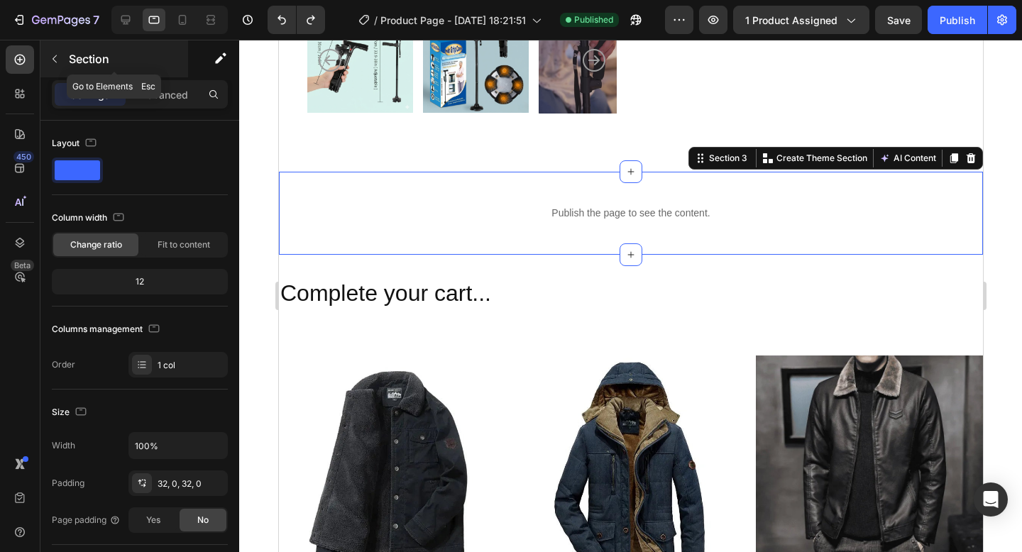
click at [60, 60] on icon "button" at bounding box center [54, 58] width 11 height 11
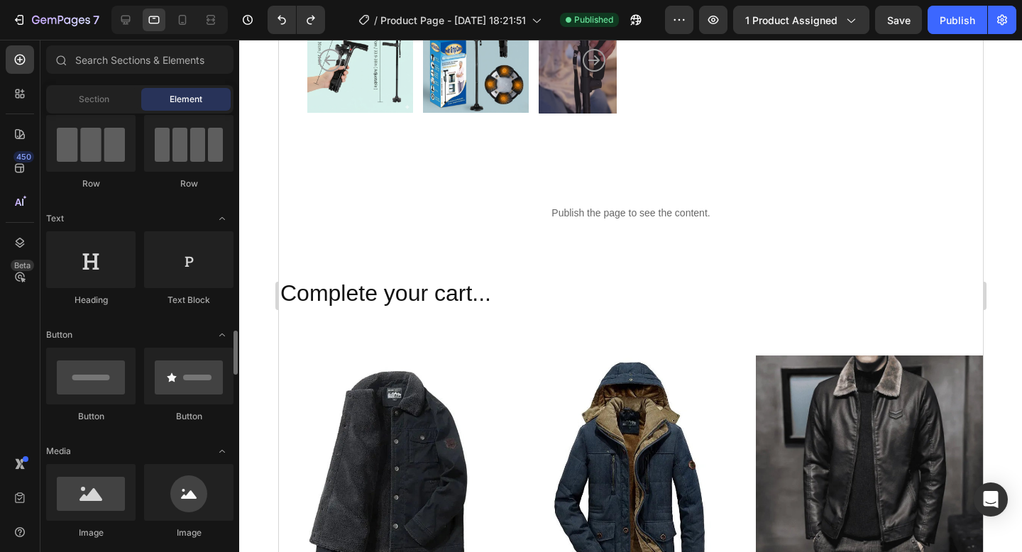
scroll to position [0, 0]
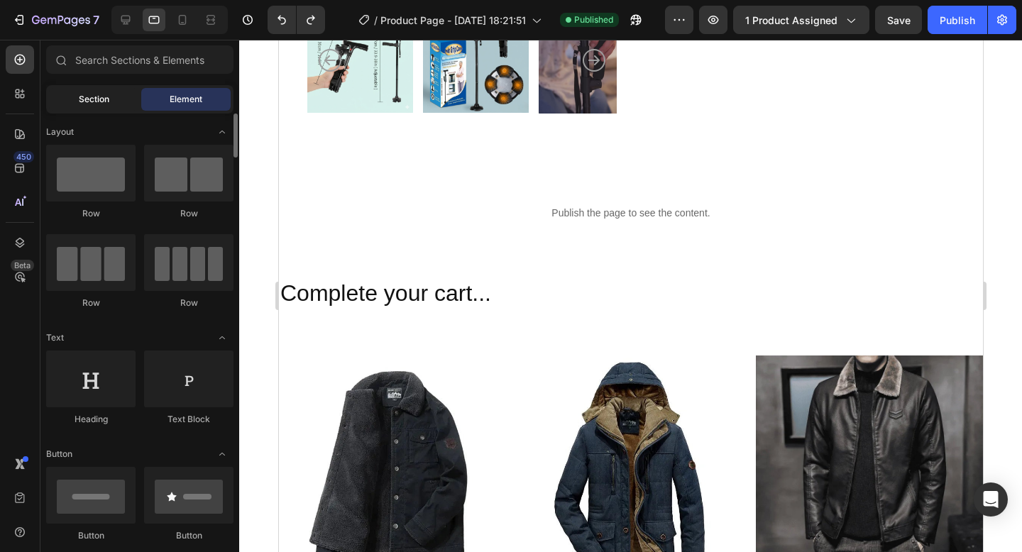
click at [99, 96] on span "Section" at bounding box center [94, 99] width 31 height 13
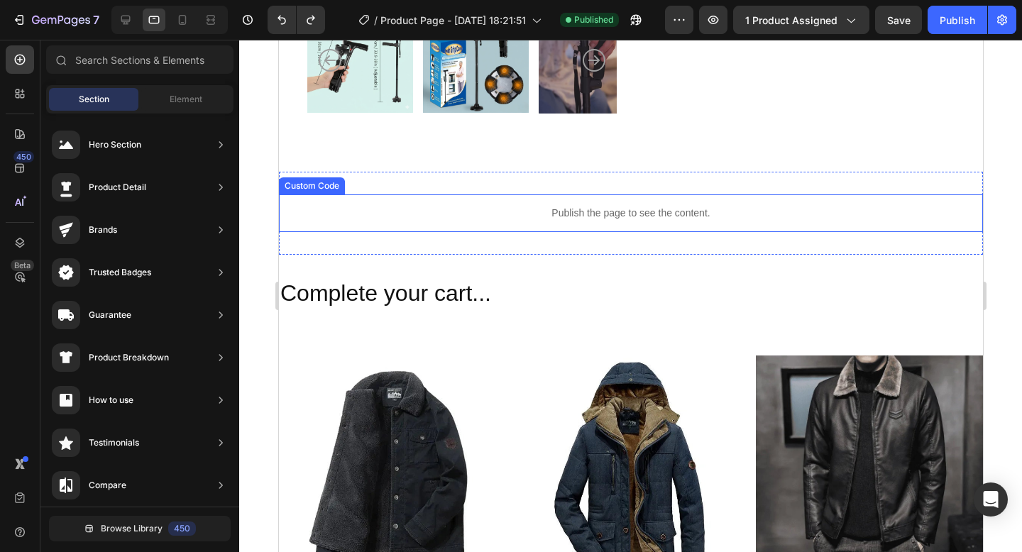
click at [599, 204] on div "Publish the page to see the content." at bounding box center [630, 213] width 704 height 38
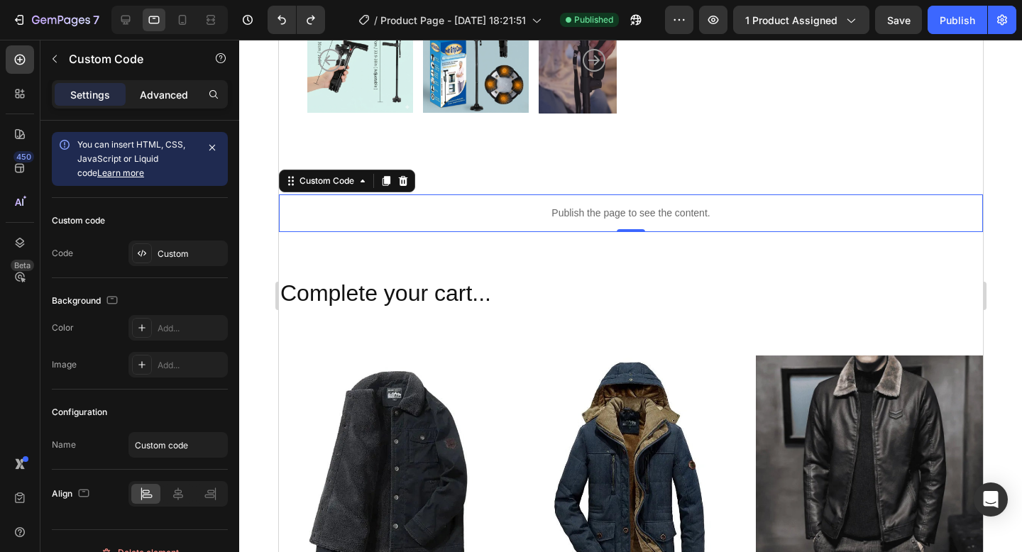
click at [172, 94] on p "Advanced" at bounding box center [164, 94] width 48 height 15
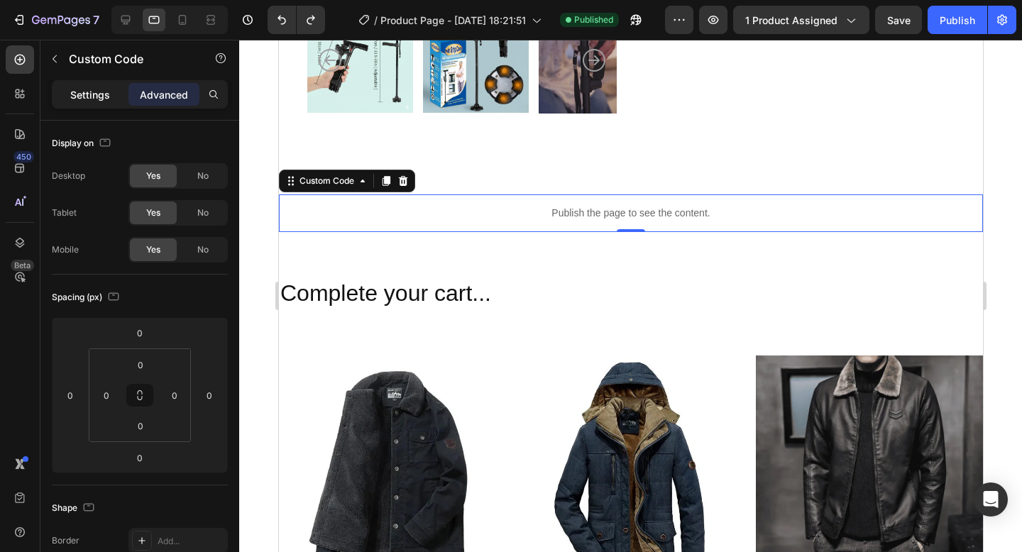
click at [82, 97] on p "Settings" at bounding box center [90, 94] width 40 height 15
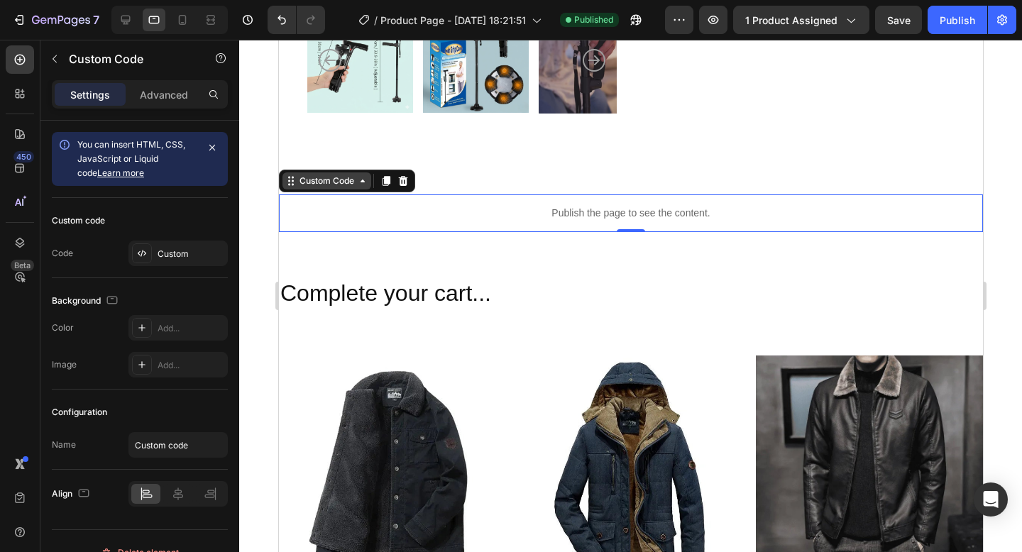
click at [361, 184] on icon at bounding box center [361, 180] width 11 height 11
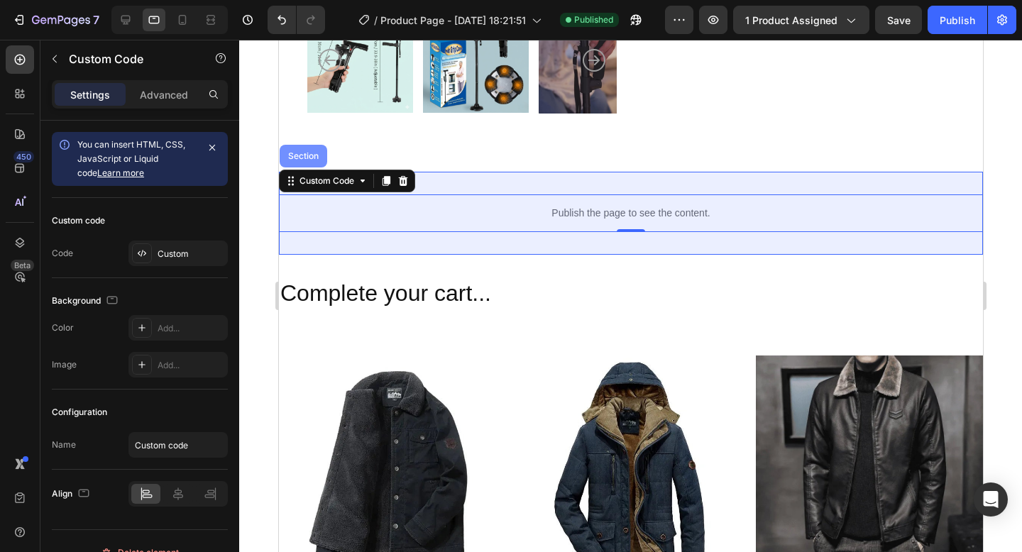
click at [311, 155] on div "Section" at bounding box center [302, 156] width 36 height 9
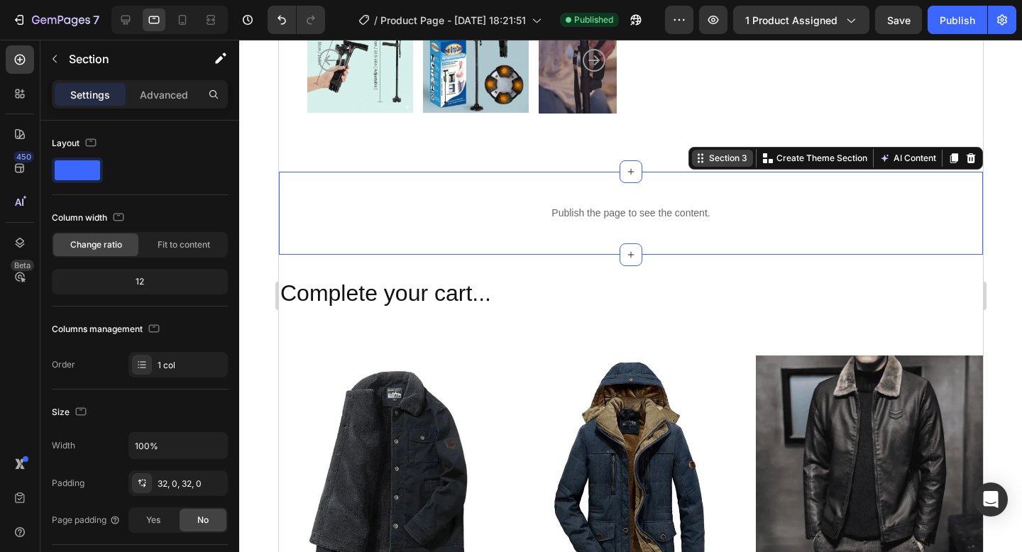
click at [731, 159] on div "Section 3" at bounding box center [727, 158] width 44 height 13
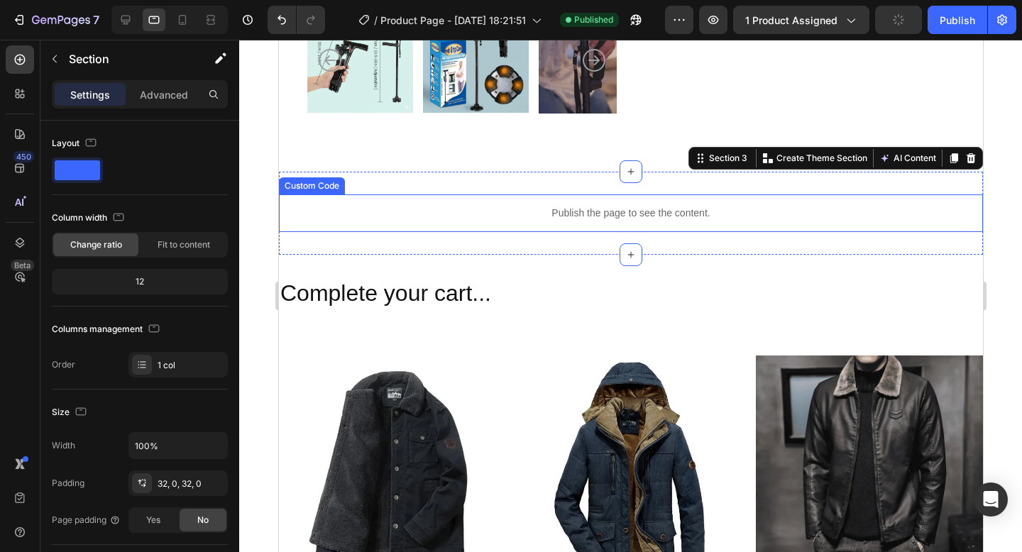
click at [775, 209] on p "Publish the page to see the content." at bounding box center [630, 213] width 704 height 15
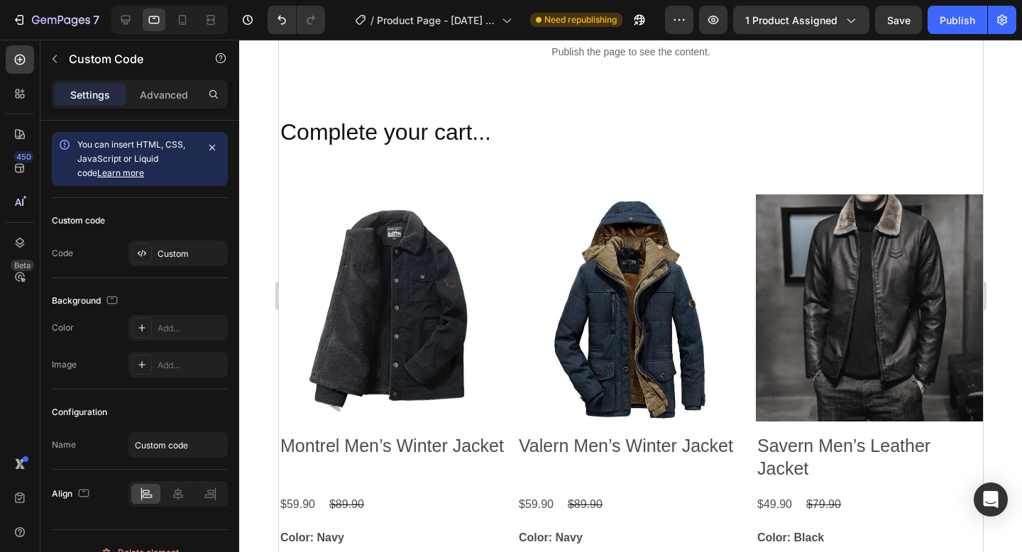
scroll to position [685, 0]
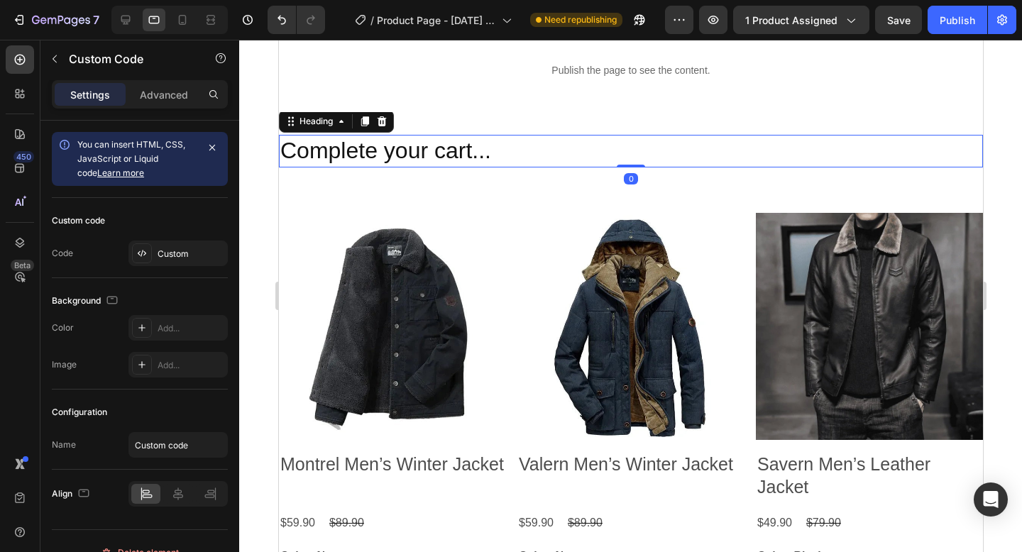
click at [711, 153] on h2 "Complete your cart..." at bounding box center [630, 151] width 704 height 33
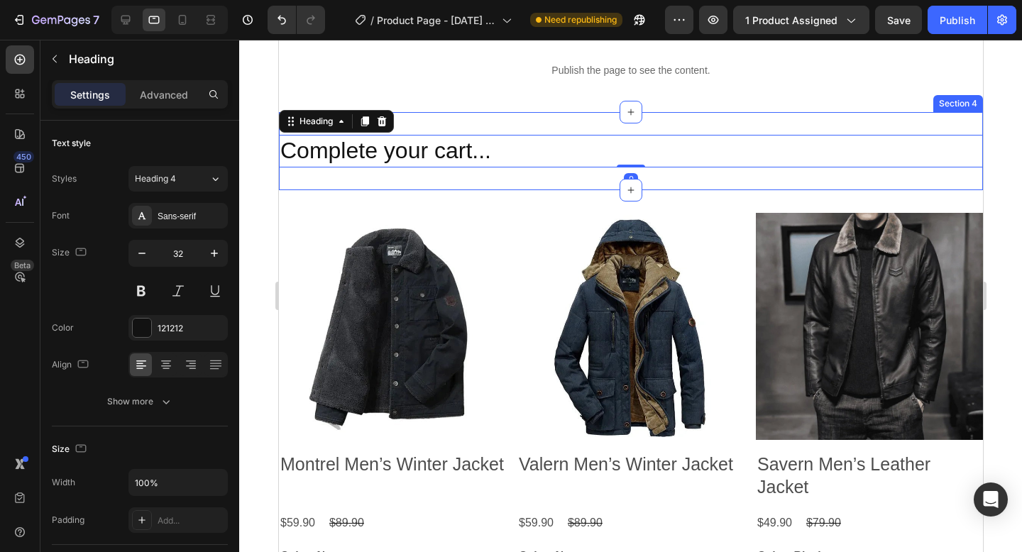
click at [684, 123] on div "Complete your cart... Heading 0 Section 4" at bounding box center [630, 151] width 704 height 78
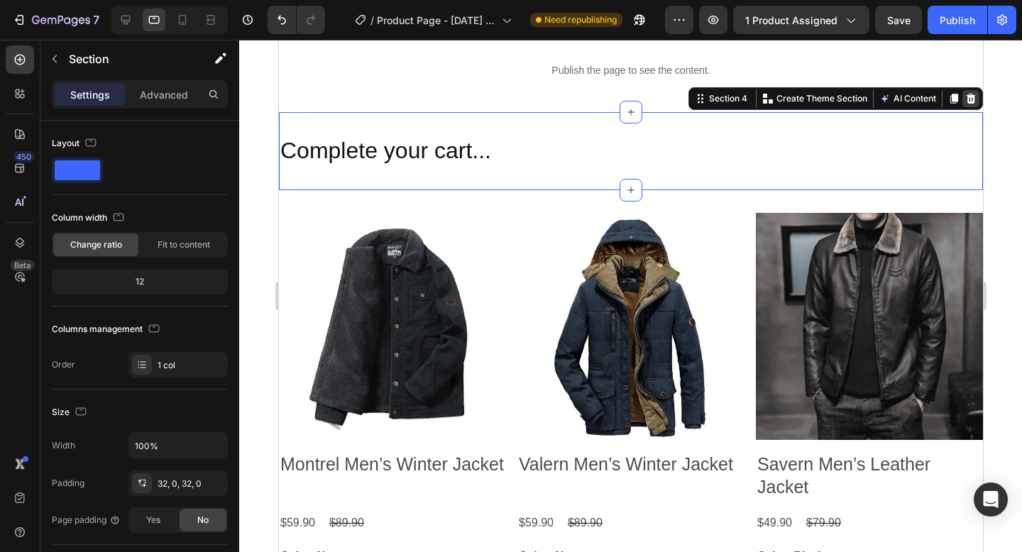
click at [976, 100] on div at bounding box center [969, 98] width 17 height 17
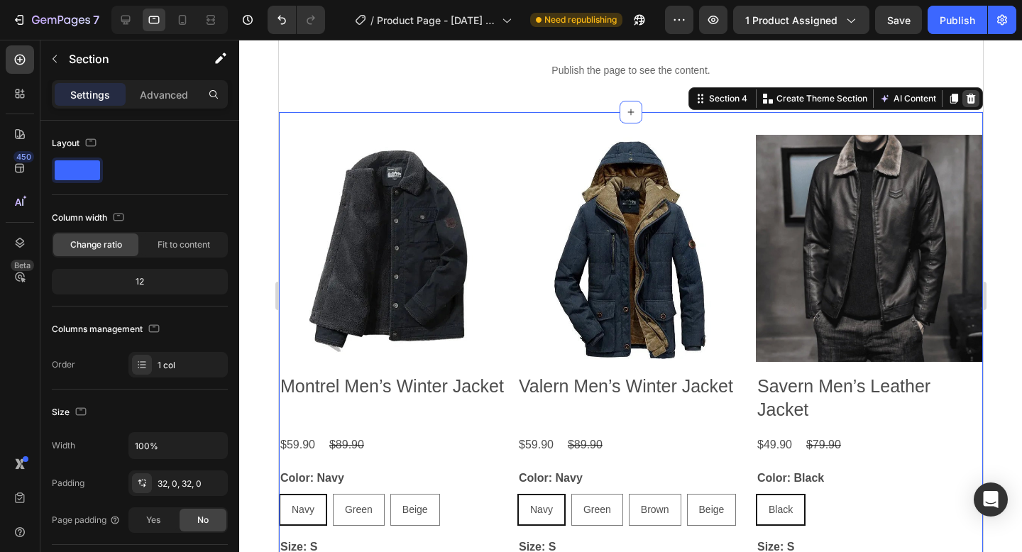
click at [969, 104] on icon at bounding box center [969, 99] width 9 height 10
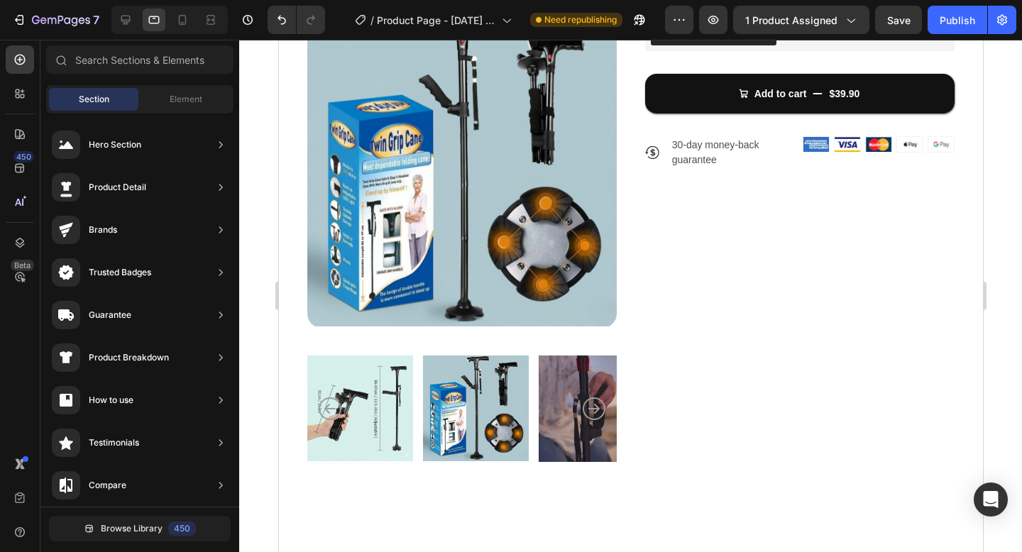
scroll to position [197, 0]
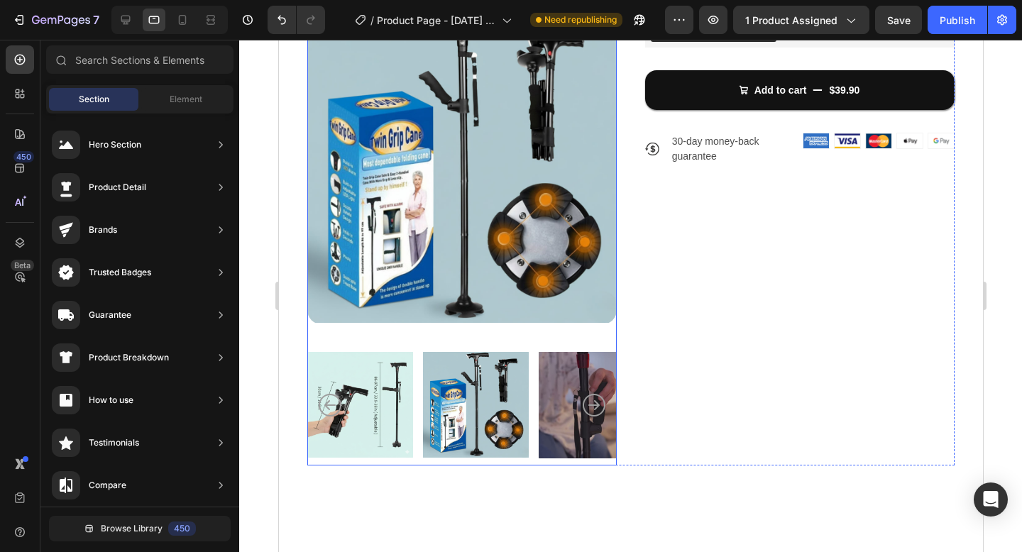
click at [539, 366] on img at bounding box center [591, 404] width 106 height 121
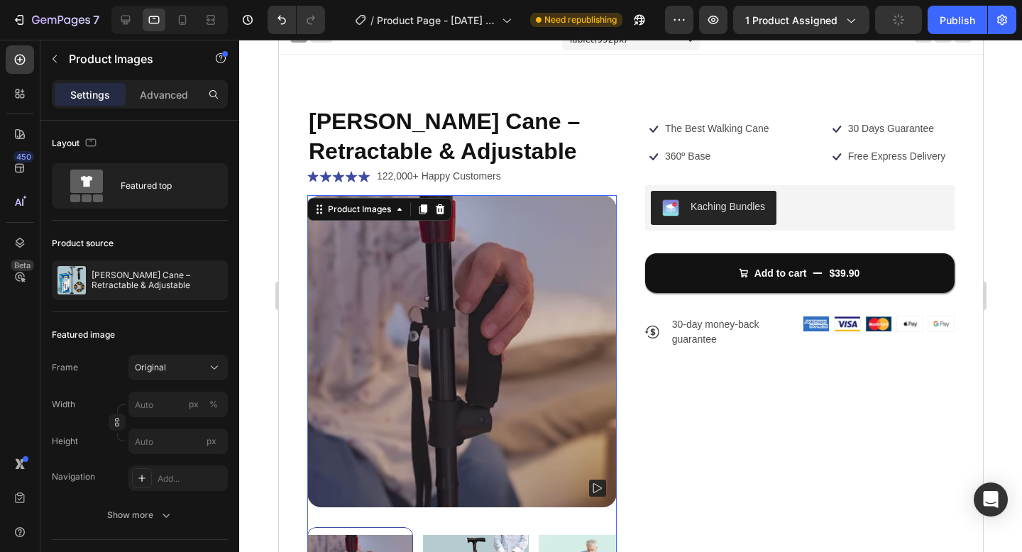
scroll to position [11, 0]
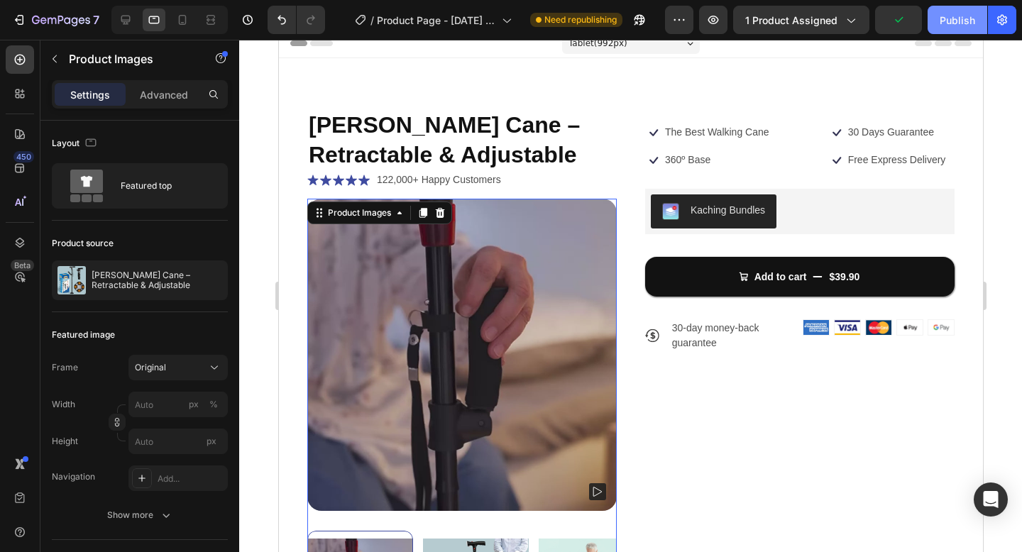
click at [945, 28] on button "Publish" at bounding box center [957, 20] width 60 height 28
click at [968, 22] on div "Publish" at bounding box center [956, 20] width 35 height 15
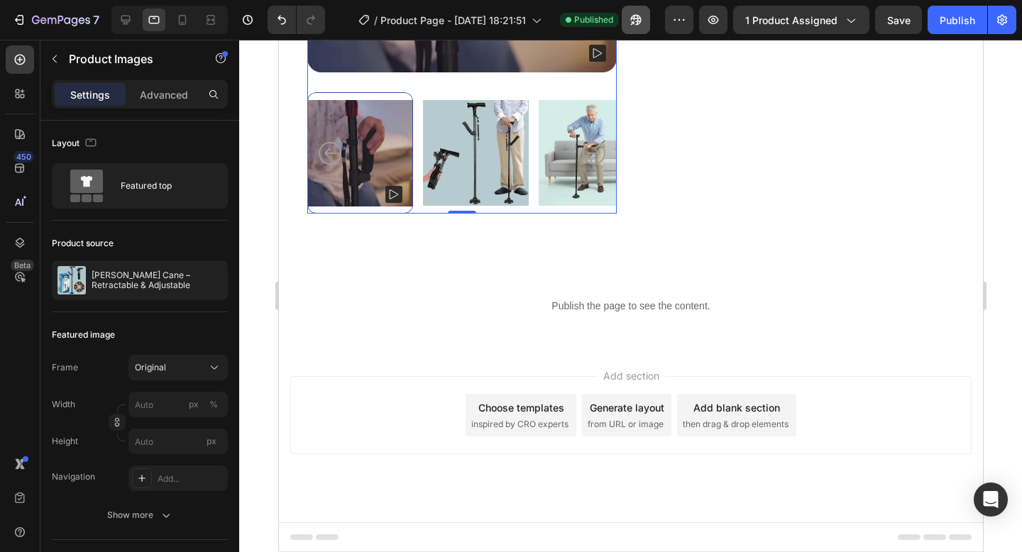
scroll to position [0, 0]
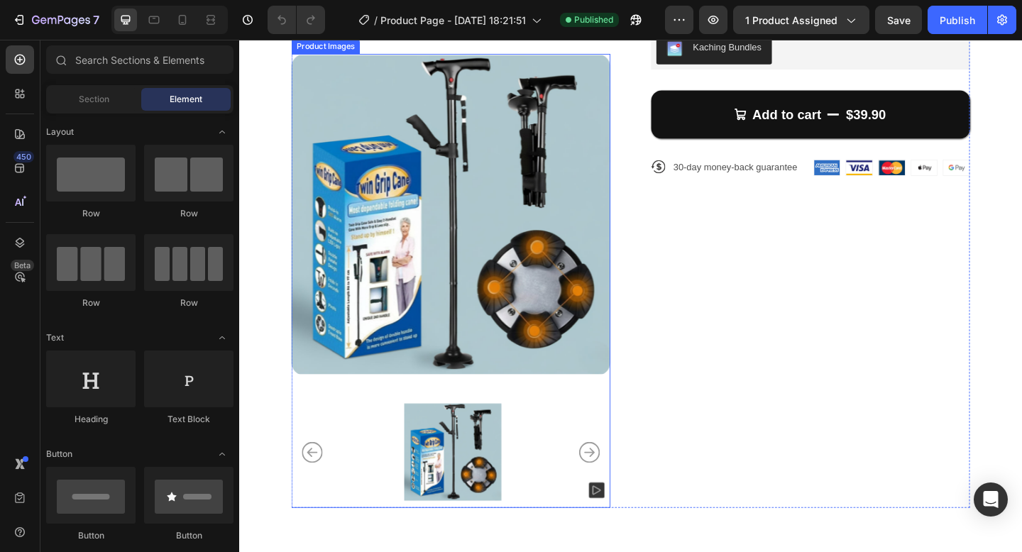
scroll to position [497, 0]
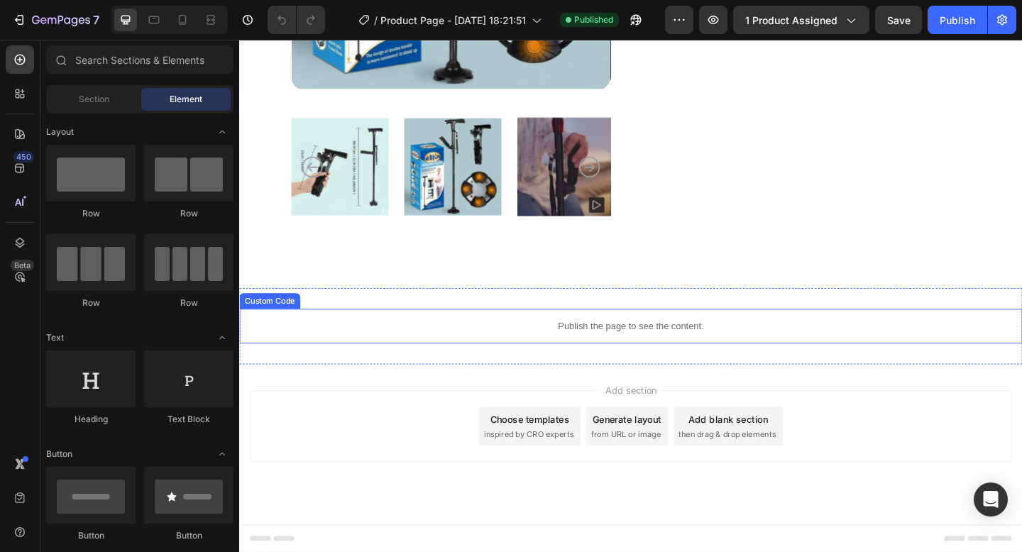
click at [573, 342] on div "Publish the page to see the content." at bounding box center [664, 352] width 851 height 38
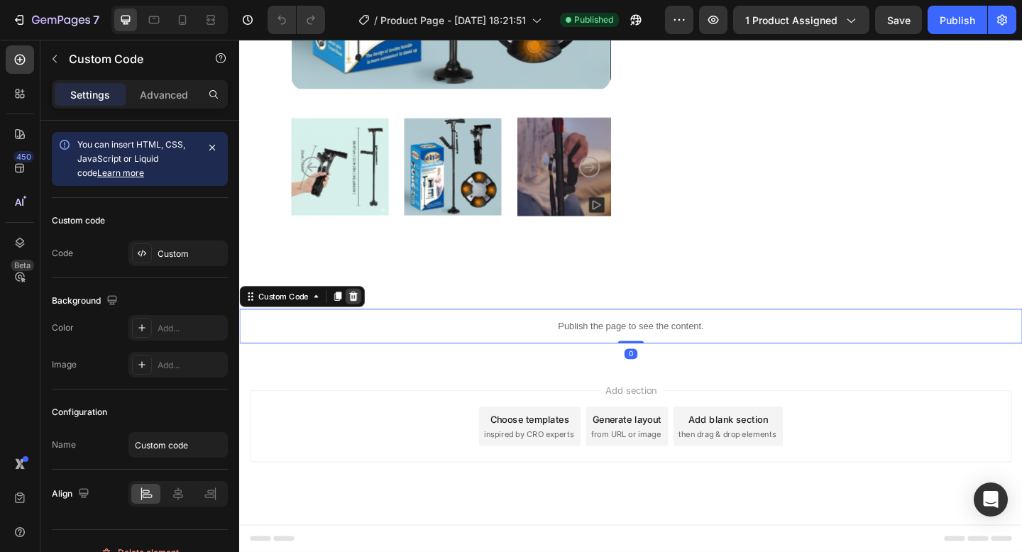
click at [367, 319] on icon at bounding box center [363, 319] width 9 height 10
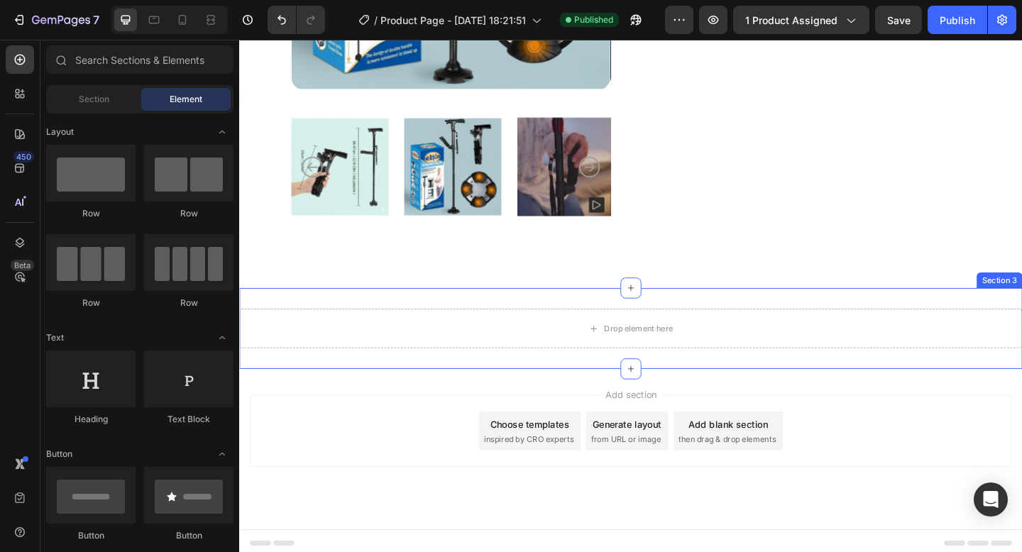
click at [604, 328] on div "Drop element here Section 3" at bounding box center [664, 354] width 851 height 88
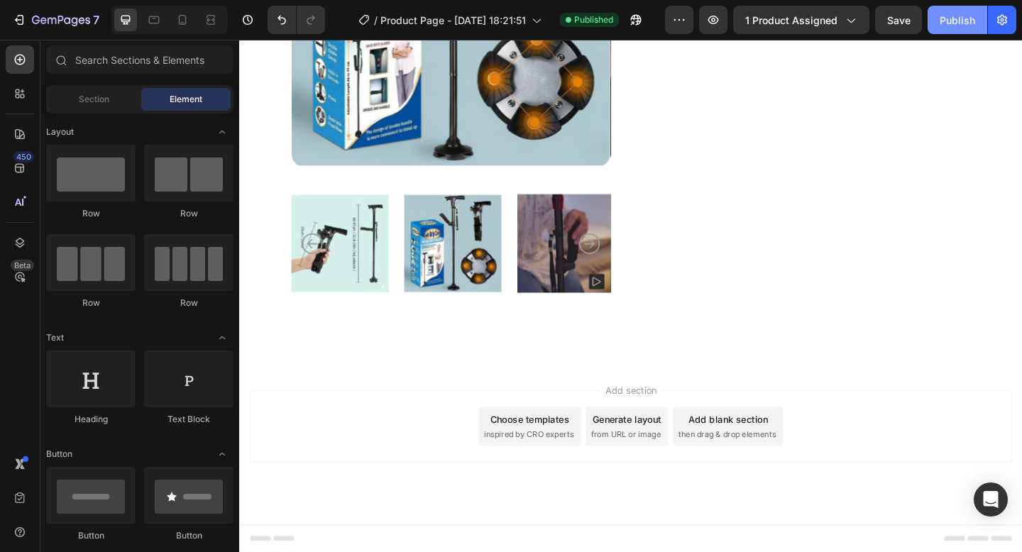
click at [955, 27] on button "Publish" at bounding box center [957, 20] width 60 height 28
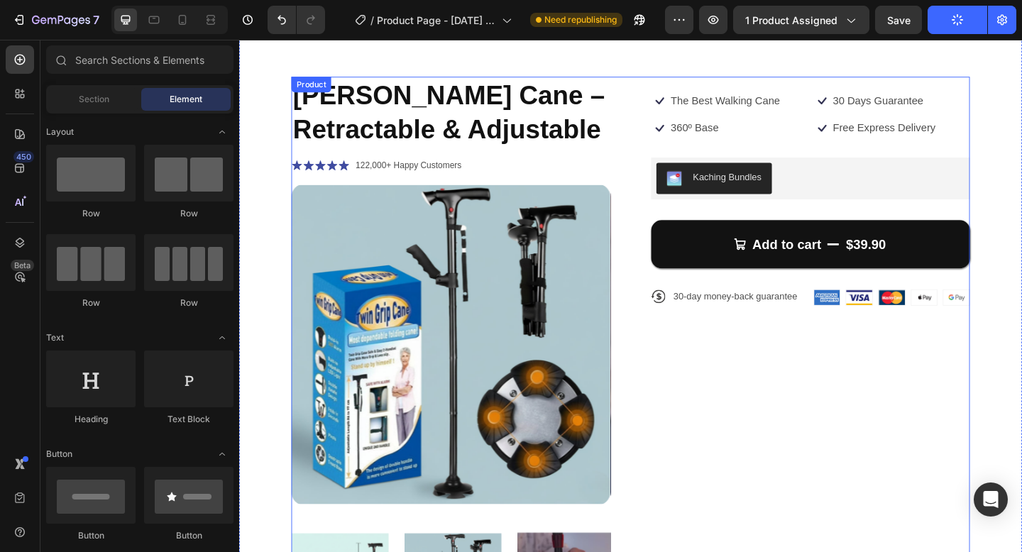
scroll to position [0, 0]
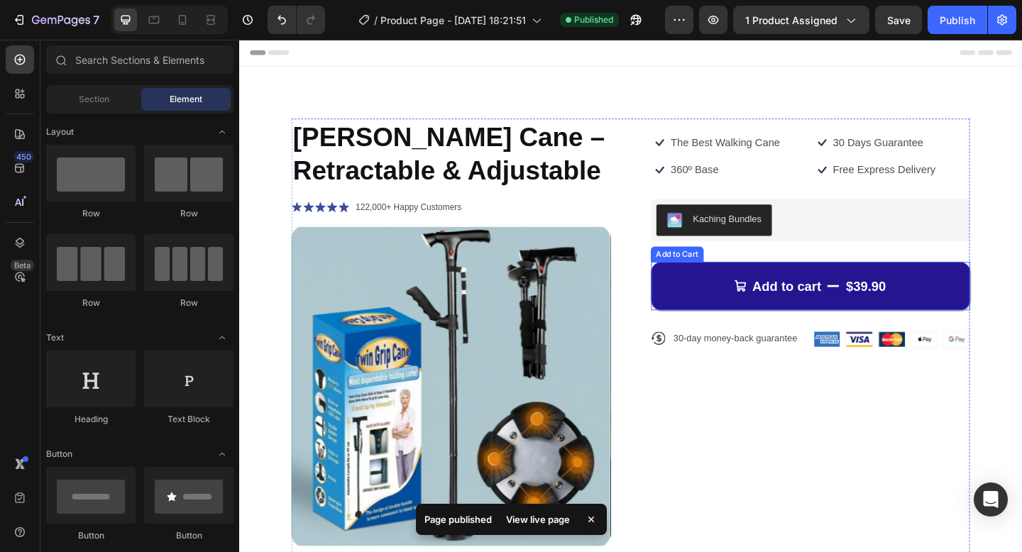
click at [736, 319] on button "Add to cart $39.90" at bounding box center [860, 308] width 347 height 52
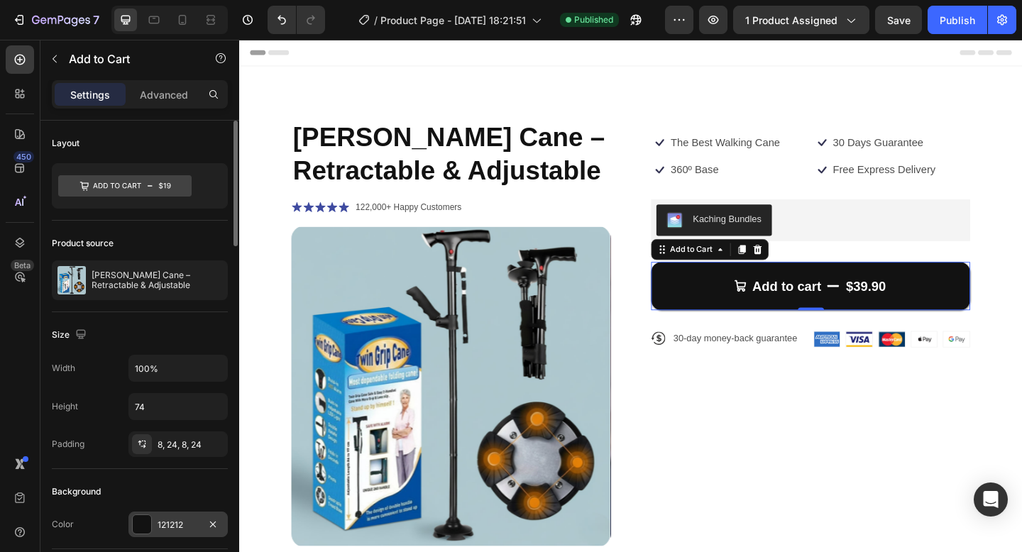
click at [140, 529] on div at bounding box center [142, 524] width 18 height 18
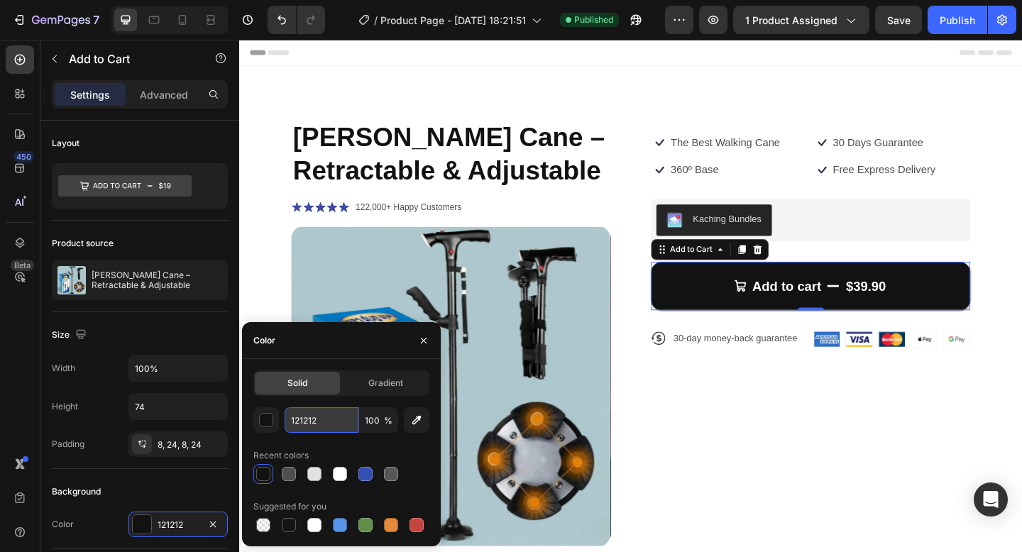
click at [311, 419] on input "121212" at bounding box center [321, 420] width 74 height 26
paste input "49976b"
type input "49976b"
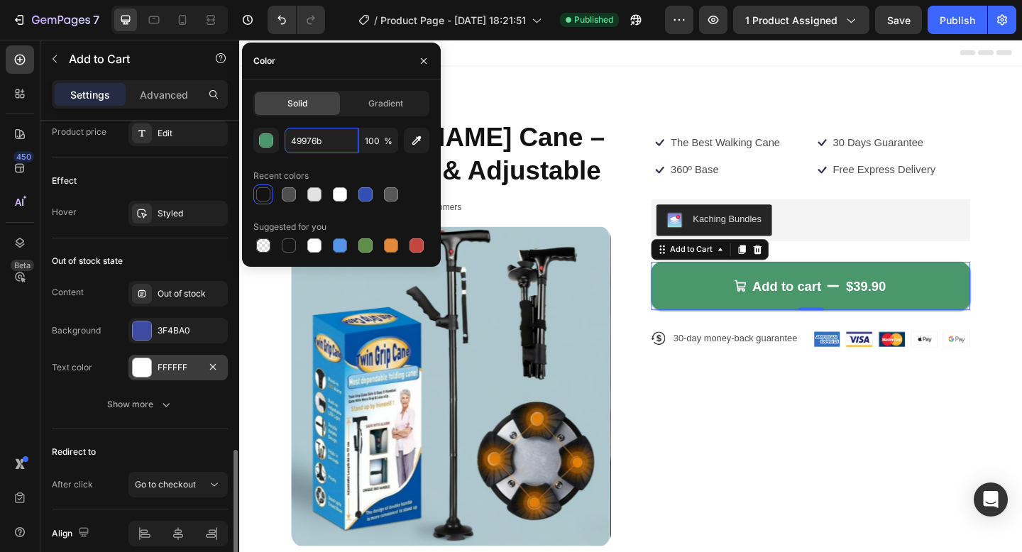
scroll to position [1295, 0]
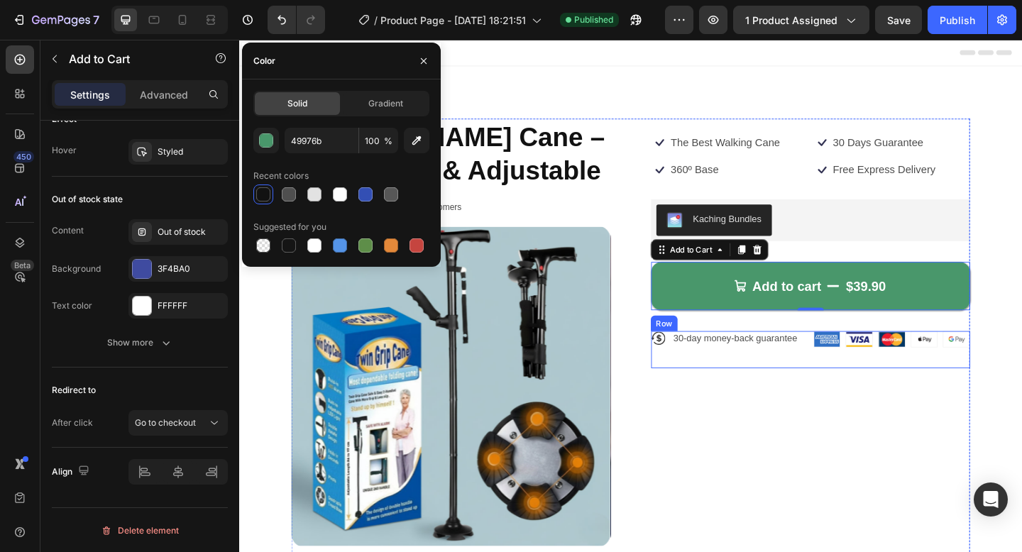
click at [852, 394] on div "Icon 30-day money-back guarantee Text Block Row" at bounding box center [772, 377] width 171 height 40
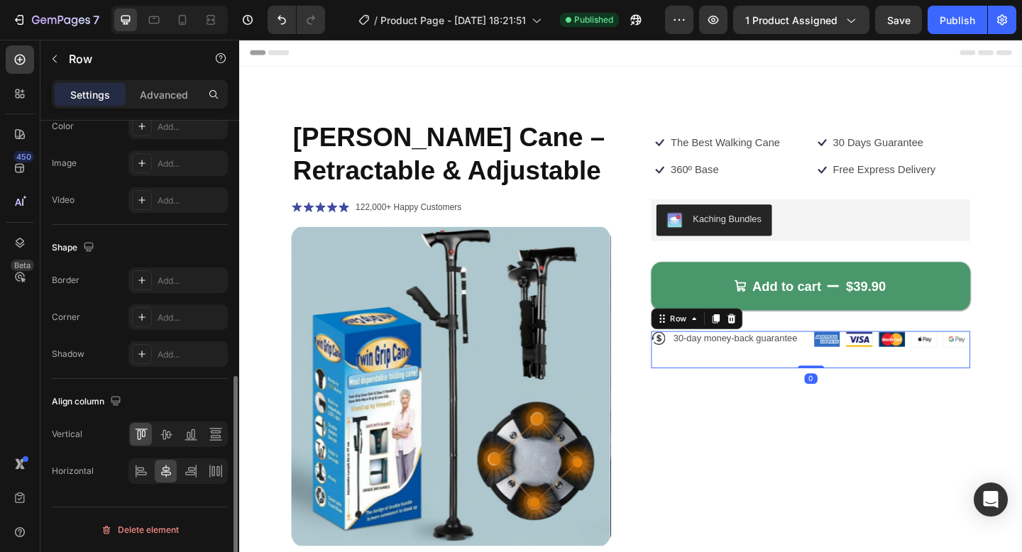
scroll to position [0, 0]
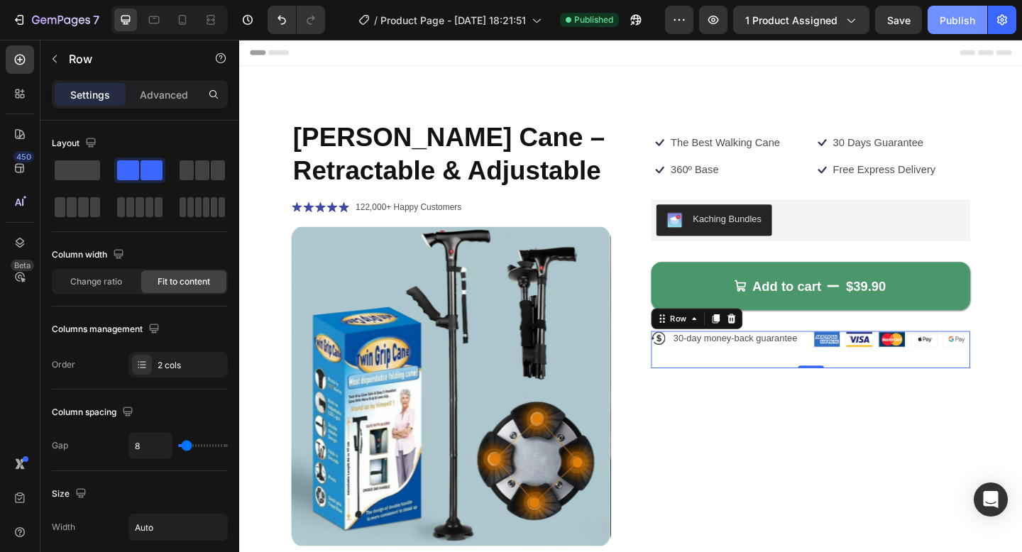
click at [951, 19] on div "Publish" at bounding box center [956, 20] width 35 height 15
